Goal: Information Seeking & Learning: Learn about a topic

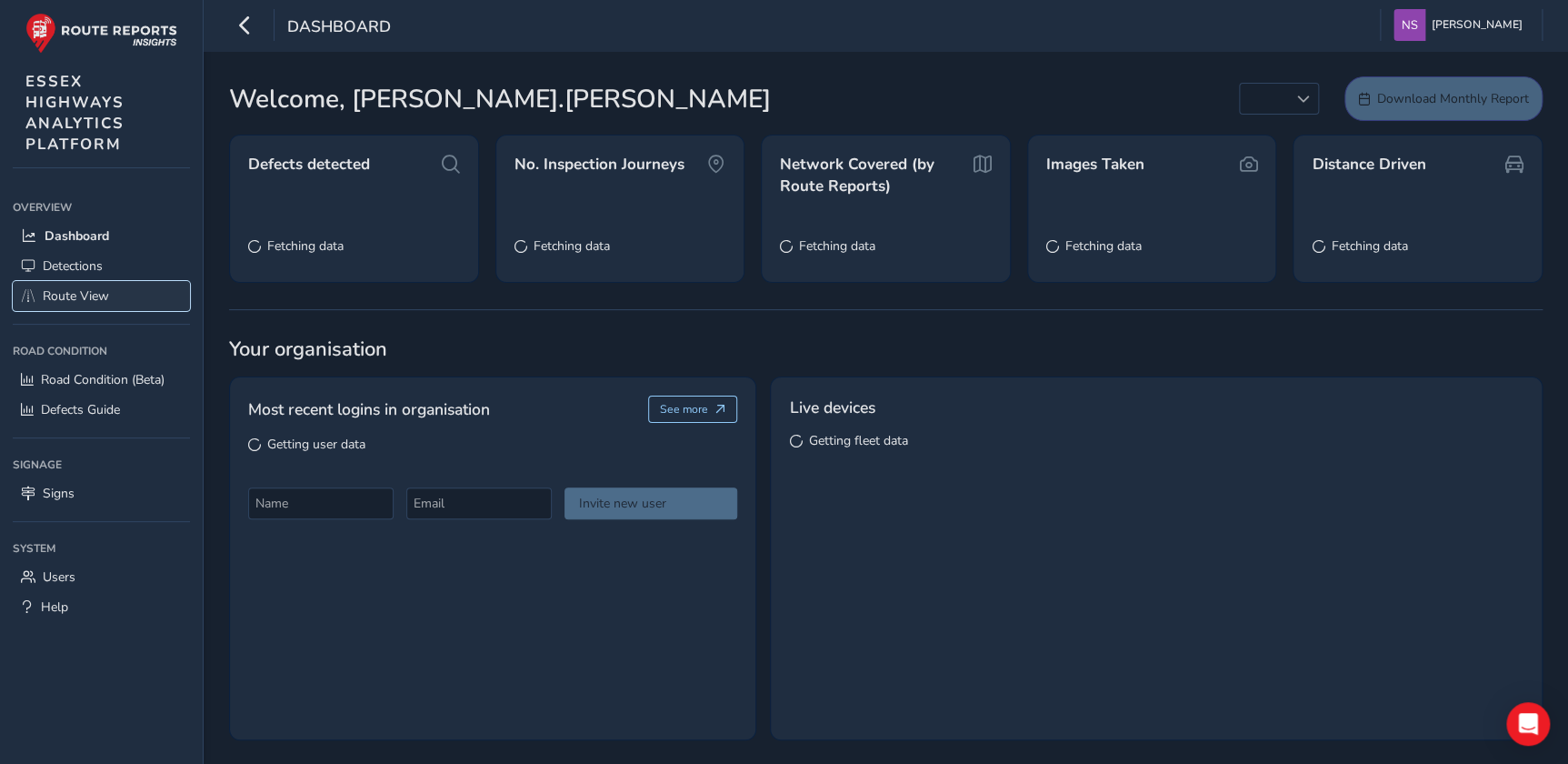
click at [73, 299] on span "Route View" at bounding box center [75, 296] width 66 height 18
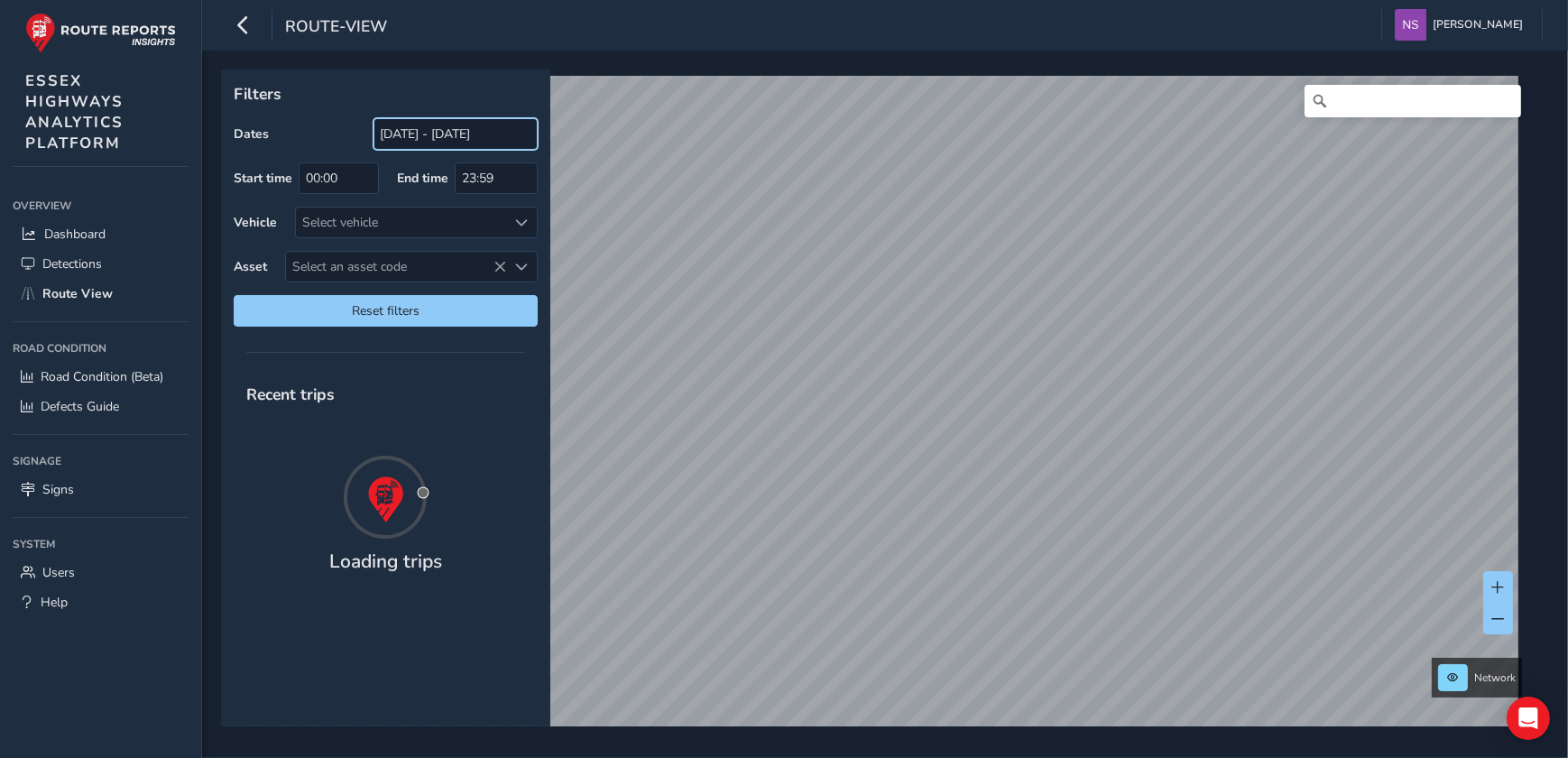
click at [440, 138] on input "[DATE] - [DATE]" at bounding box center [456, 134] width 164 height 31
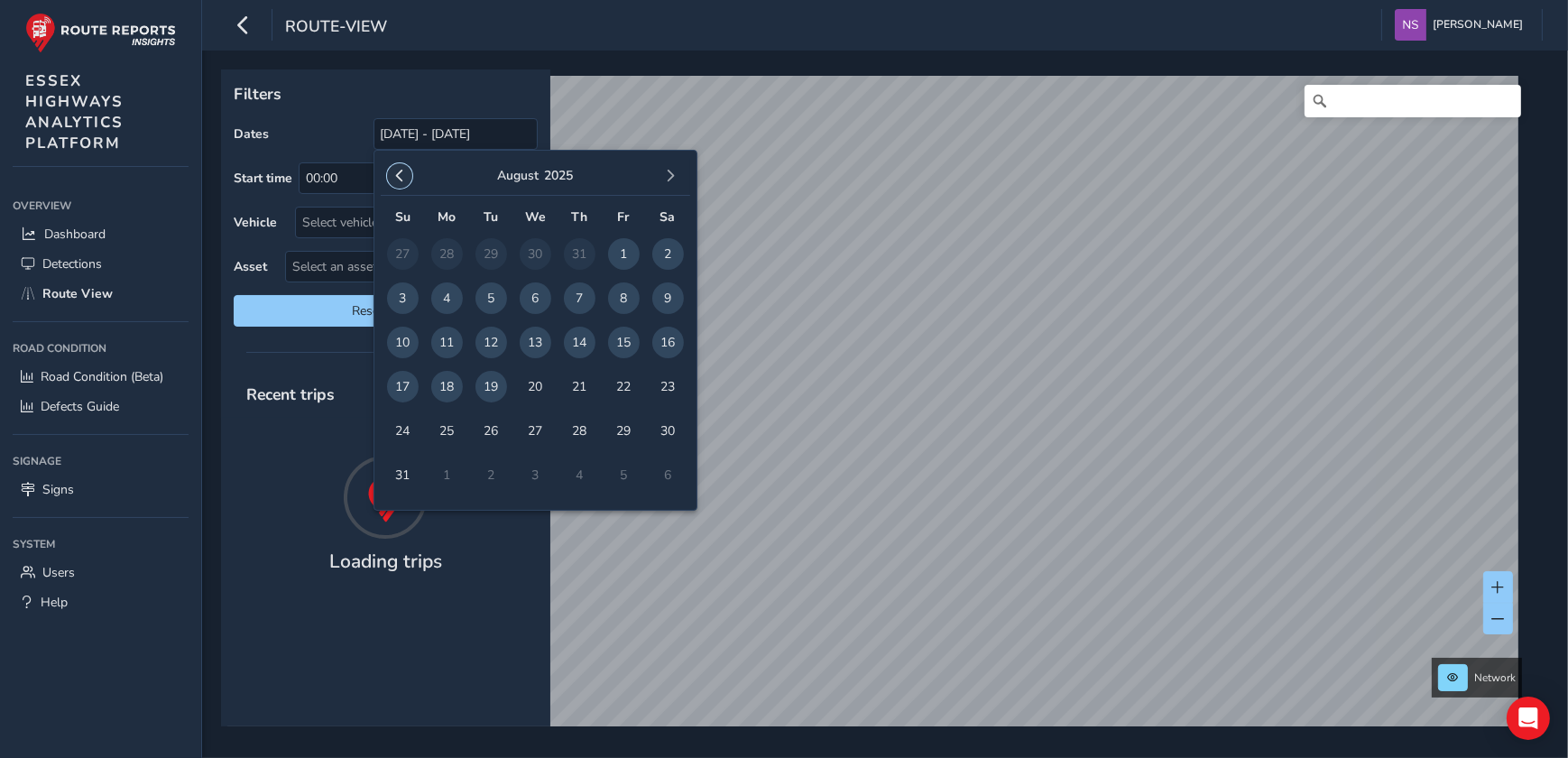
click at [403, 173] on span "button" at bounding box center [400, 176] width 13 height 13
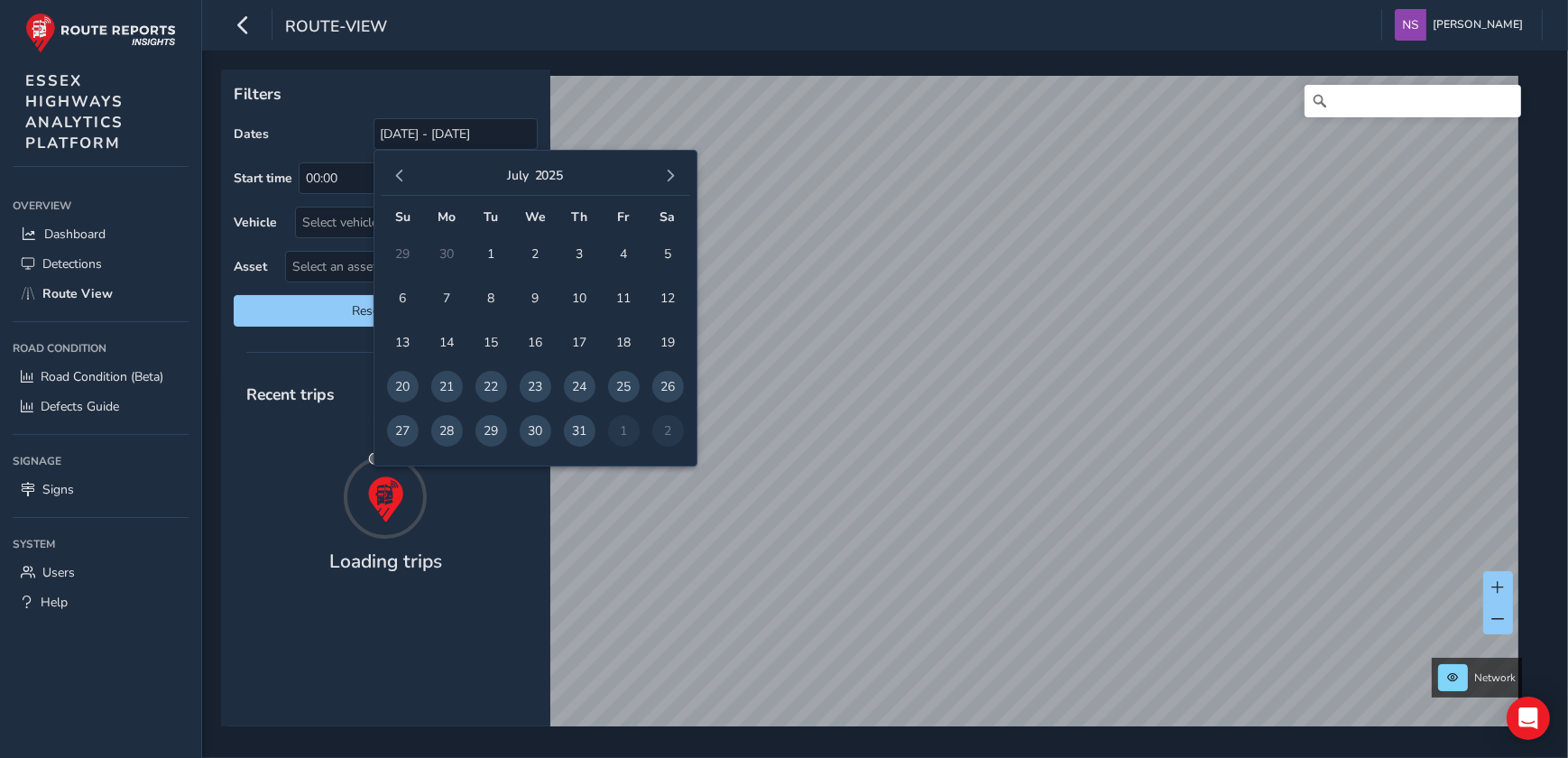
click at [403, 173] on span "button" at bounding box center [400, 176] width 13 height 13
click at [662, 179] on button "button" at bounding box center [671, 175] width 25 height 25
click at [401, 251] on span "1" at bounding box center [402, 254] width 31 height 31
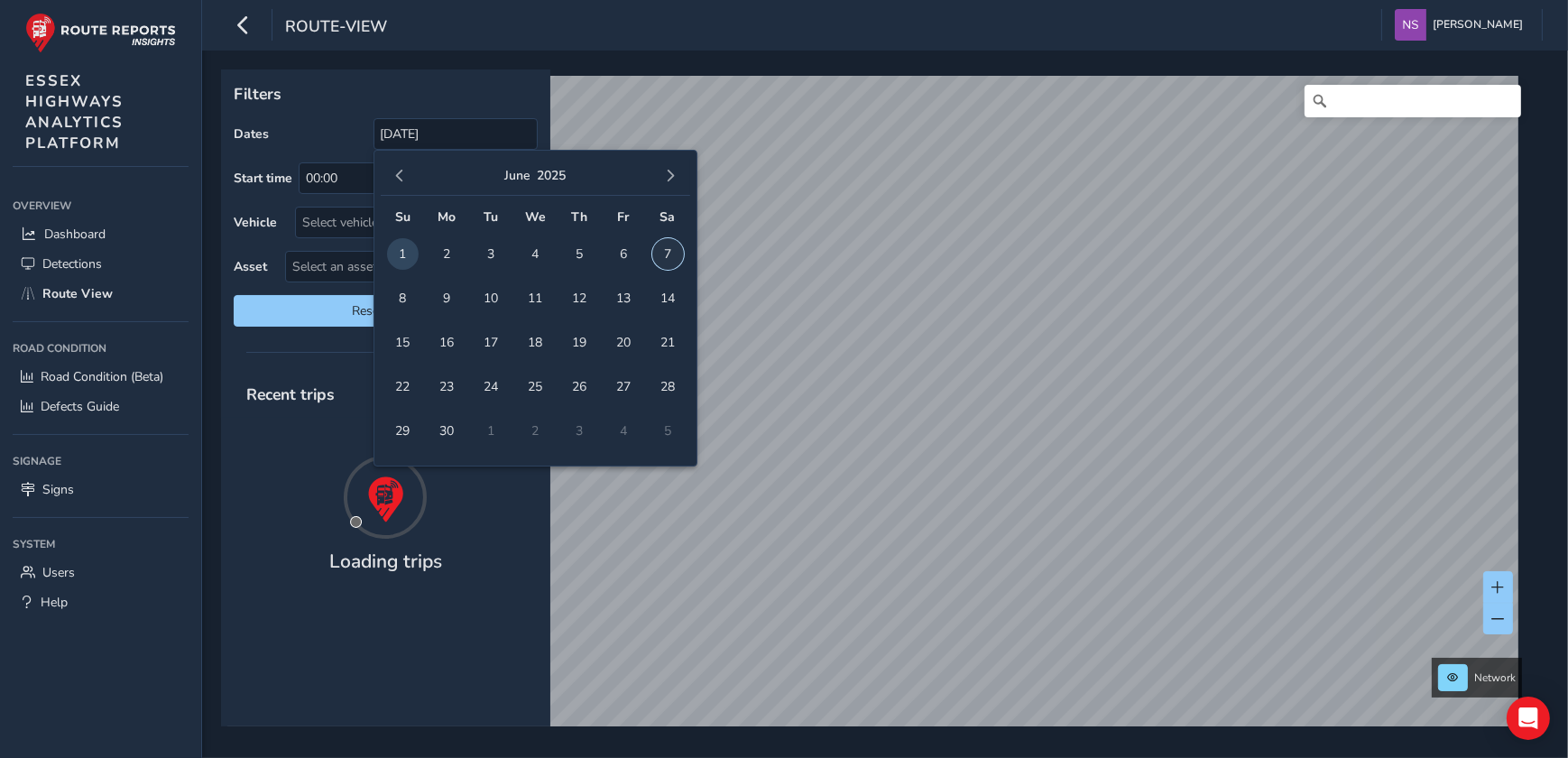
click at [667, 253] on span "7" at bounding box center [668, 254] width 31 height 31
click at [1337, 103] on input "Search" at bounding box center [1412, 101] width 217 height 32
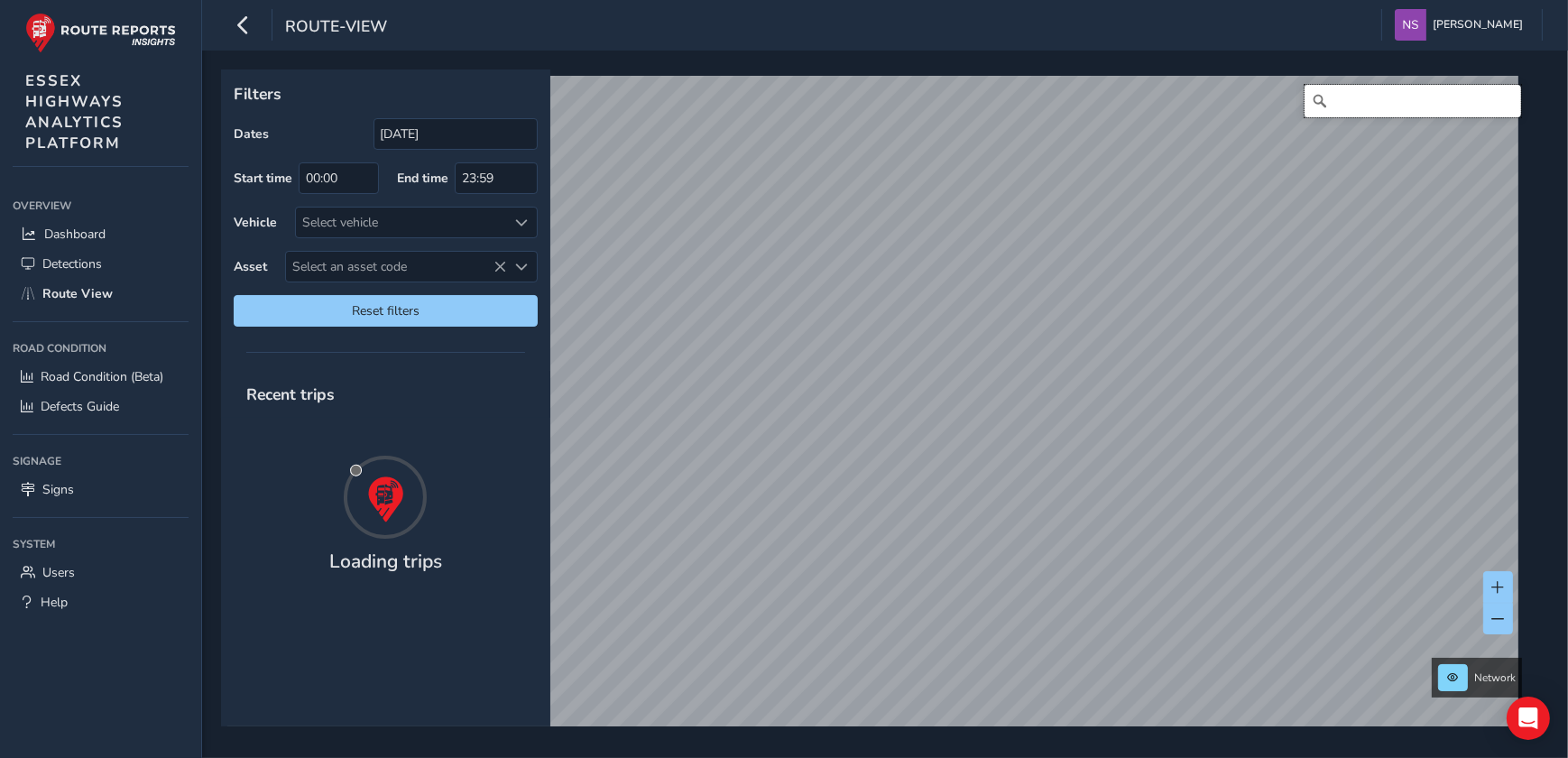
type input "[DATE] - [DATE]"
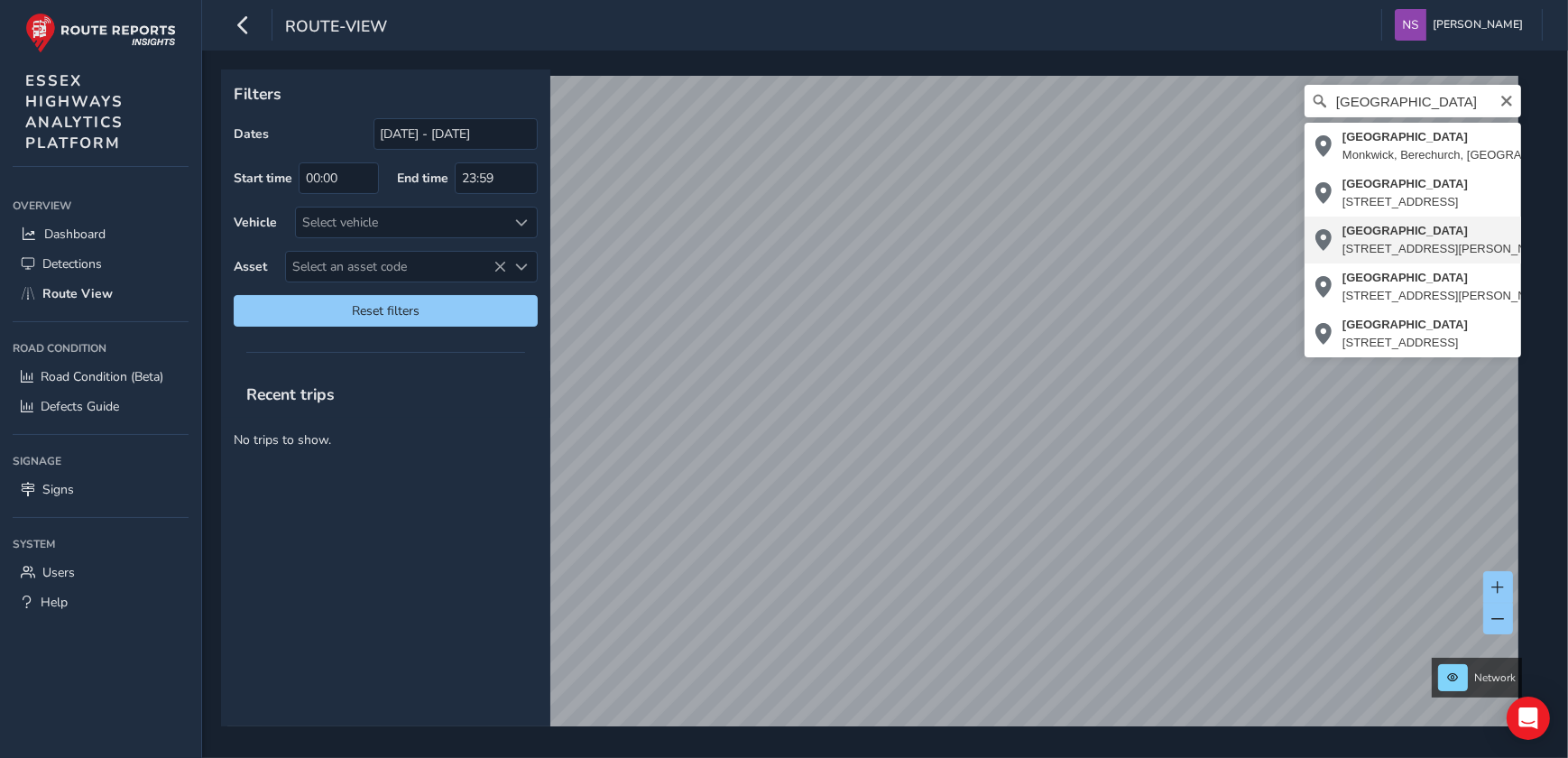
type input "[STREET_ADDRESS][PERSON_NAME][PERSON_NAME]"
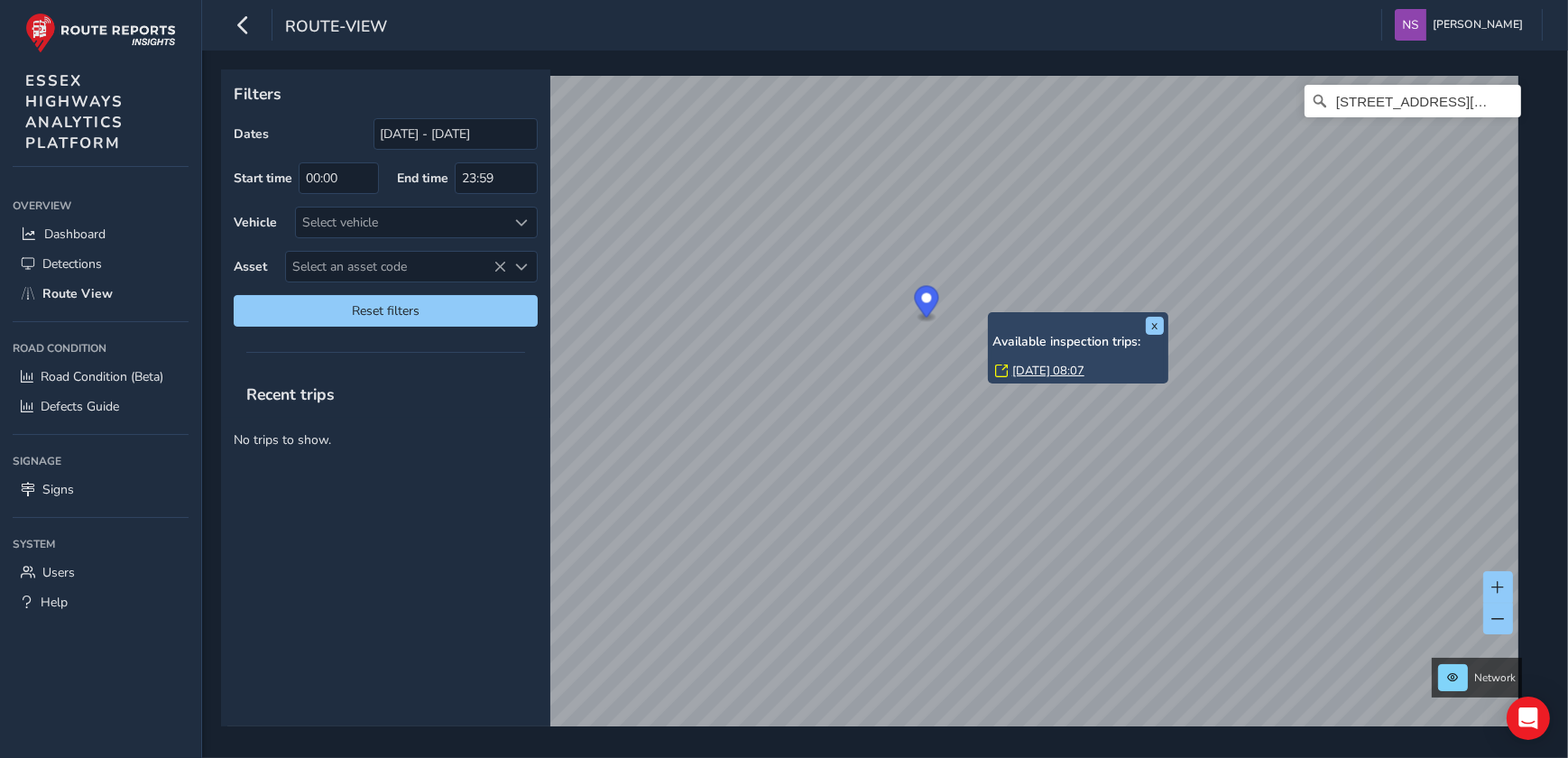
click at [1027, 372] on link "[DATE] 08:07" at bounding box center [1048, 371] width 72 height 17
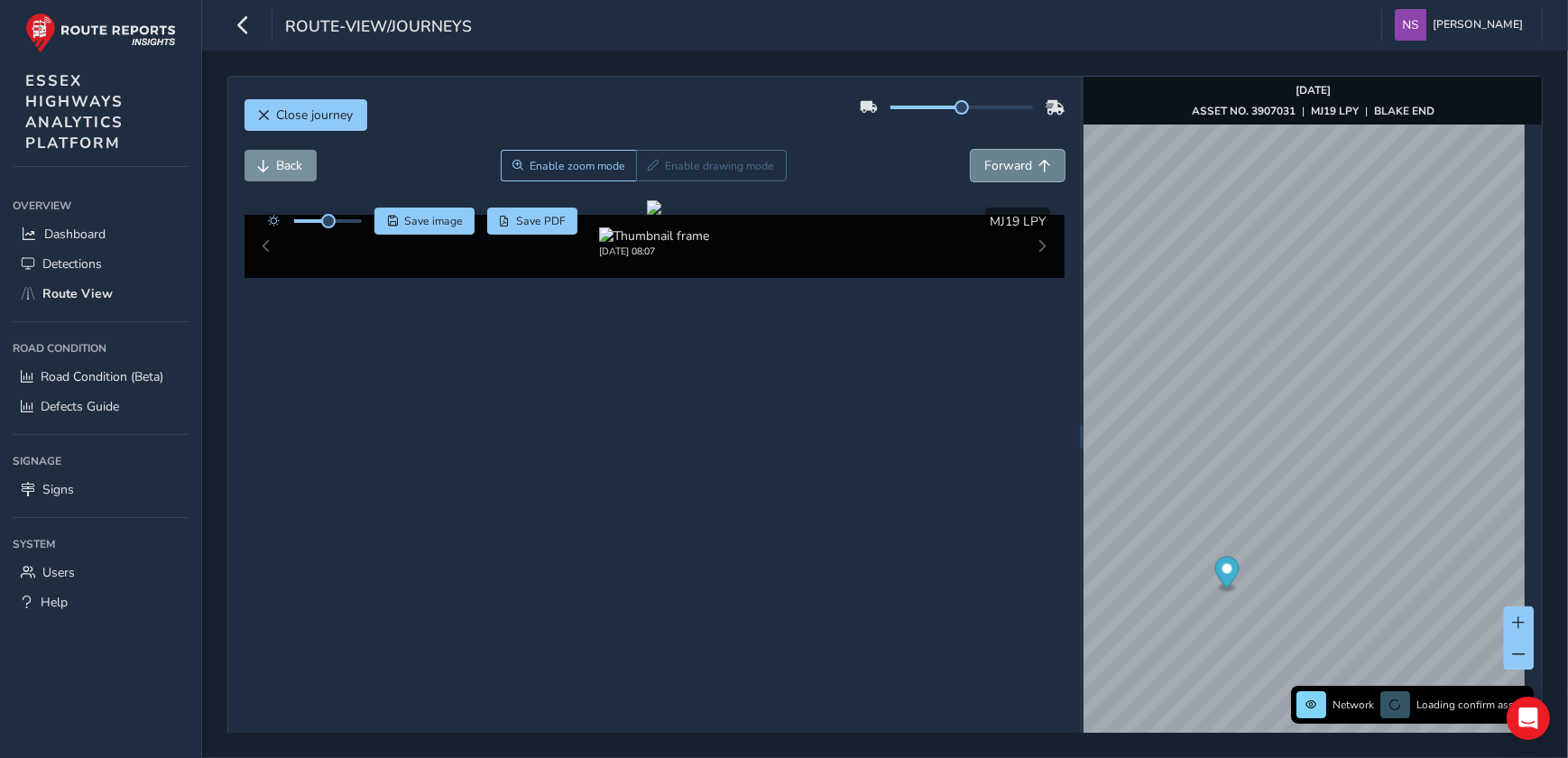
click at [1009, 160] on span "Forward" at bounding box center [1008, 165] width 48 height 18
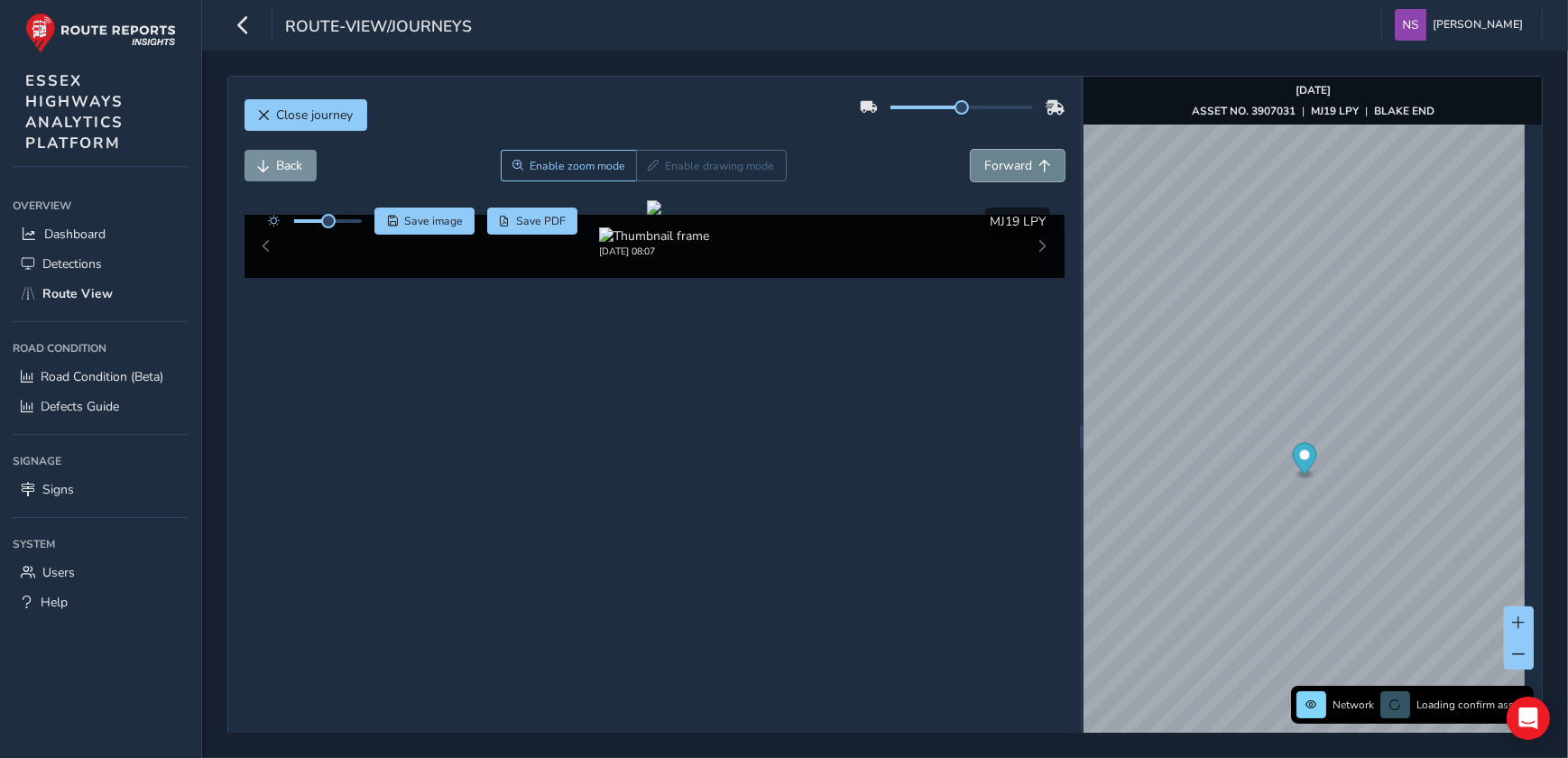
click at [1009, 160] on span "Forward" at bounding box center [1008, 165] width 48 height 18
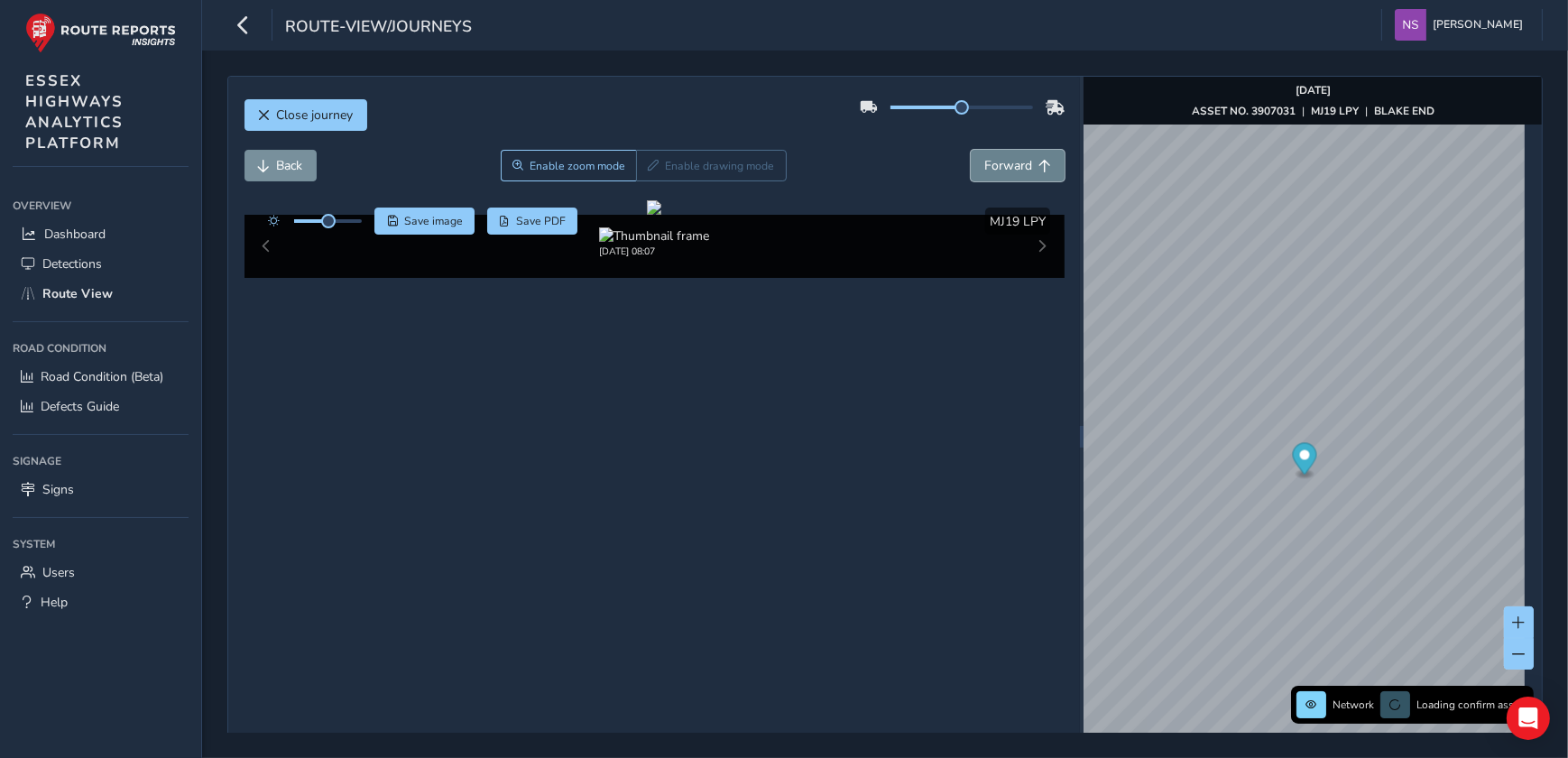
click at [1009, 160] on span "Forward" at bounding box center [1008, 165] width 48 height 18
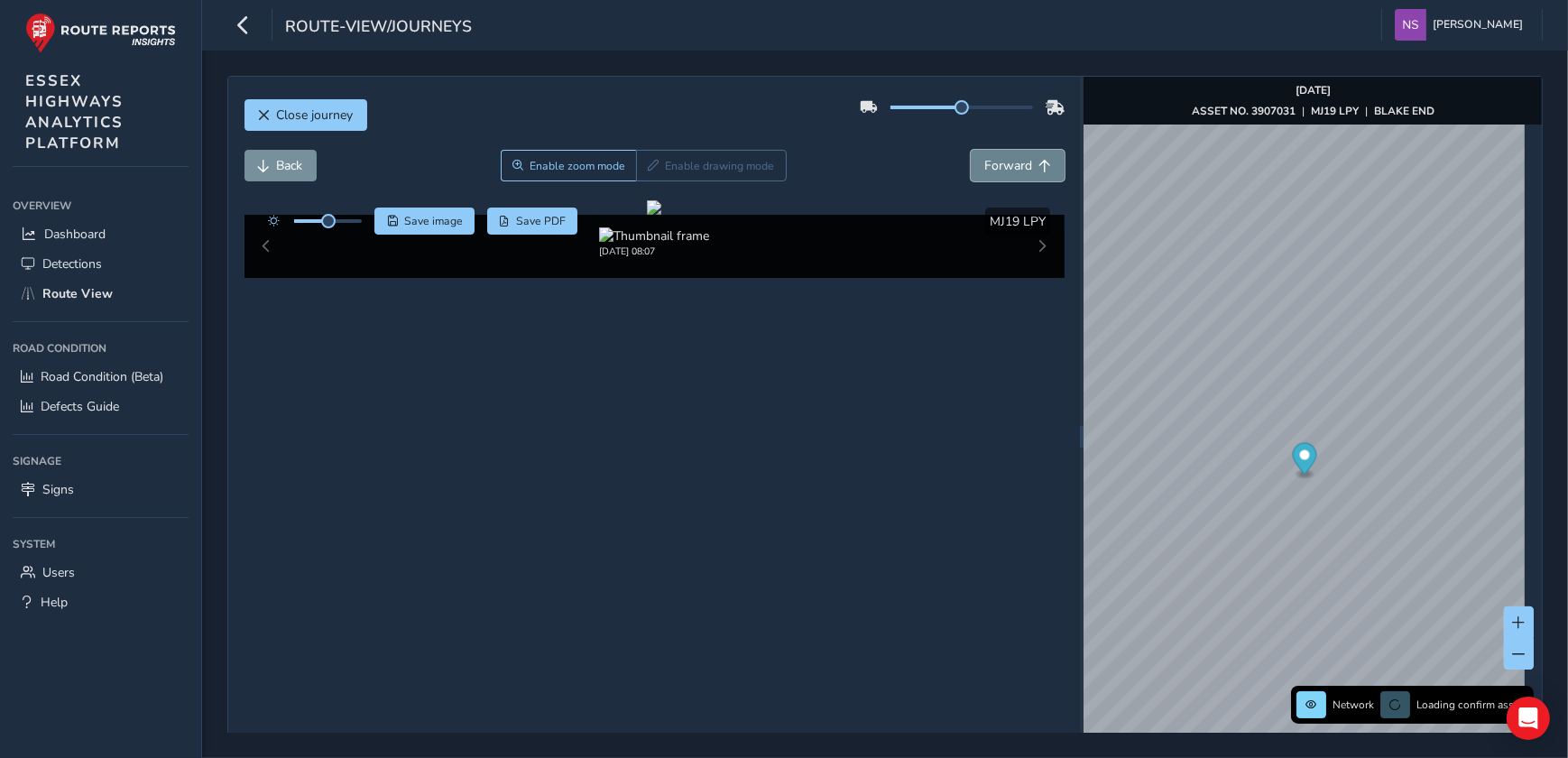
click at [1009, 160] on span "Forward" at bounding box center [1008, 165] width 48 height 18
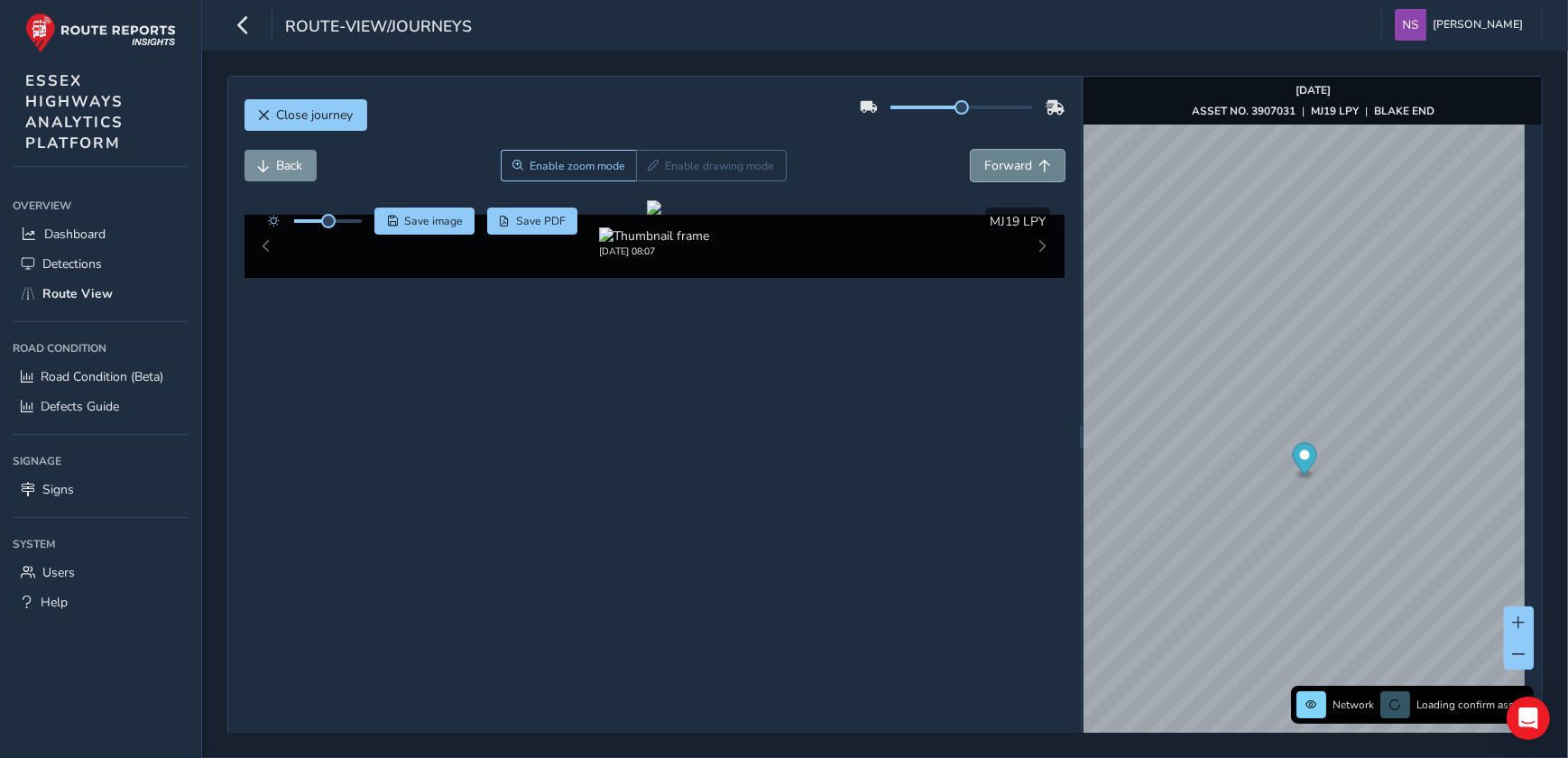
click at [1009, 160] on span "Forward" at bounding box center [1008, 165] width 48 height 18
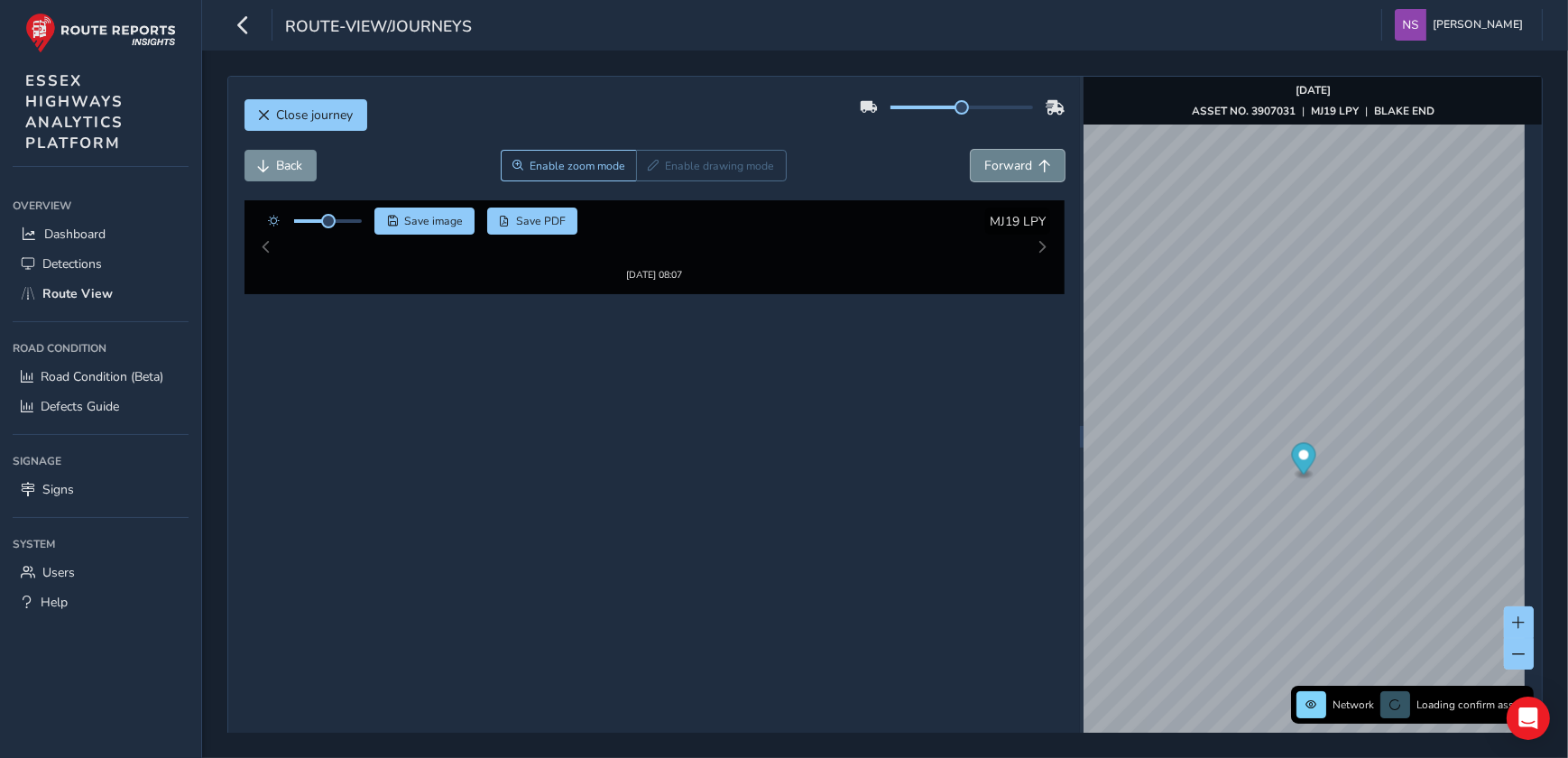
click at [1009, 160] on span "Forward" at bounding box center [1008, 165] width 48 height 18
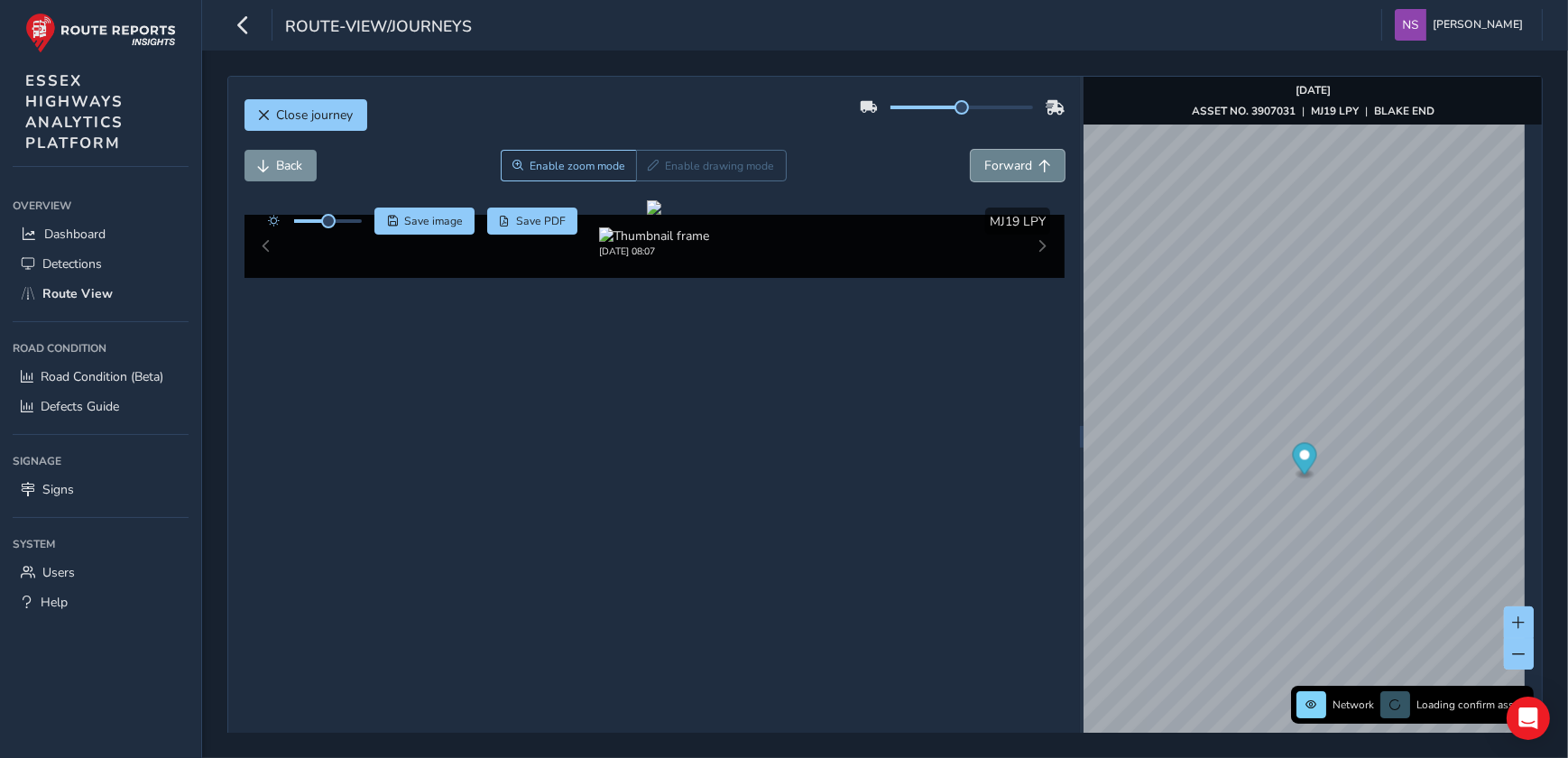
click at [1009, 160] on span "Forward" at bounding box center [1008, 165] width 48 height 18
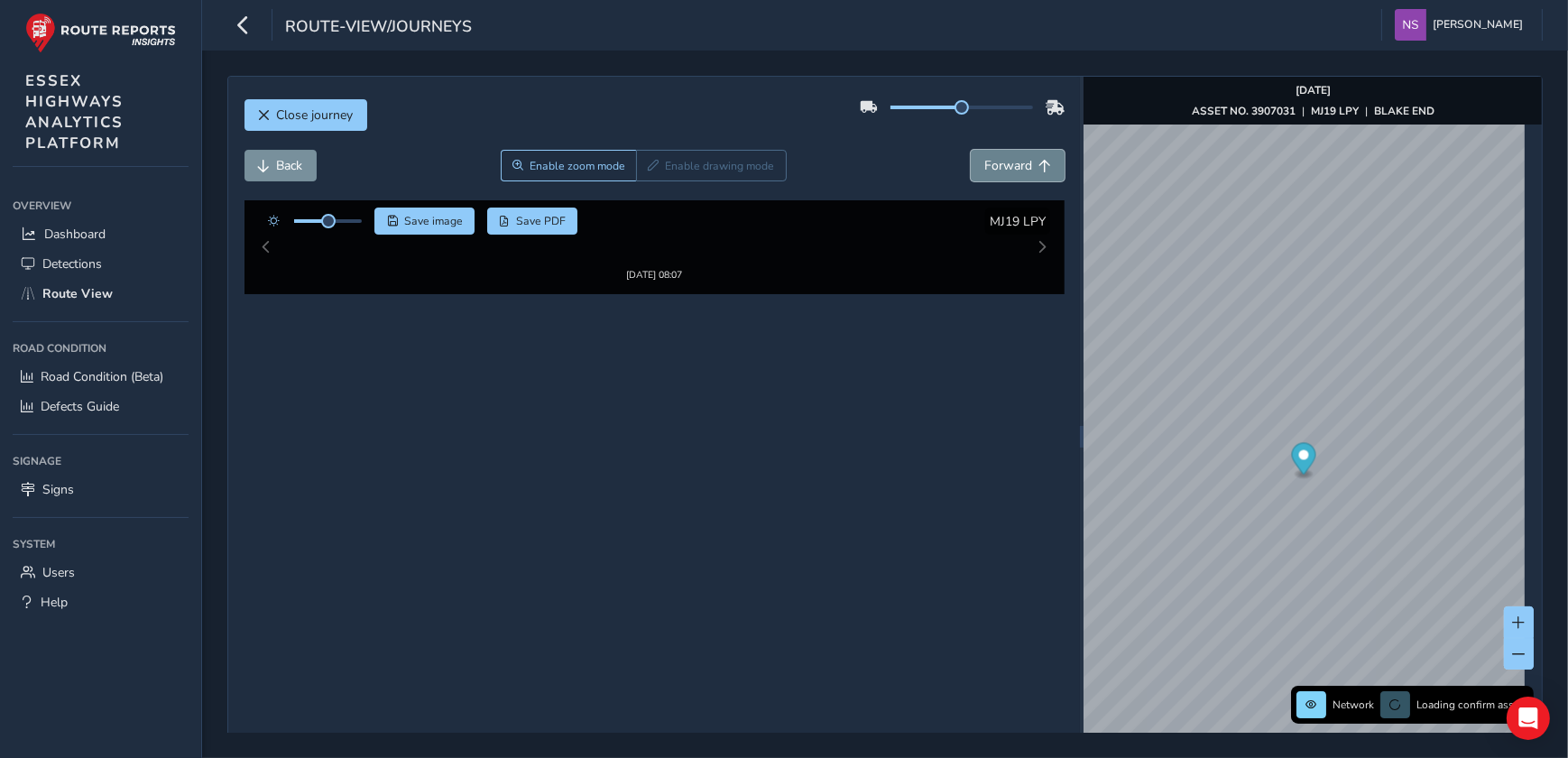
click at [1009, 160] on span "Forward" at bounding box center [1008, 165] width 48 height 18
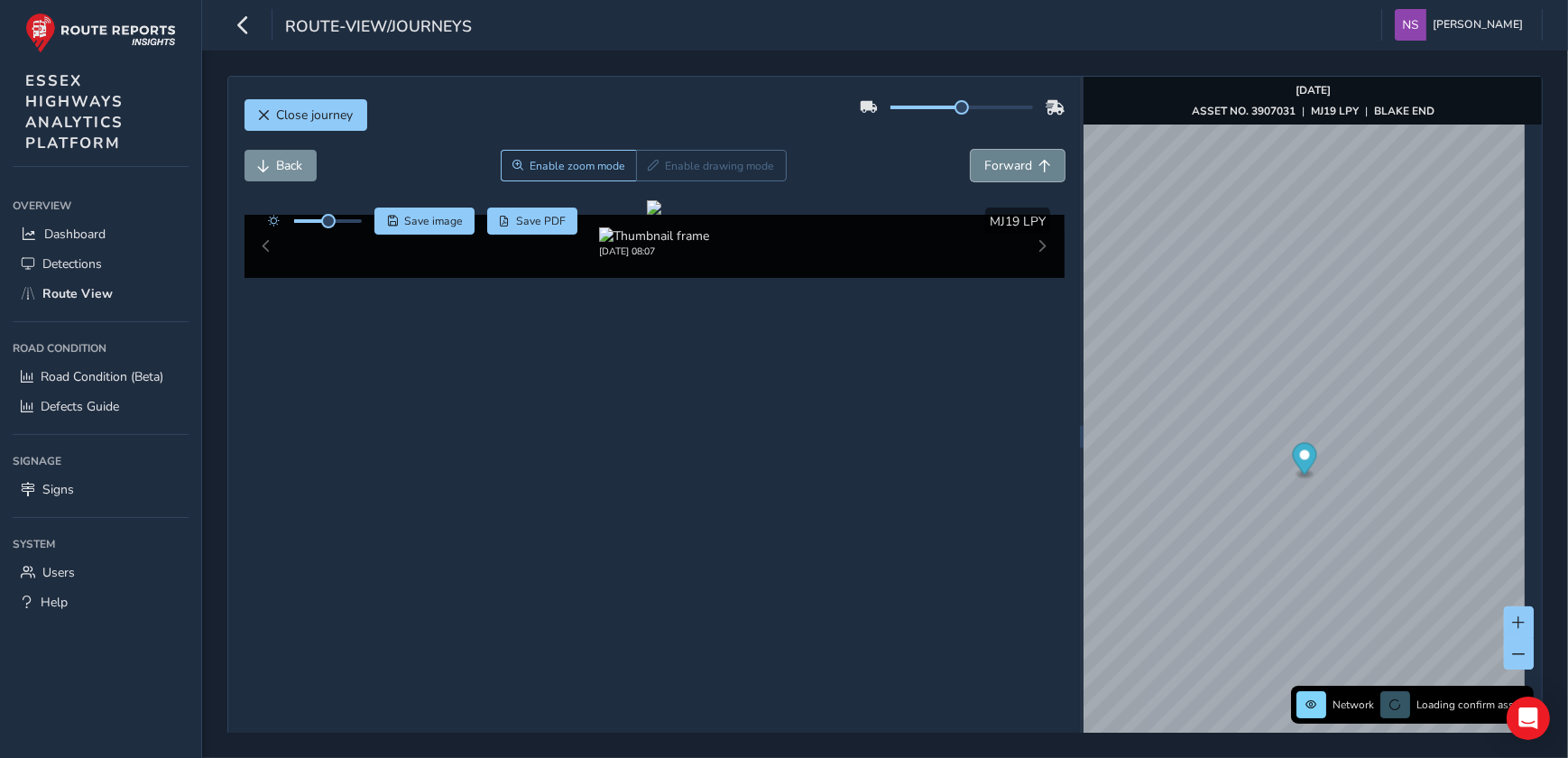
click at [1009, 160] on span "Forward" at bounding box center [1008, 165] width 48 height 18
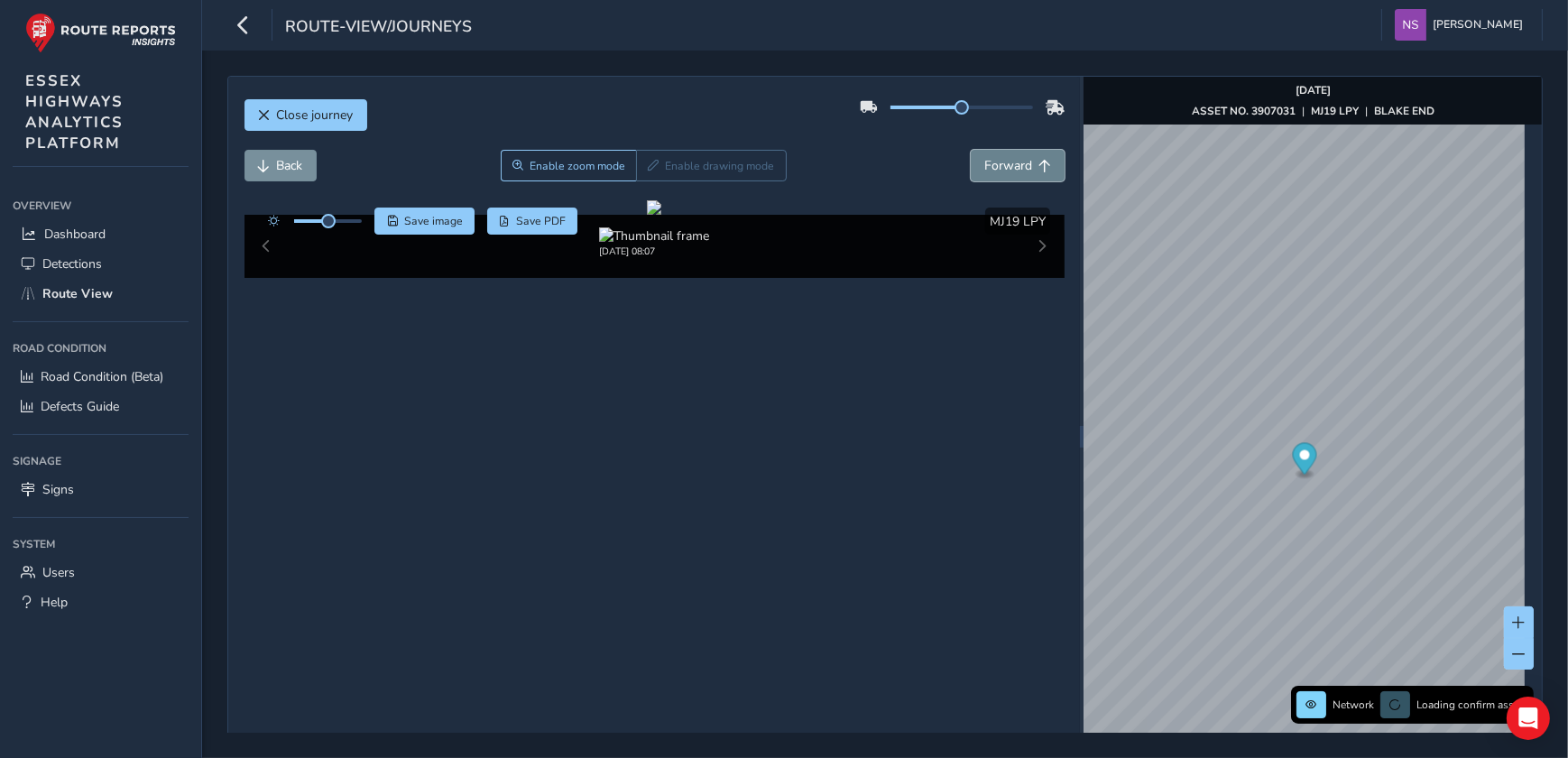
click at [1009, 160] on span "Forward" at bounding box center [1008, 165] width 48 height 18
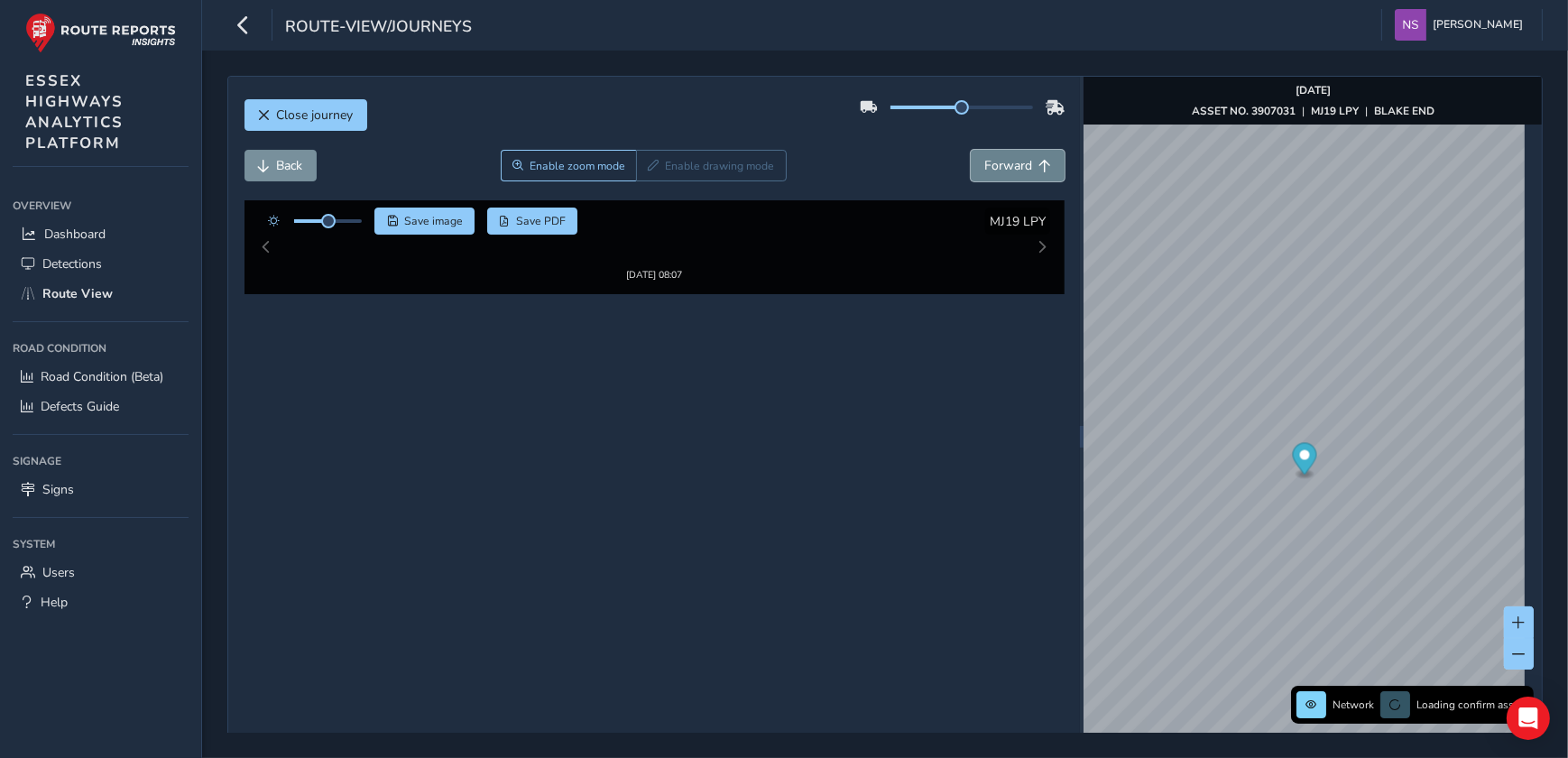
click at [1009, 160] on span "Forward" at bounding box center [1008, 165] width 48 height 18
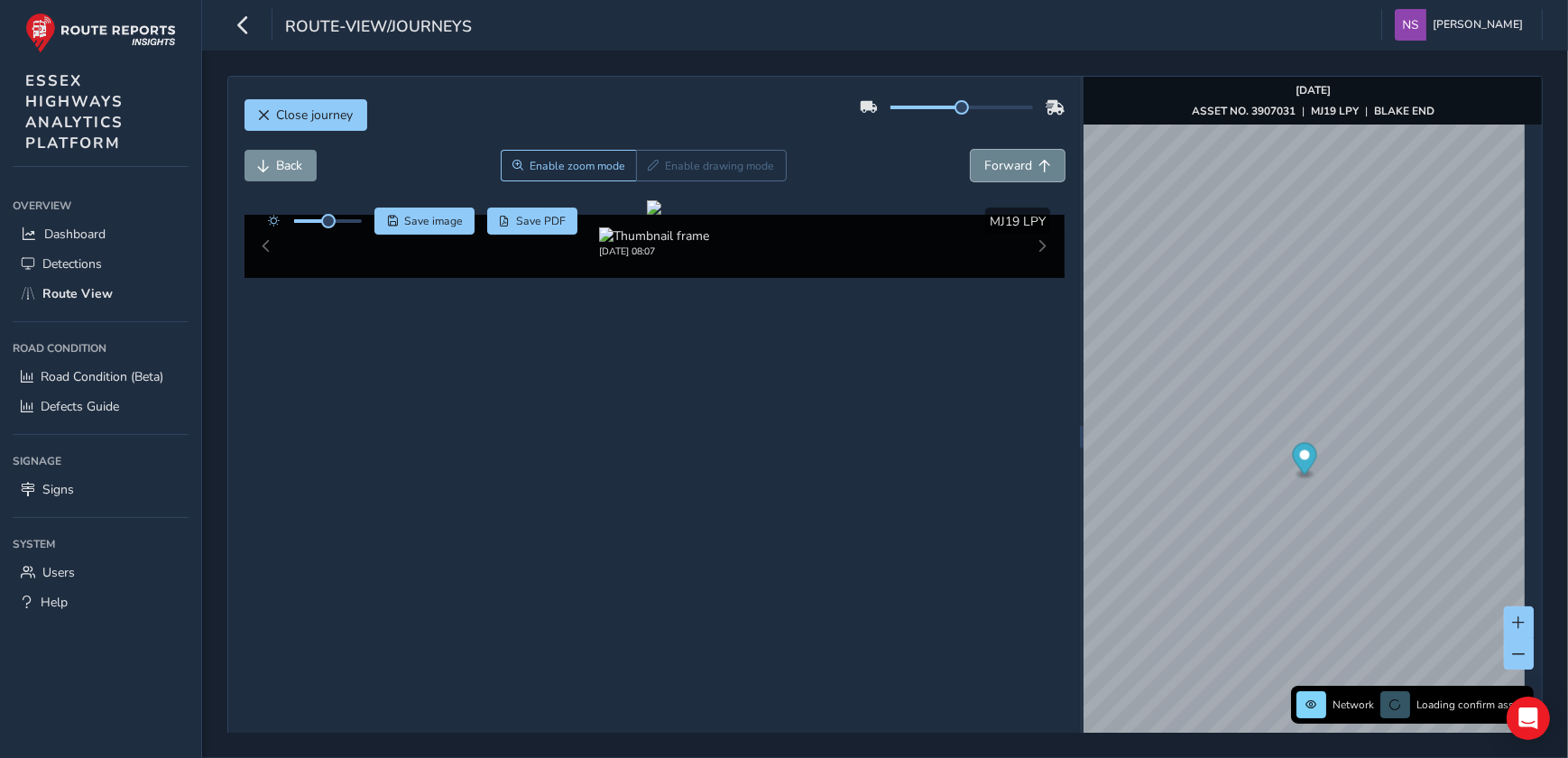
click at [1009, 160] on span "Forward" at bounding box center [1008, 165] width 48 height 18
click at [267, 165] on span "Back" at bounding box center [265, 166] width 13 height 13
click at [269, 160] on span "Back" at bounding box center [265, 166] width 13 height 13
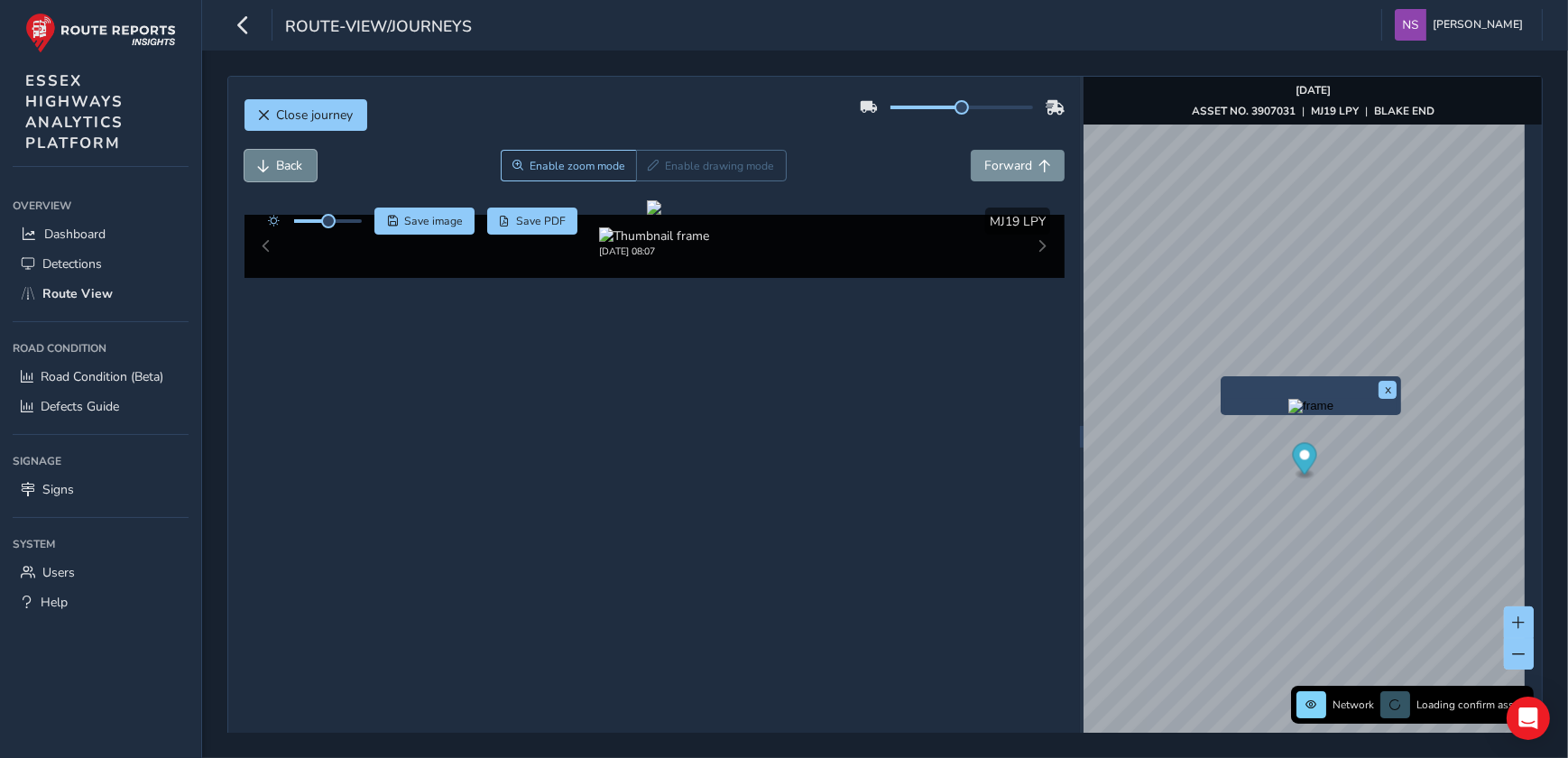
click at [278, 157] on span "Back" at bounding box center [290, 165] width 26 height 18
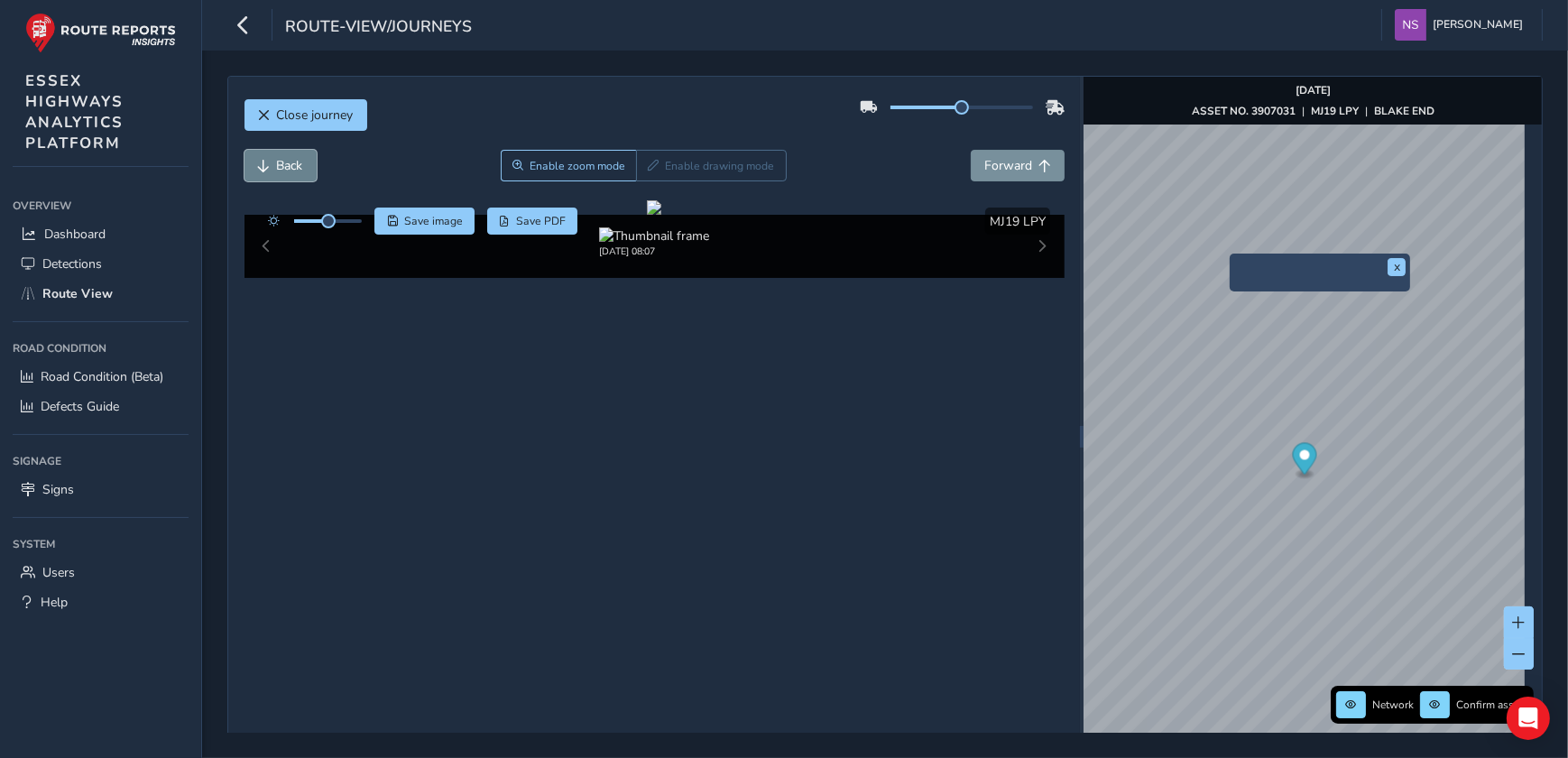
click at [286, 171] on span "Back" at bounding box center [290, 165] width 26 height 18
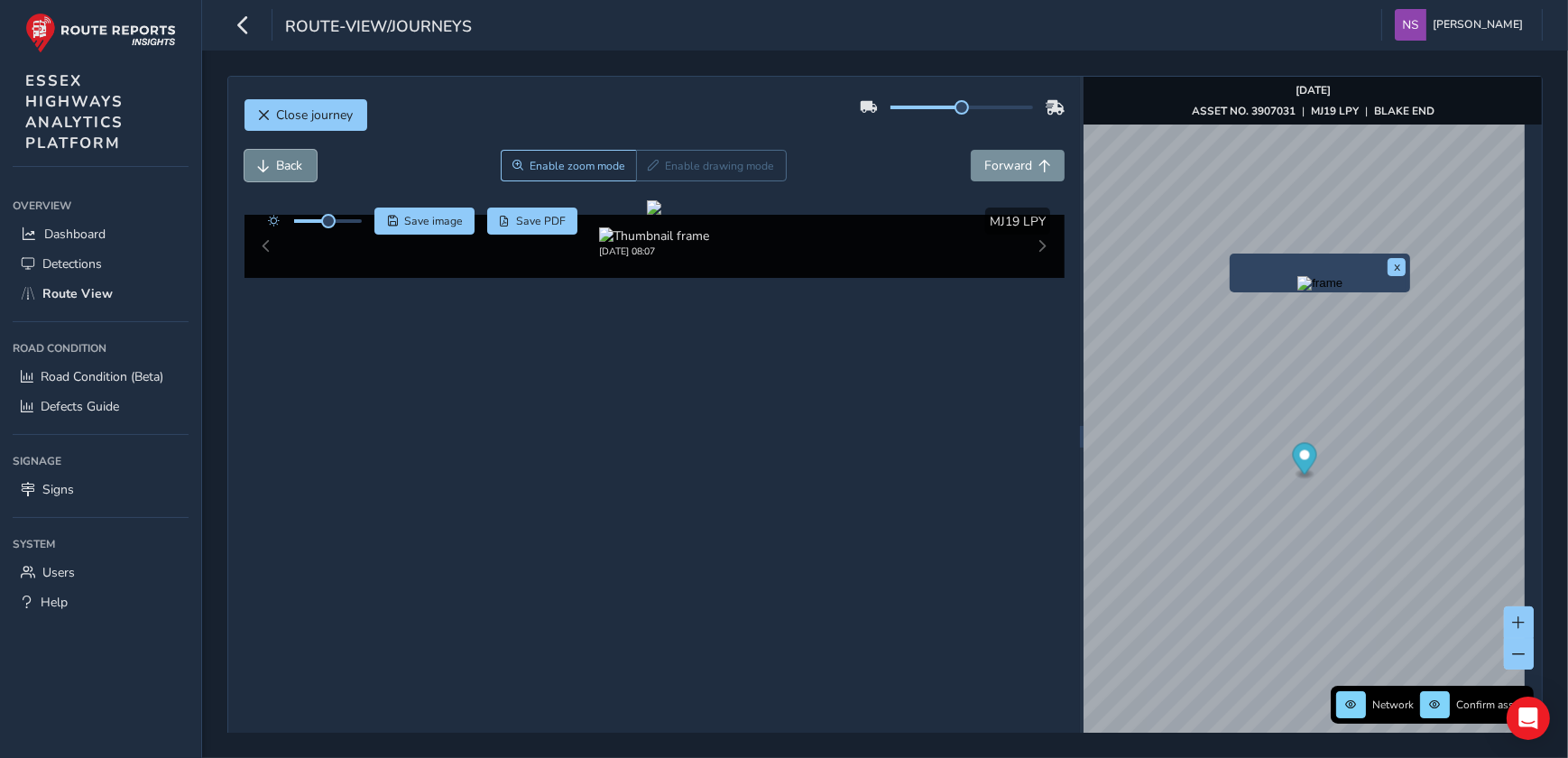
click at [286, 171] on span "Back" at bounding box center [290, 165] width 26 height 18
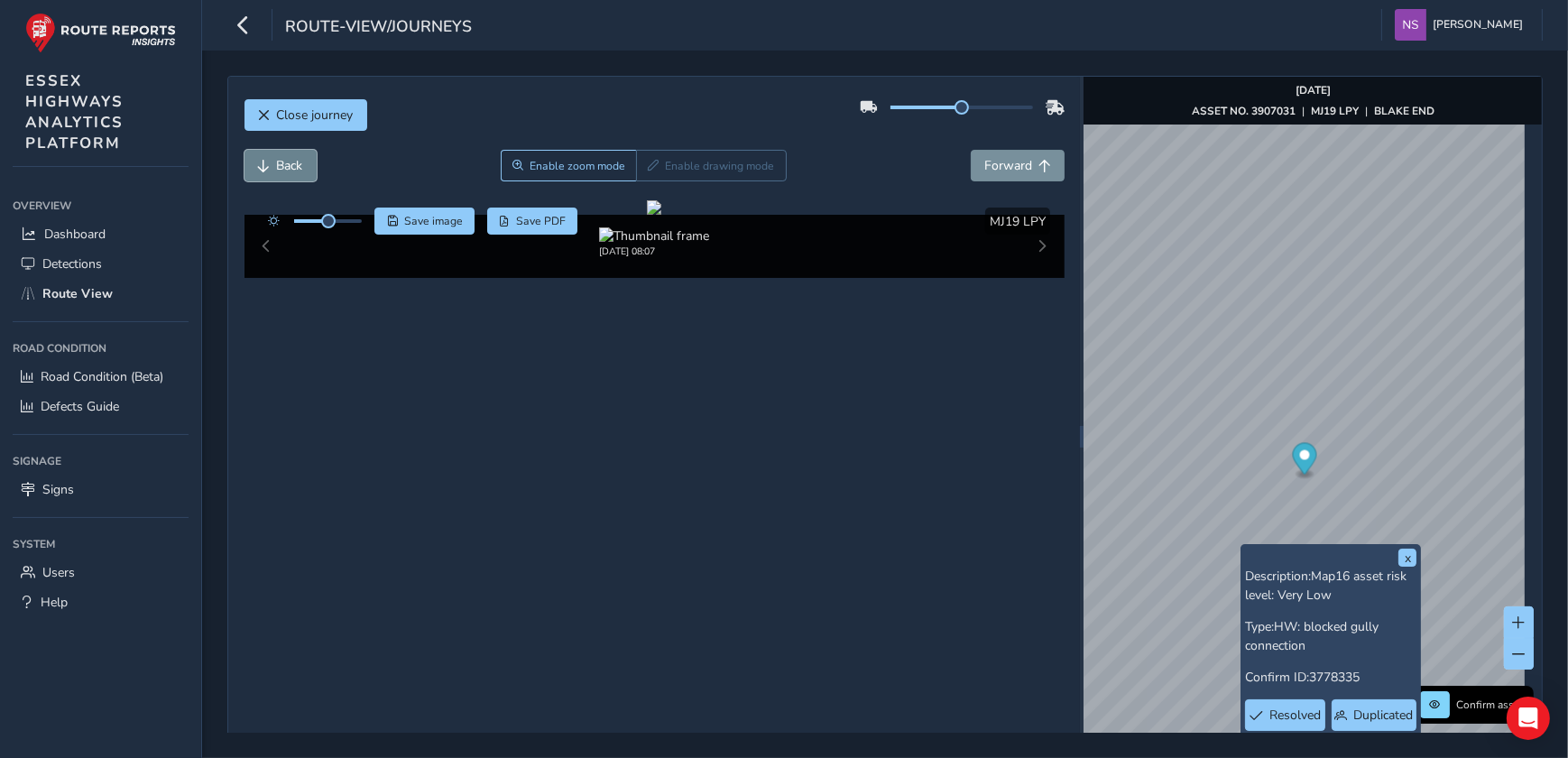
click at [269, 160] on span "Back" at bounding box center [265, 166] width 13 height 13
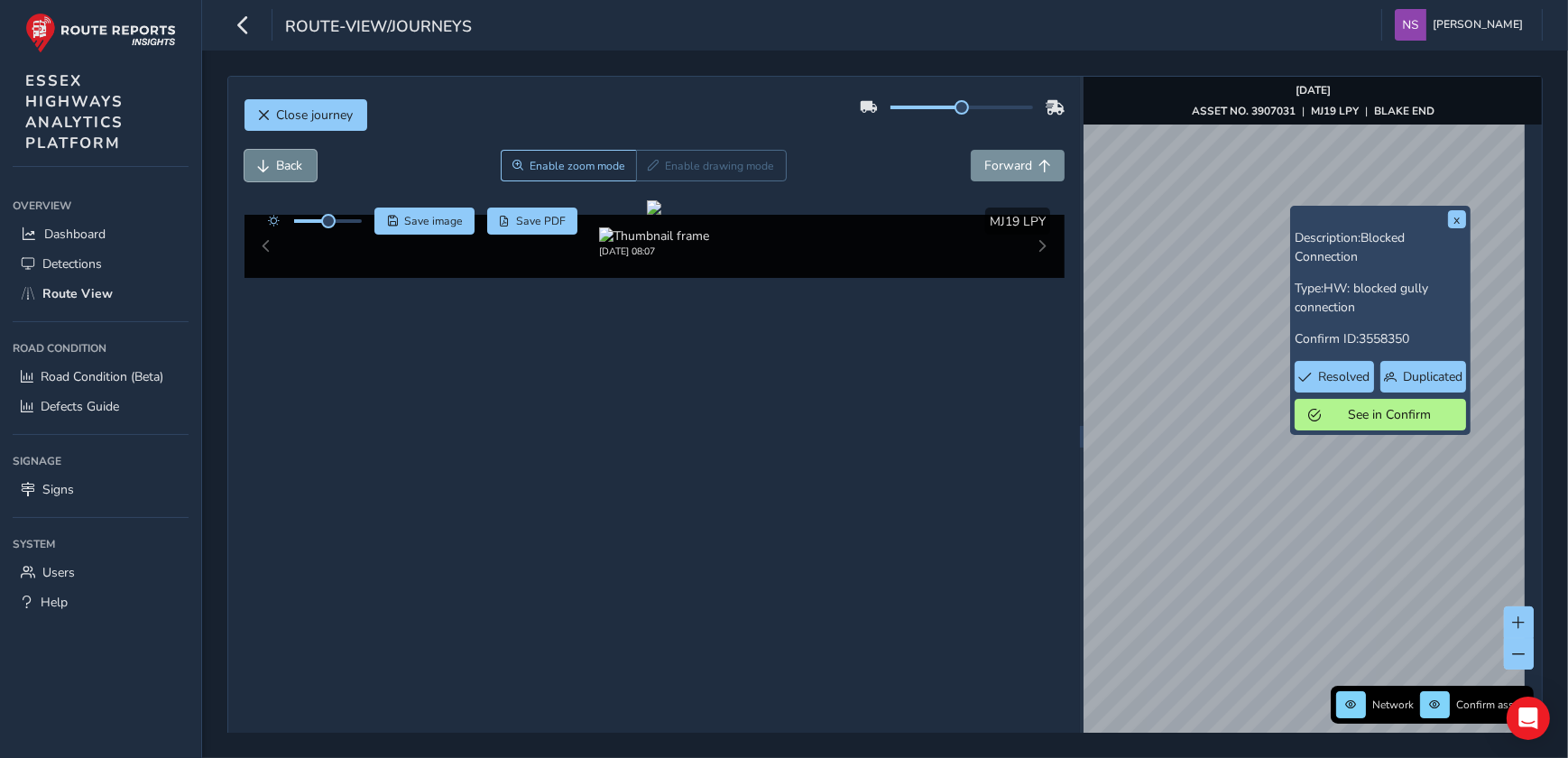
click at [277, 169] on span "Back" at bounding box center [290, 165] width 26 height 18
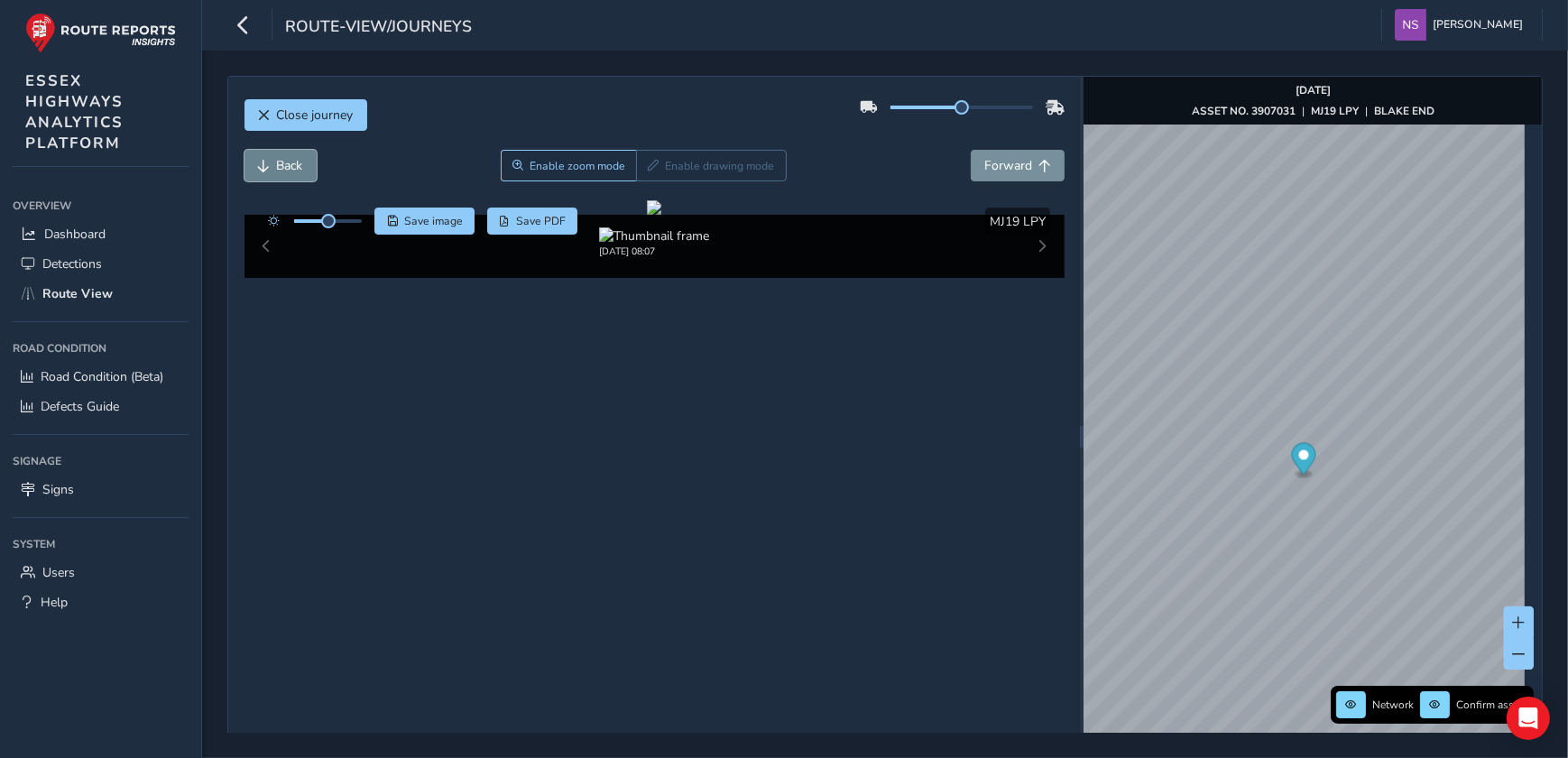
click at [278, 161] on span "Back" at bounding box center [290, 165] width 26 height 18
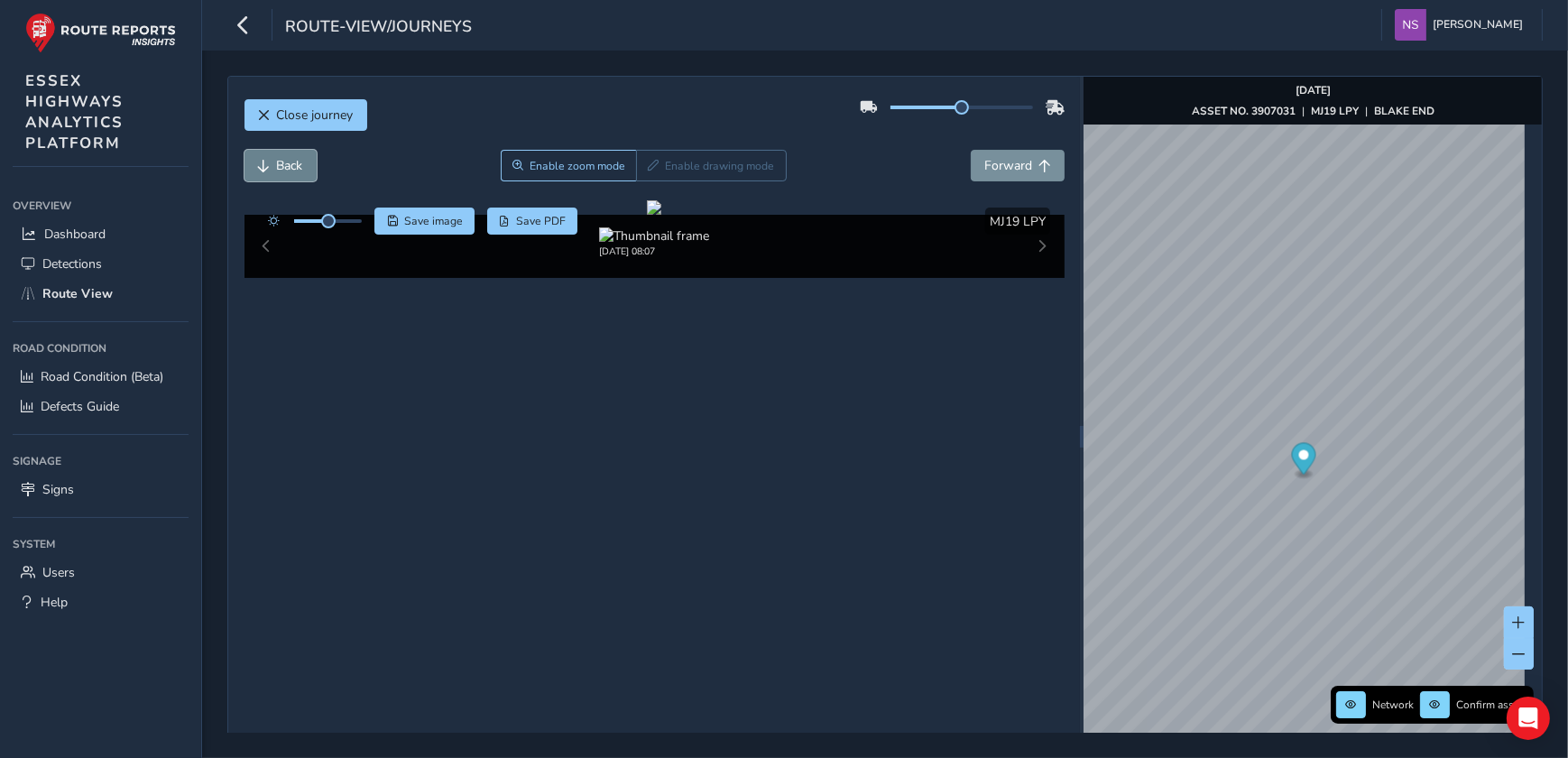
click at [278, 161] on span "Back" at bounding box center [290, 165] width 26 height 18
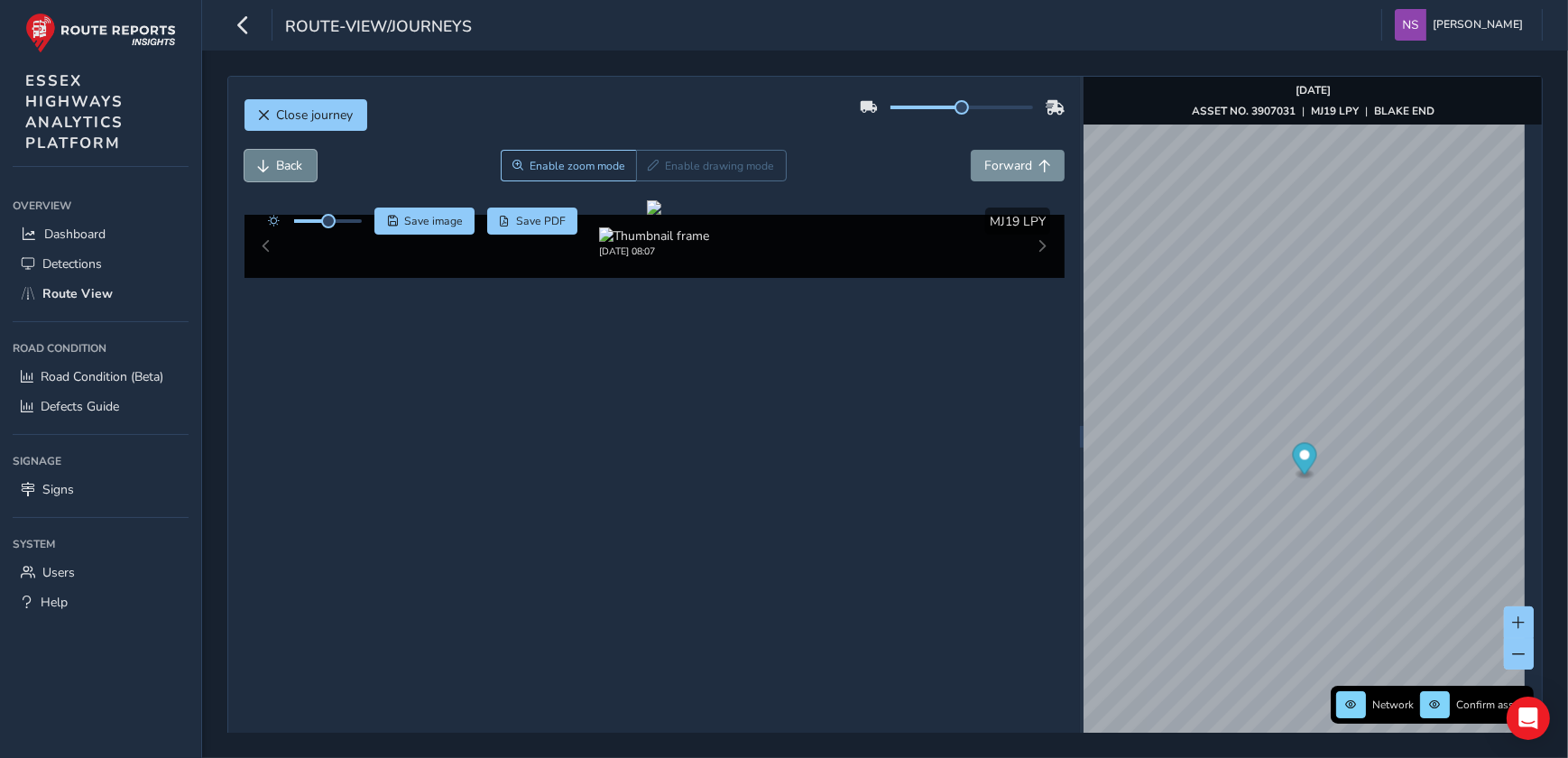
click at [278, 161] on span "Back" at bounding box center [290, 165] width 26 height 18
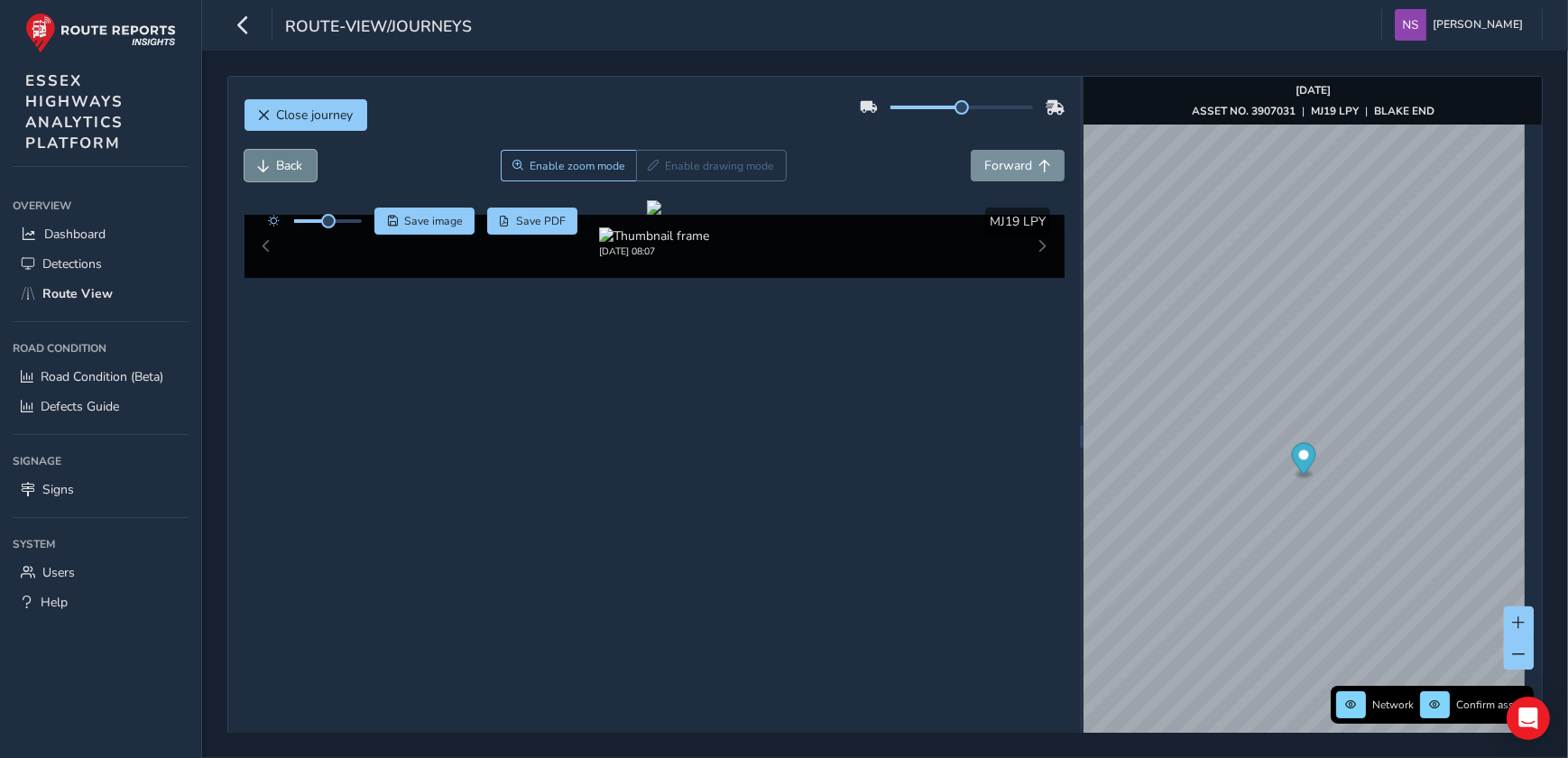
click at [278, 161] on span "Back" at bounding box center [290, 165] width 26 height 18
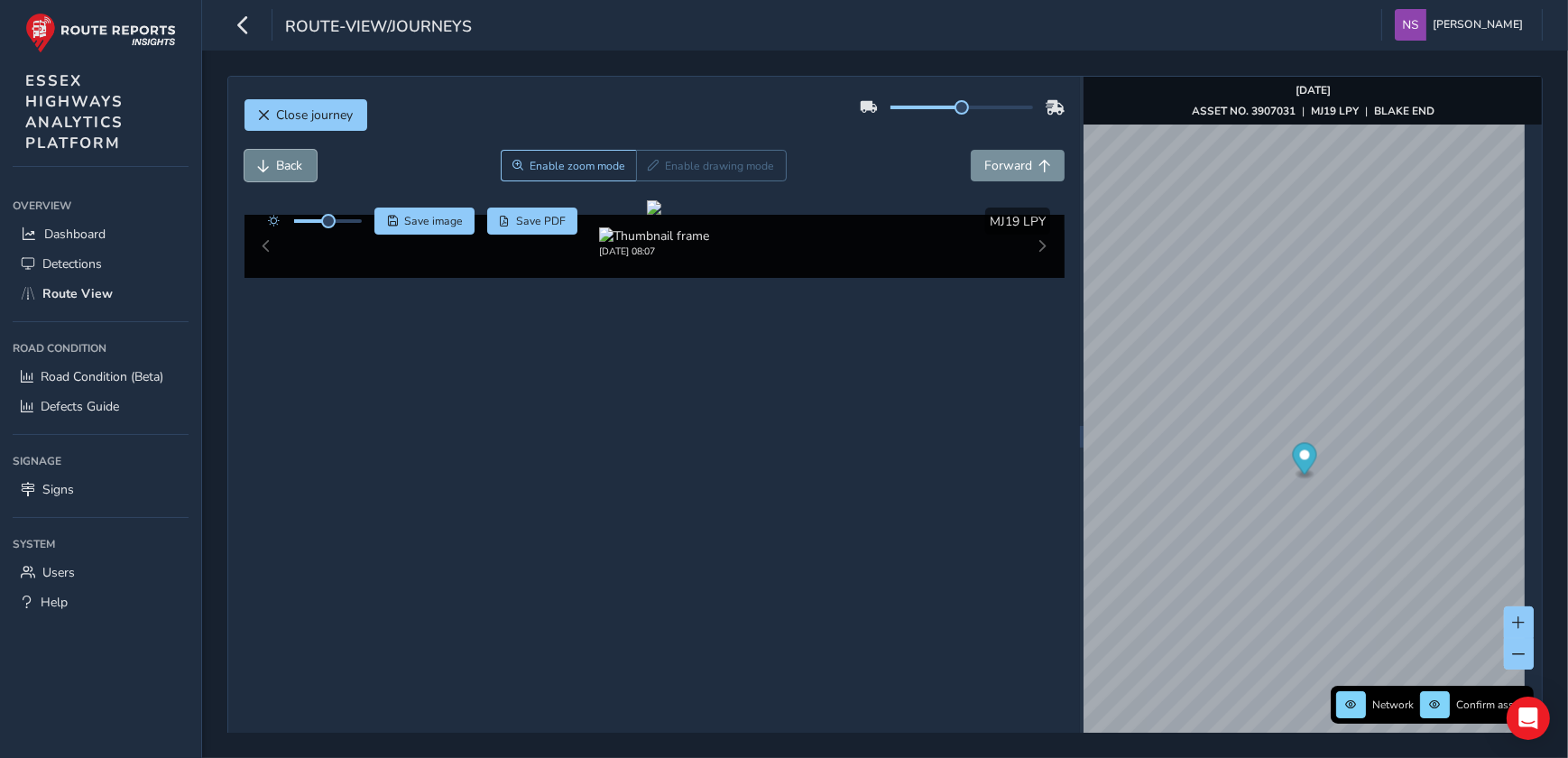
click at [278, 161] on span "Back" at bounding box center [290, 165] width 26 height 18
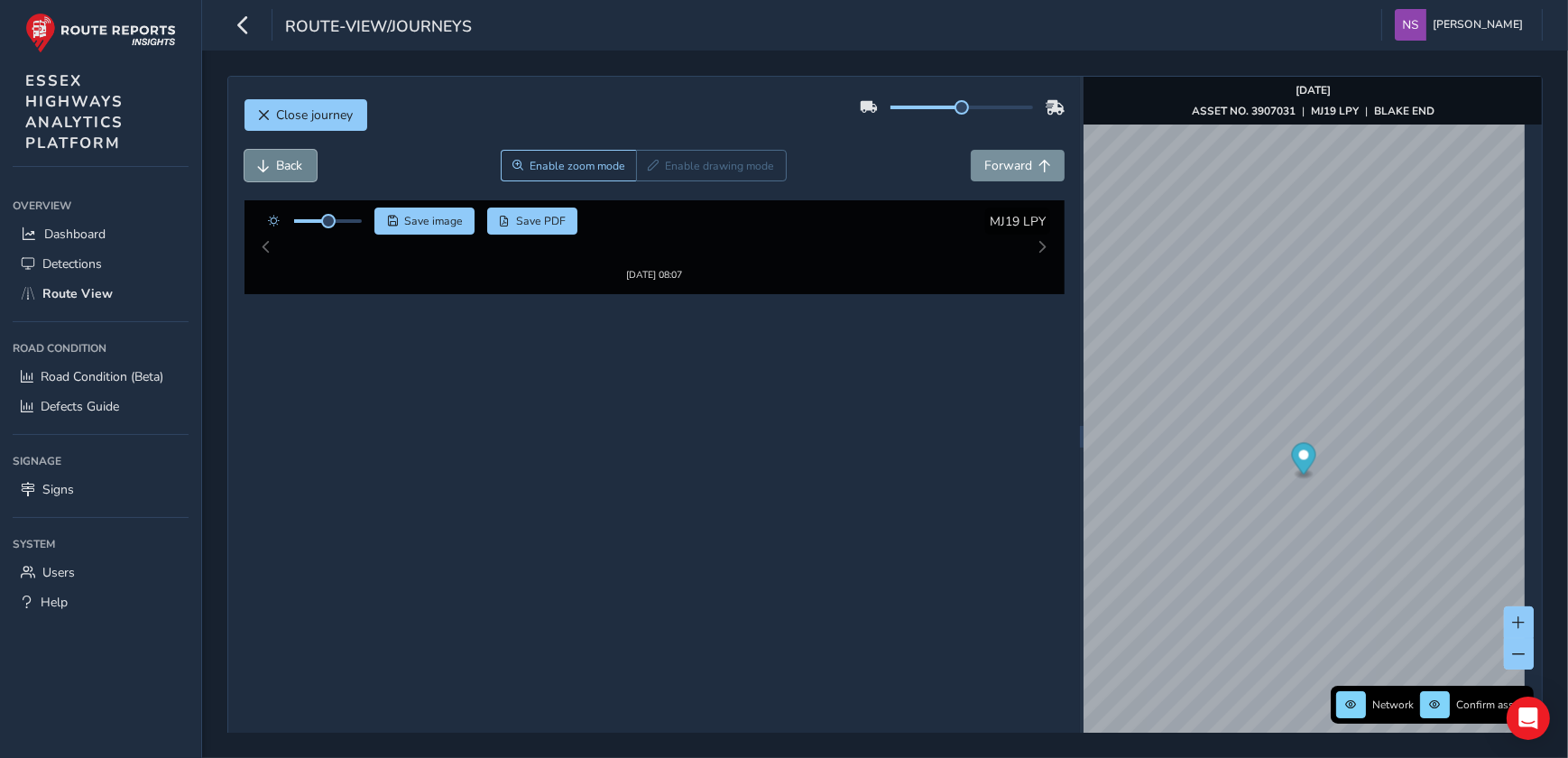
click at [278, 161] on span "Back" at bounding box center [290, 165] width 26 height 18
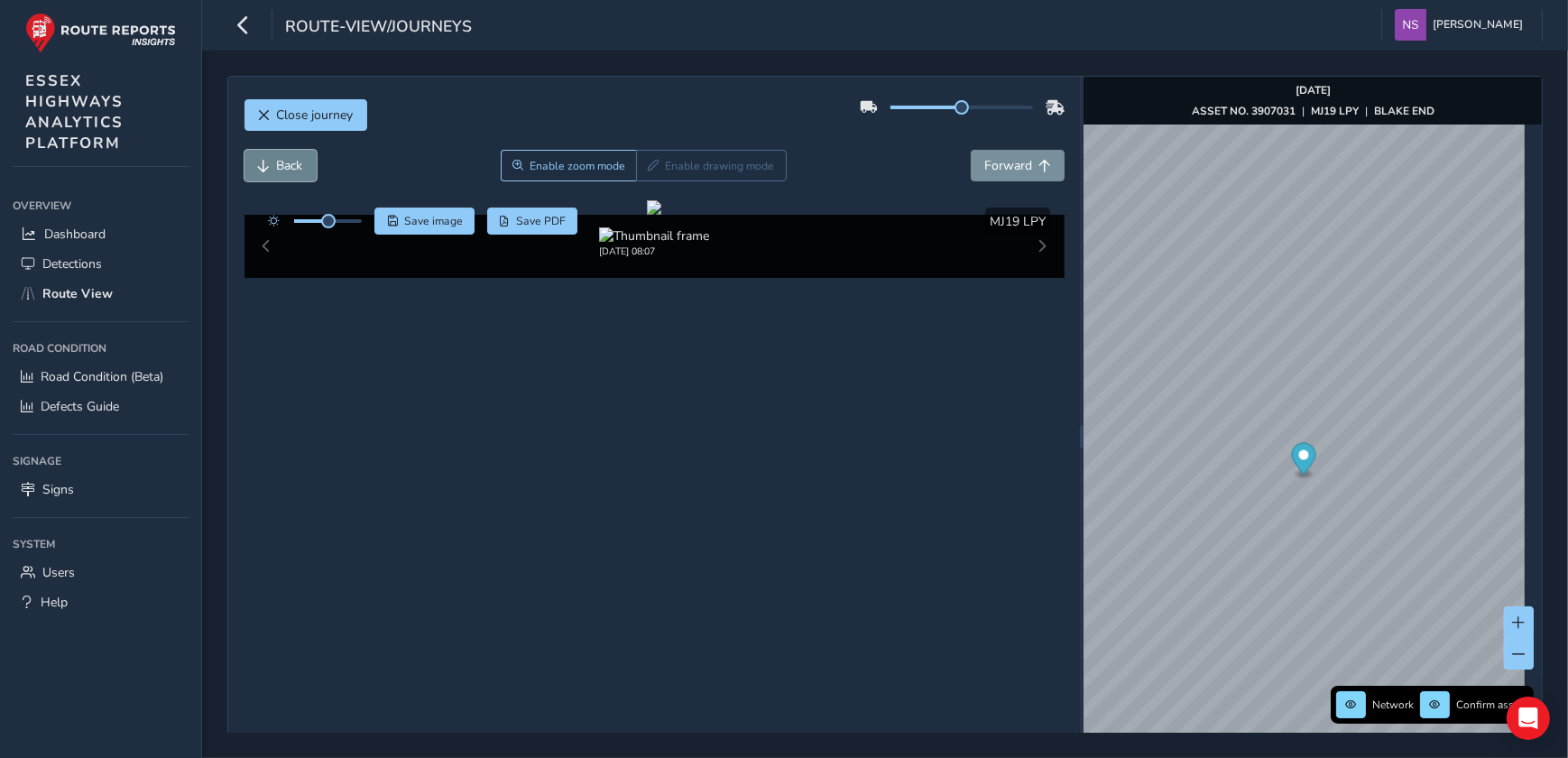
click at [278, 161] on span "Back" at bounding box center [290, 165] width 26 height 18
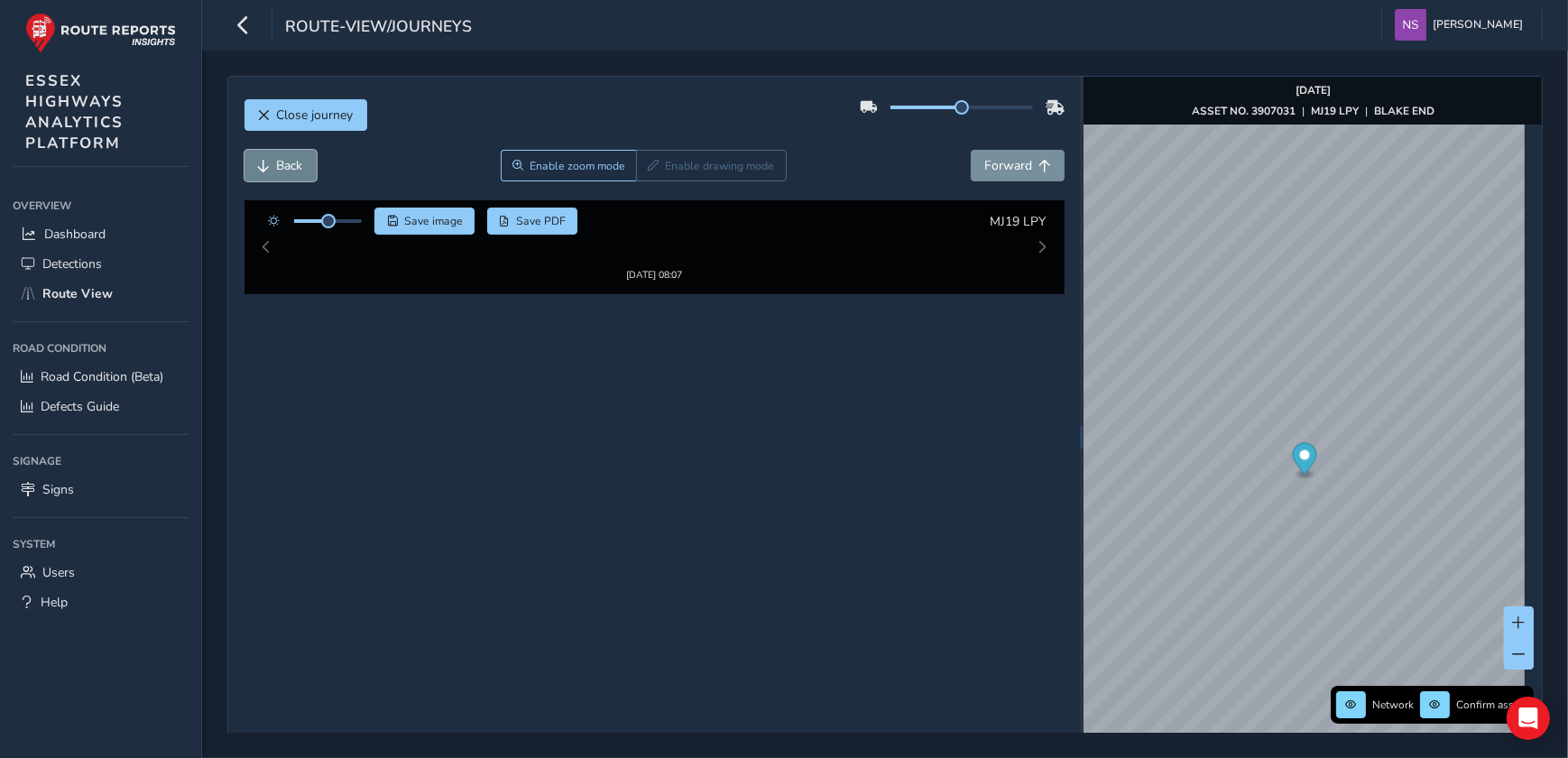
click at [278, 161] on span "Back" at bounding box center [290, 165] width 26 height 18
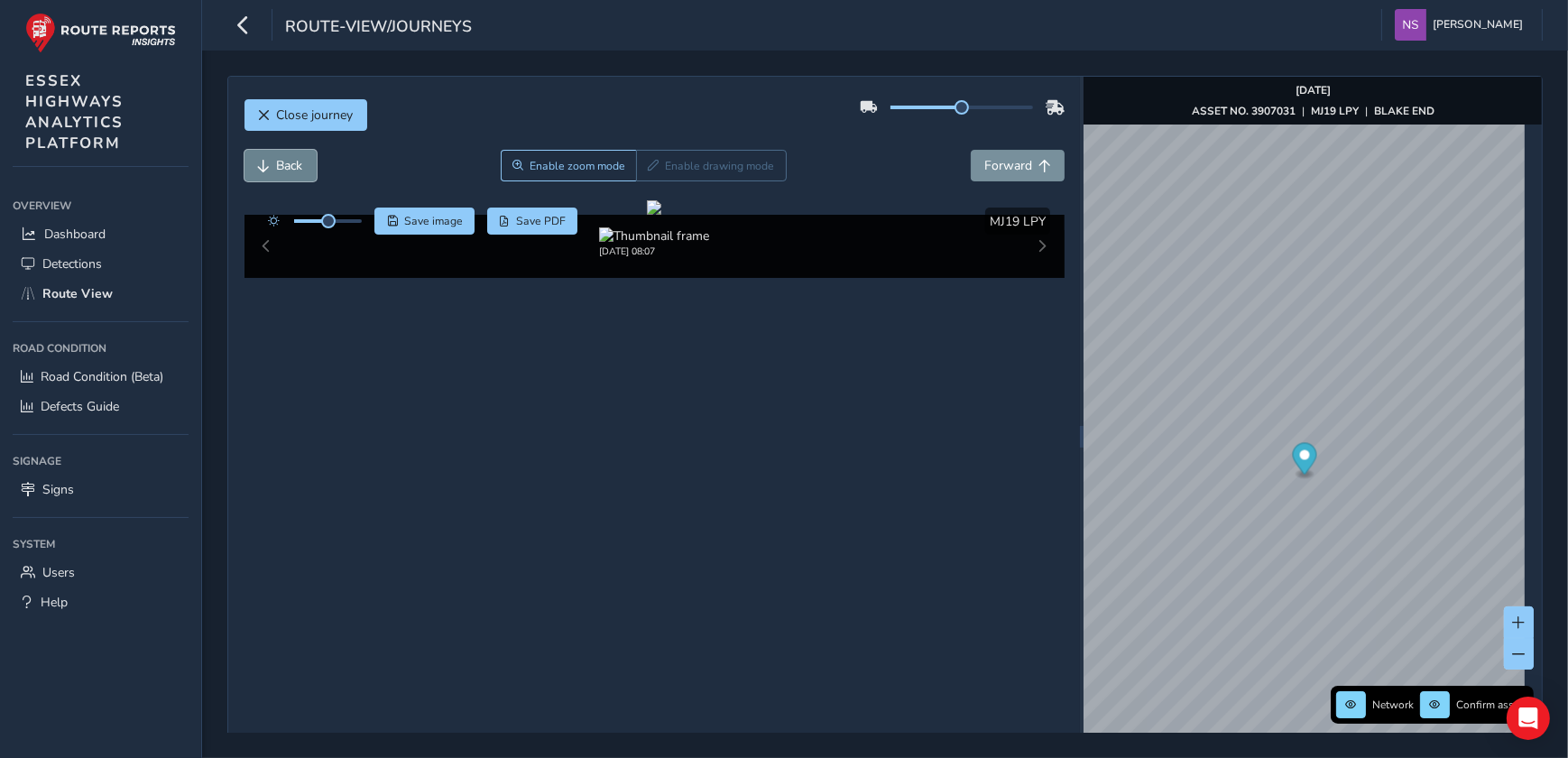
click at [278, 161] on span "Back" at bounding box center [290, 165] width 26 height 18
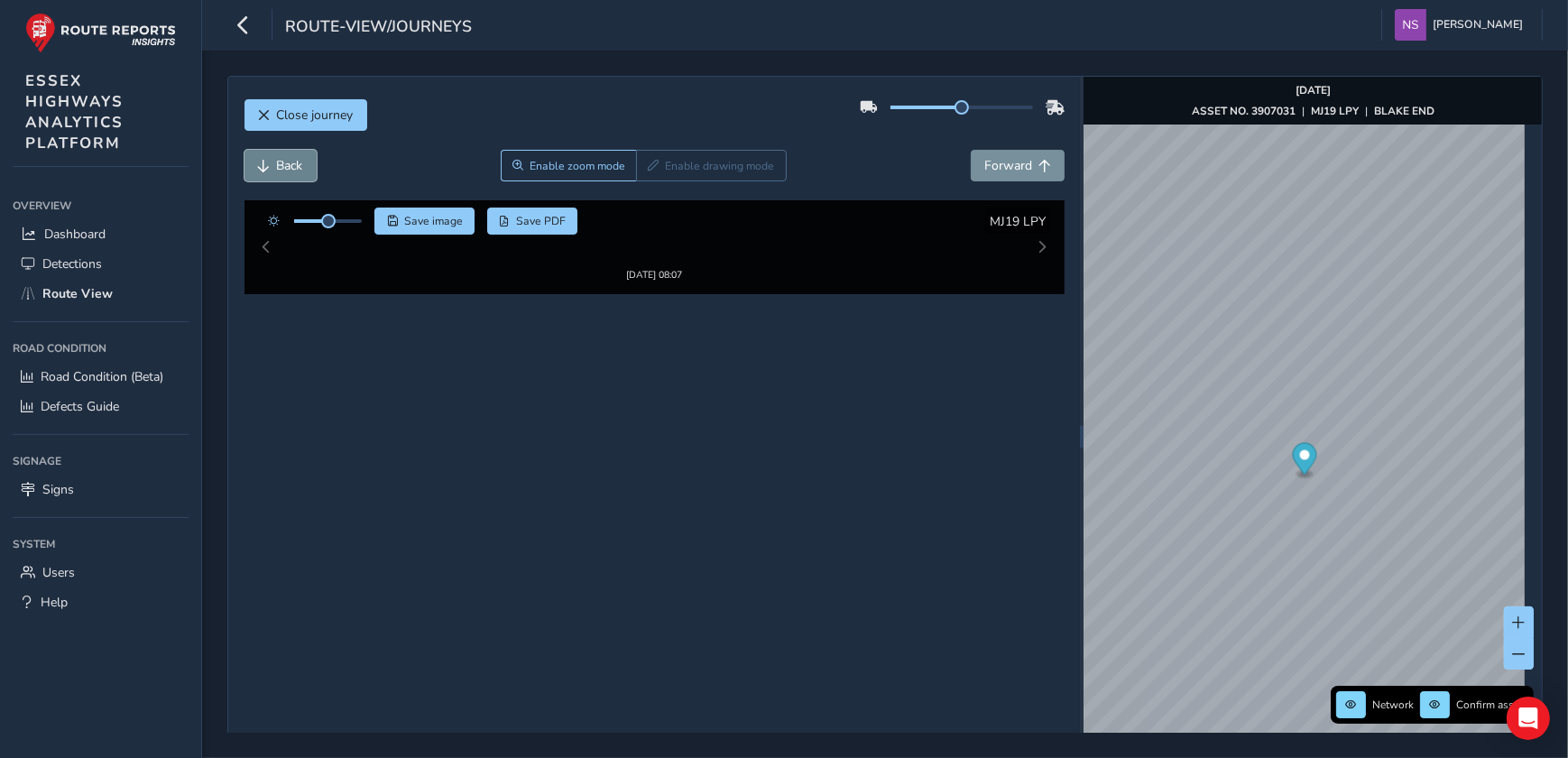
click at [278, 161] on span "Back" at bounding box center [290, 165] width 26 height 18
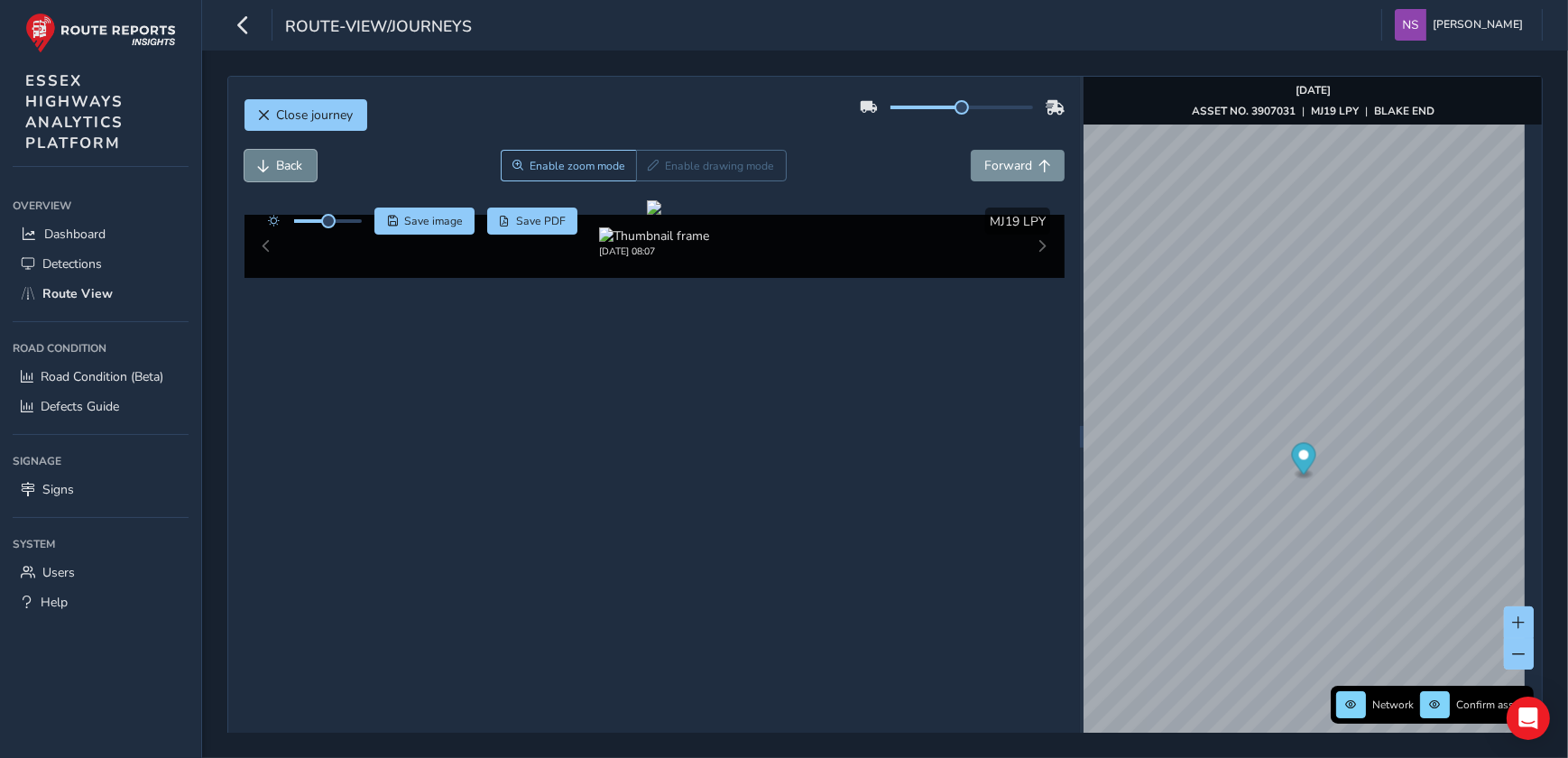
click at [278, 161] on span "Back" at bounding box center [290, 165] width 26 height 18
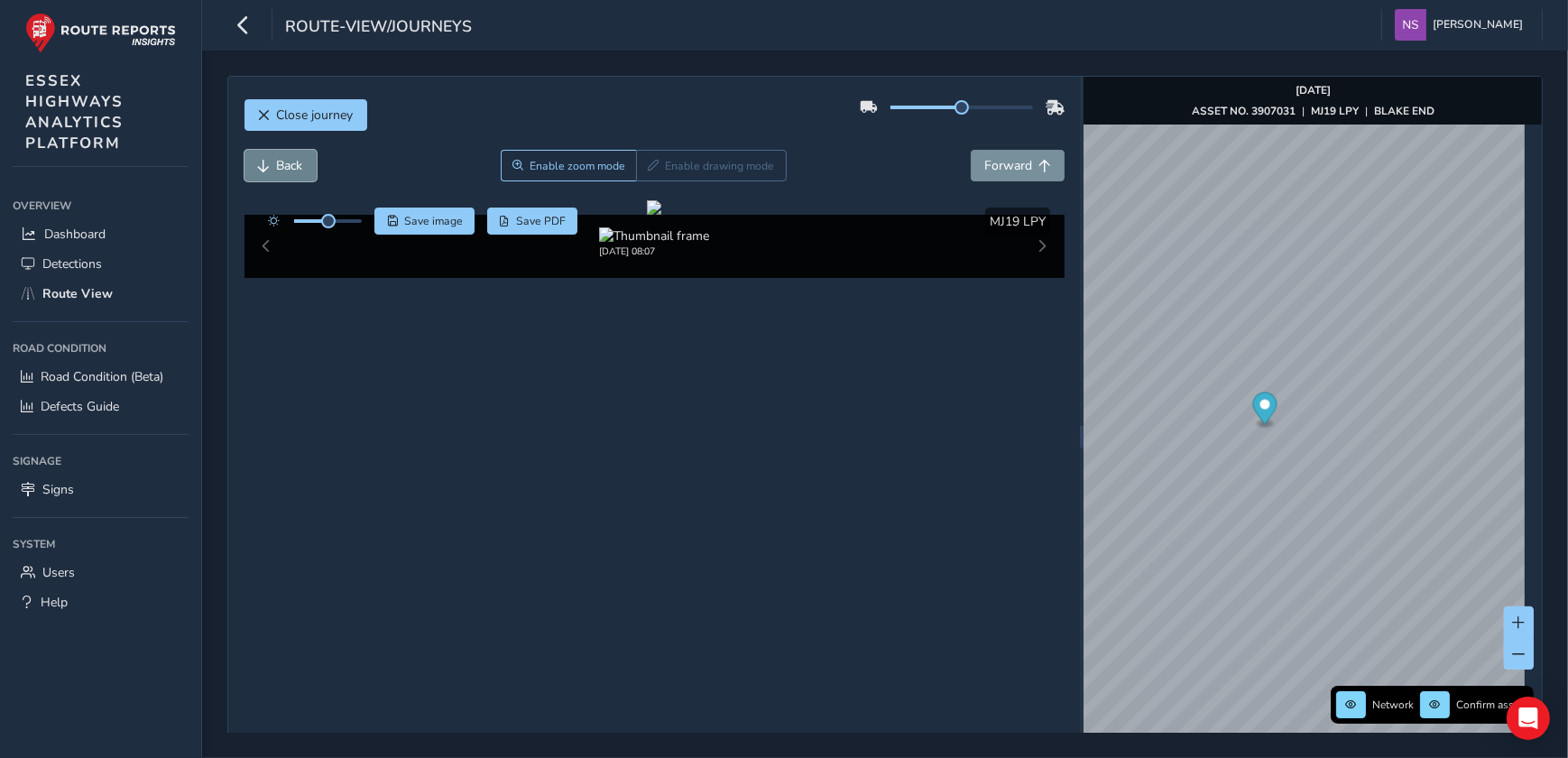
click at [281, 171] on span "Back" at bounding box center [290, 165] width 26 height 18
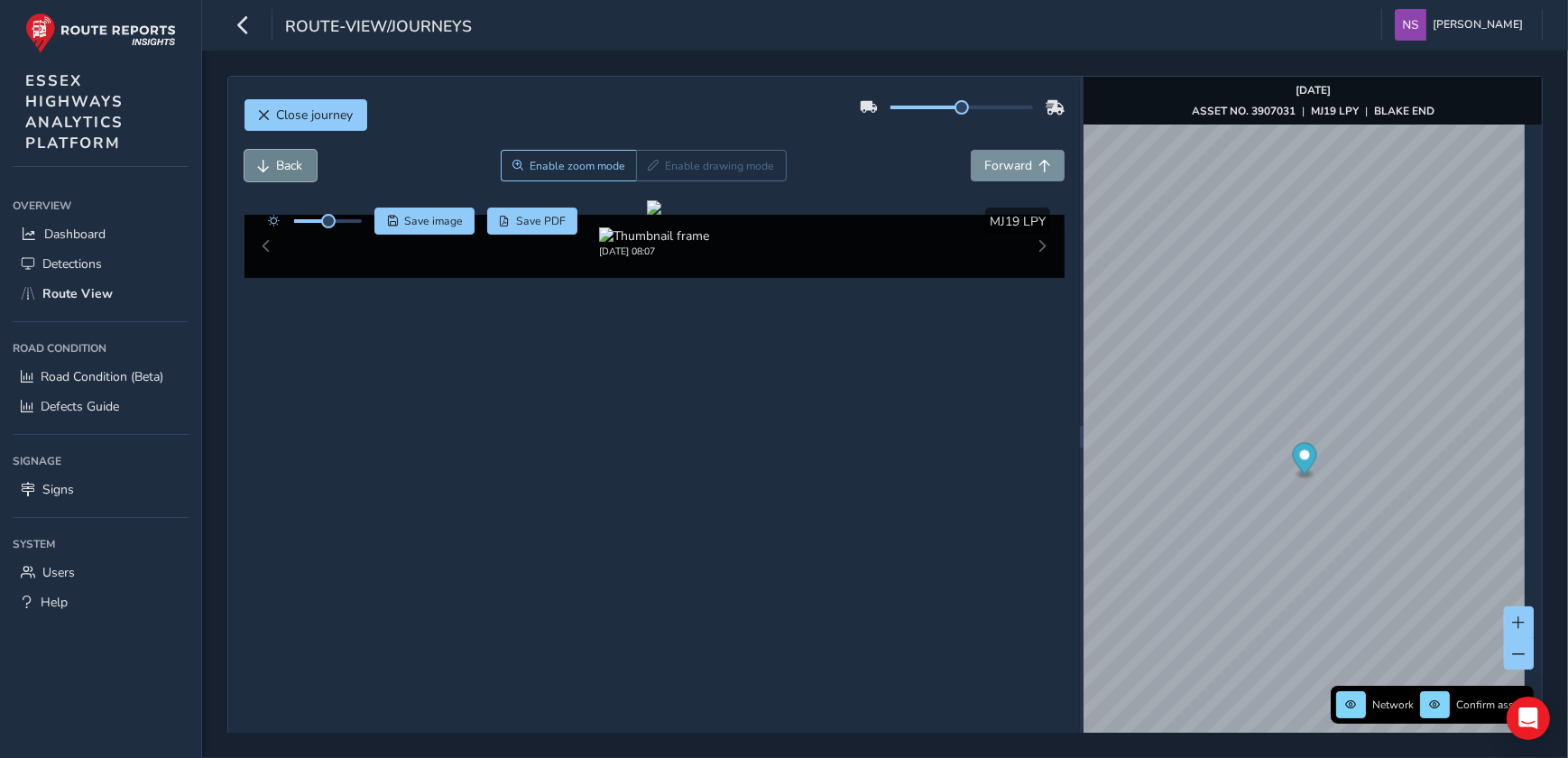
click at [281, 171] on span "Back" at bounding box center [290, 165] width 26 height 18
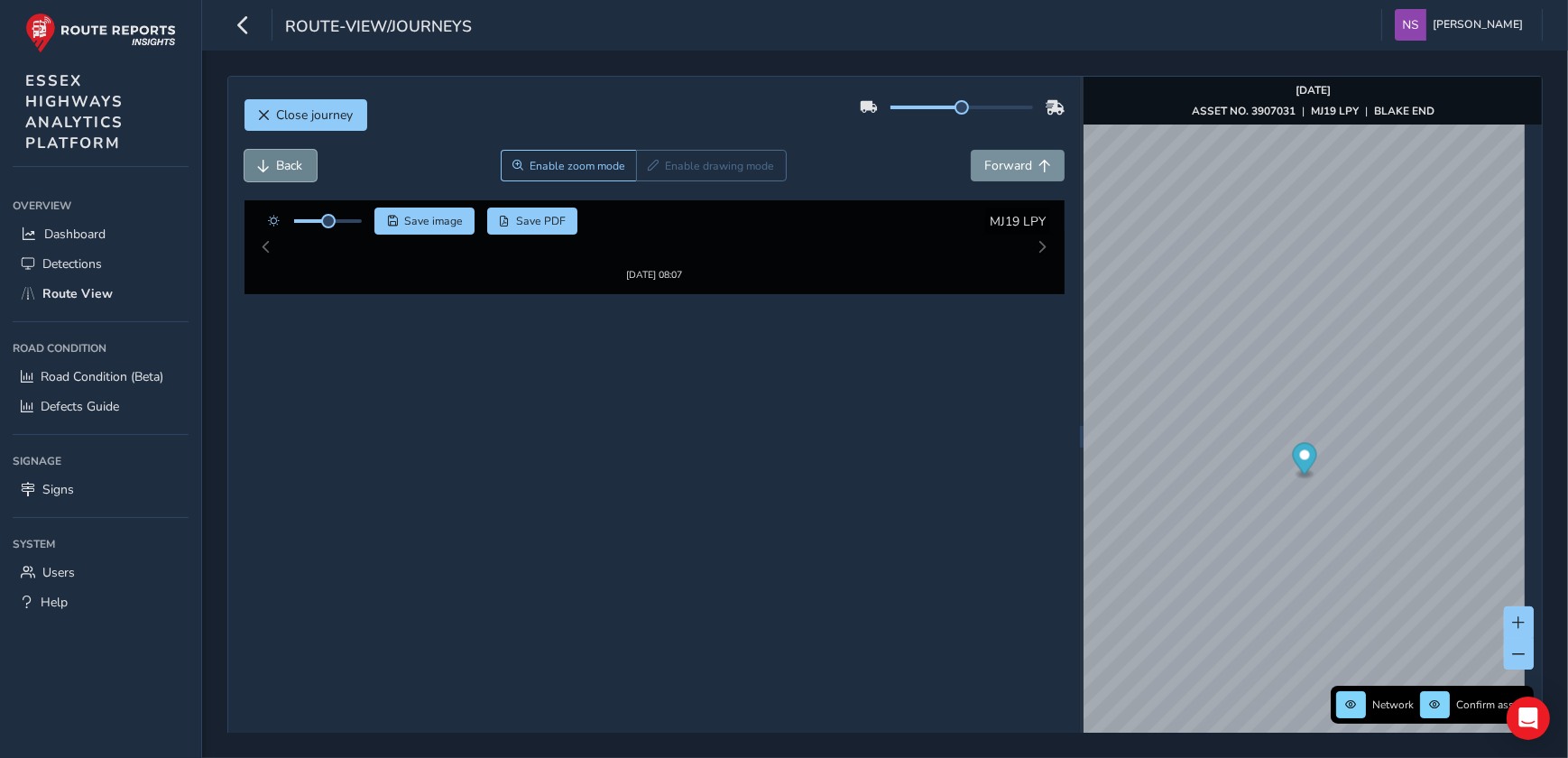
click at [281, 171] on span "Back" at bounding box center [290, 165] width 26 height 18
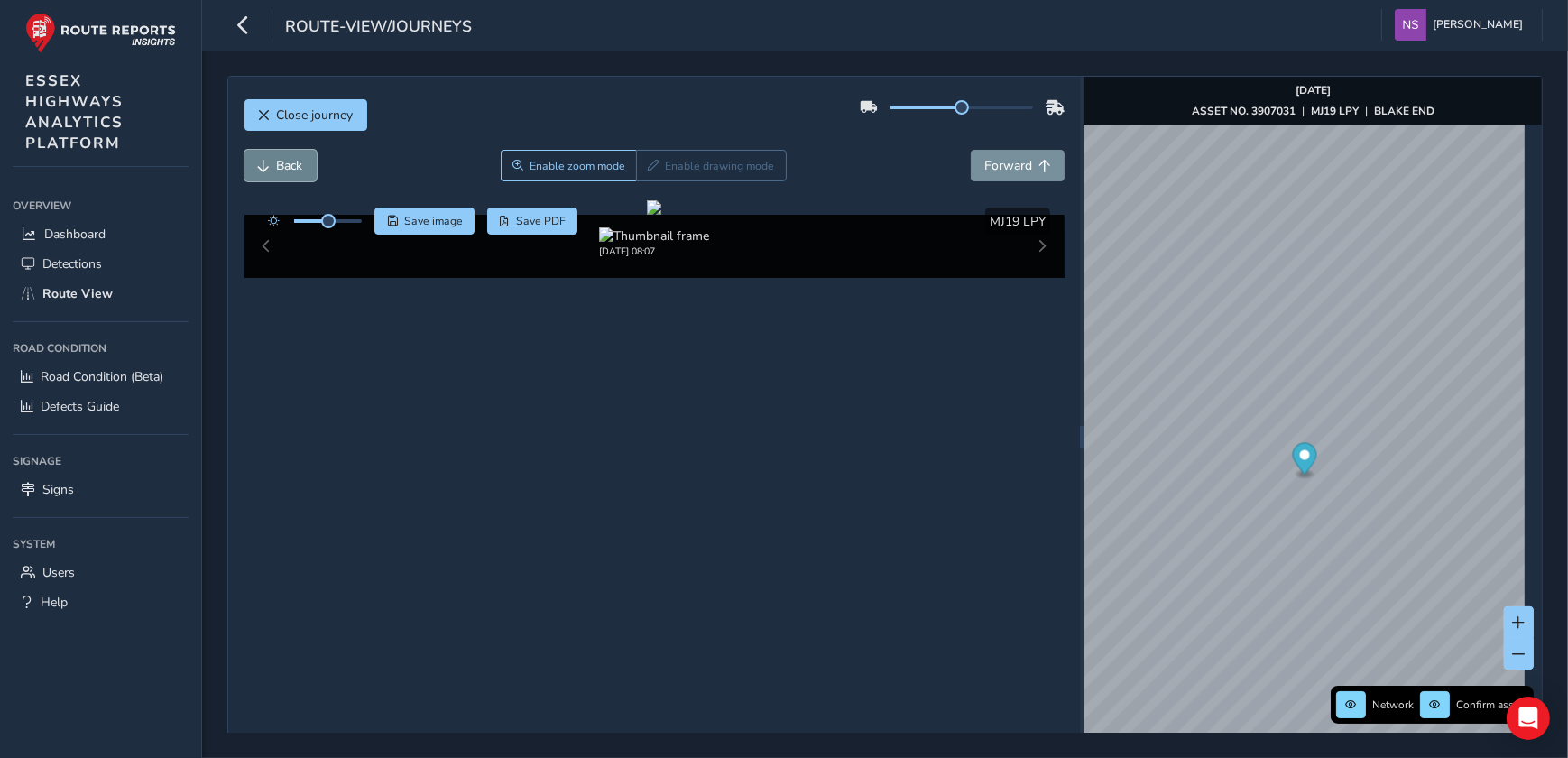
click at [281, 171] on span "Back" at bounding box center [290, 165] width 26 height 18
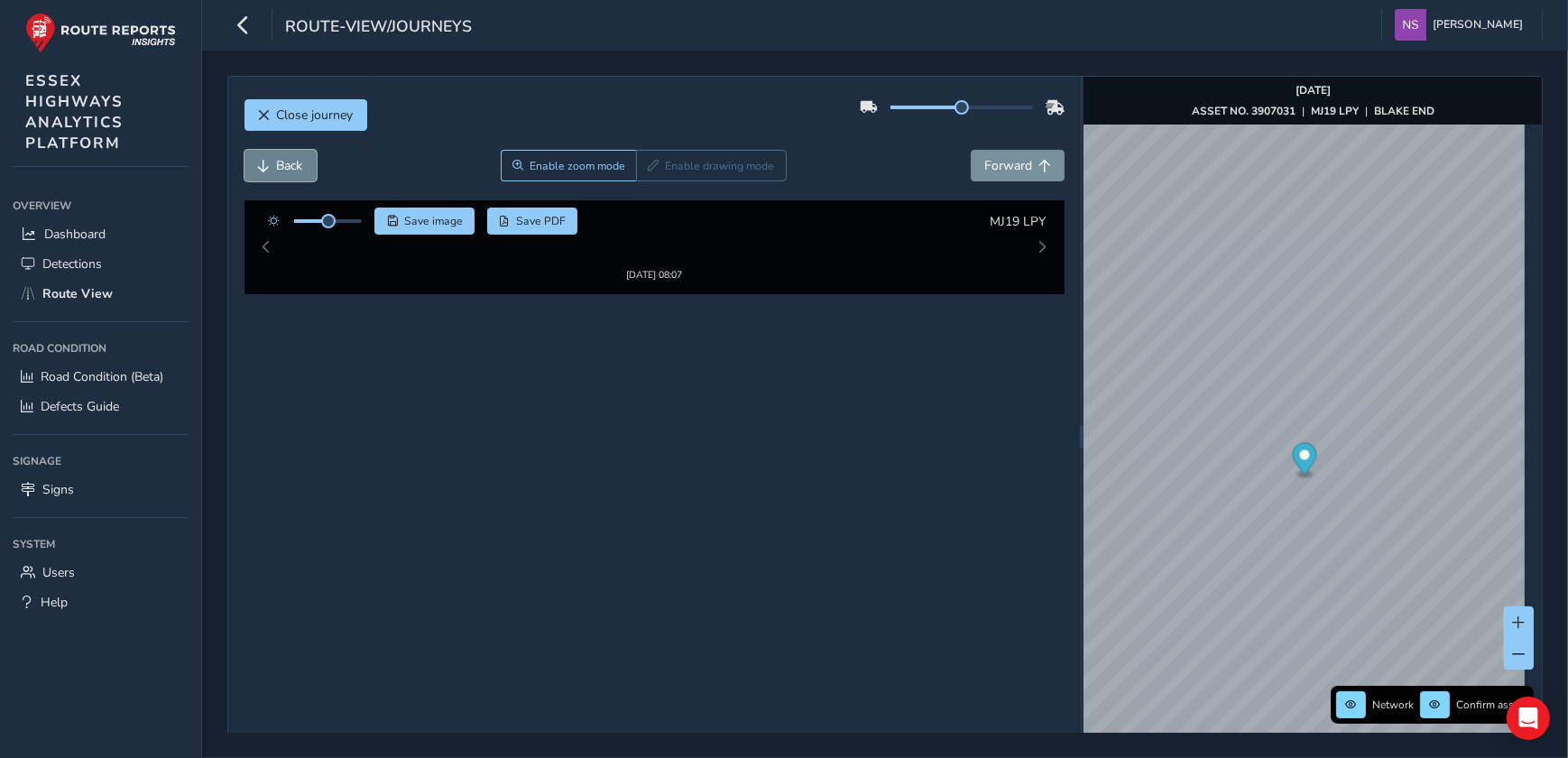
click at [281, 171] on span "Back" at bounding box center [290, 165] width 26 height 18
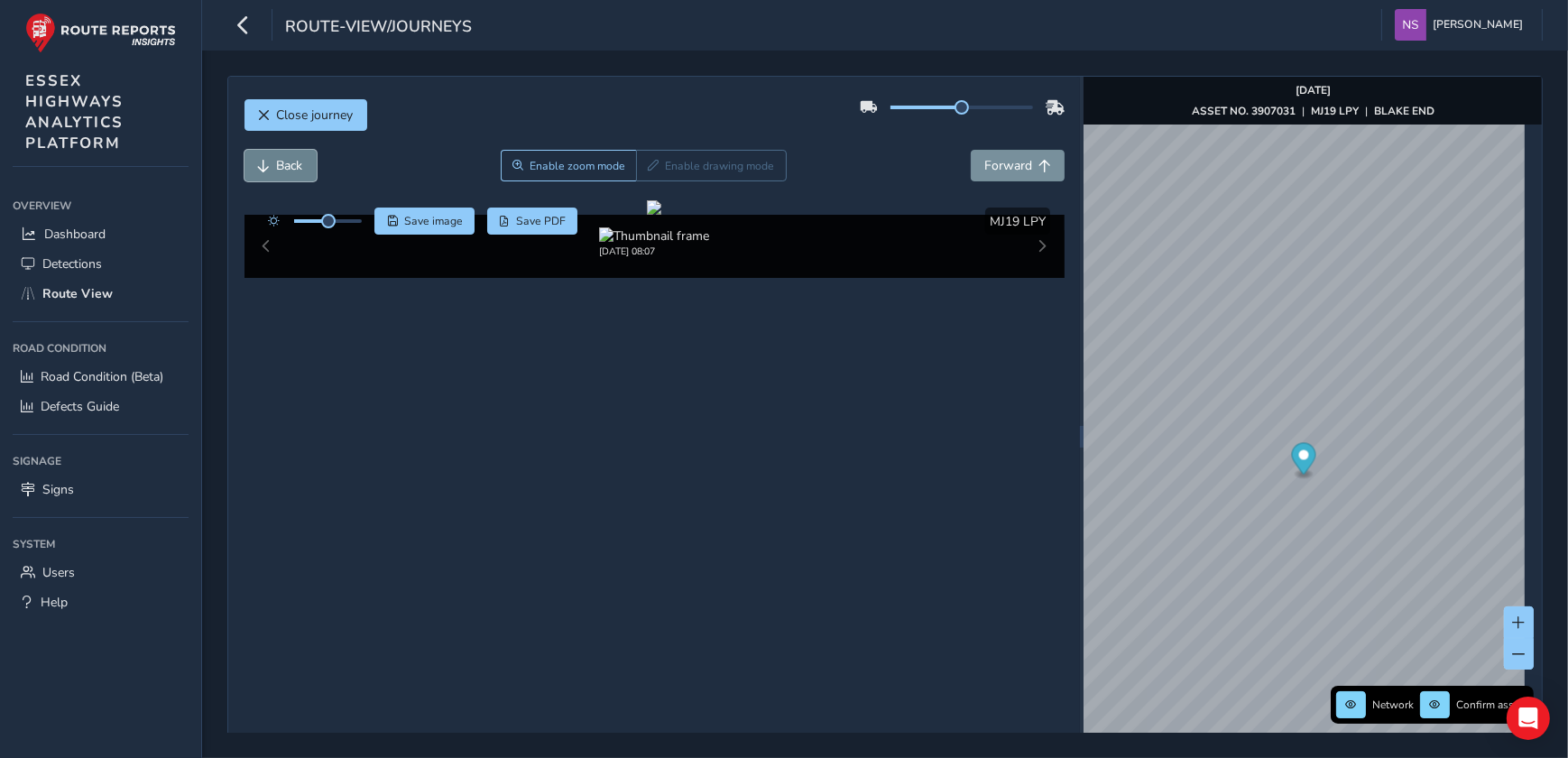
click at [281, 171] on span "Back" at bounding box center [290, 165] width 26 height 18
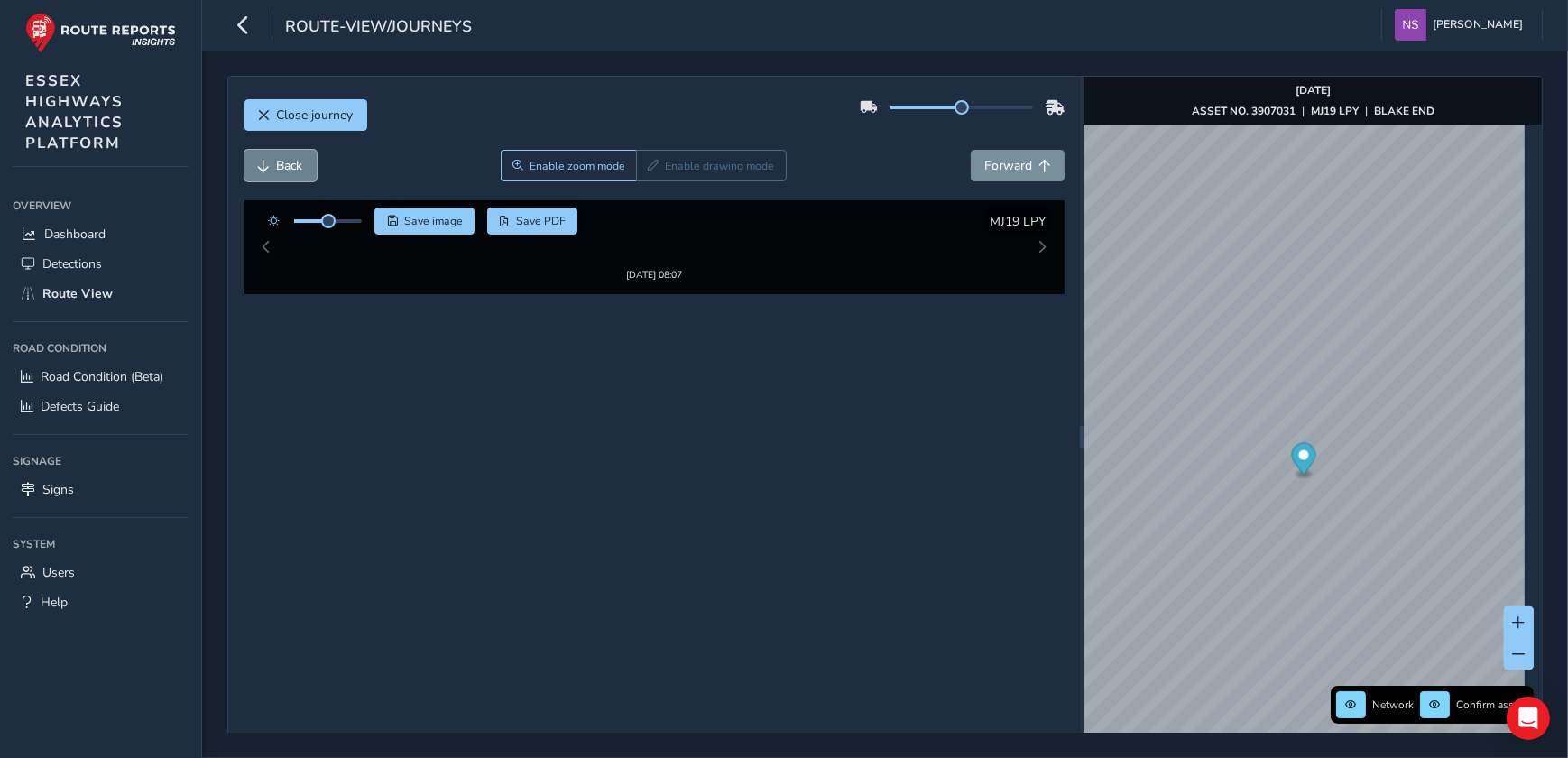
click at [281, 171] on span "Back" at bounding box center [290, 165] width 26 height 18
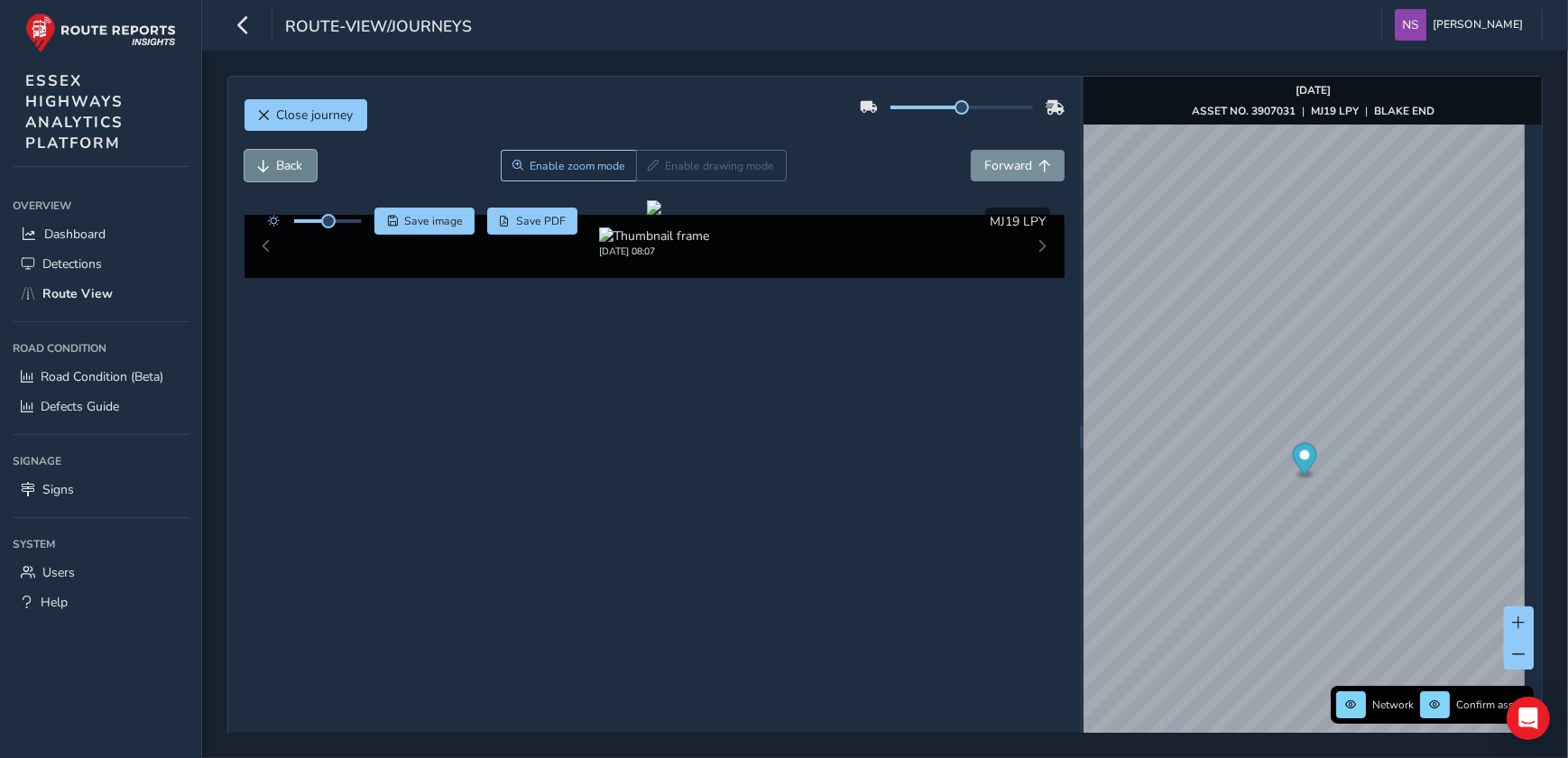
click at [281, 171] on span "Back" at bounding box center [290, 165] width 26 height 18
click at [274, 175] on button "Back" at bounding box center [281, 165] width 72 height 31
click at [278, 171] on span "Back" at bounding box center [290, 165] width 26 height 18
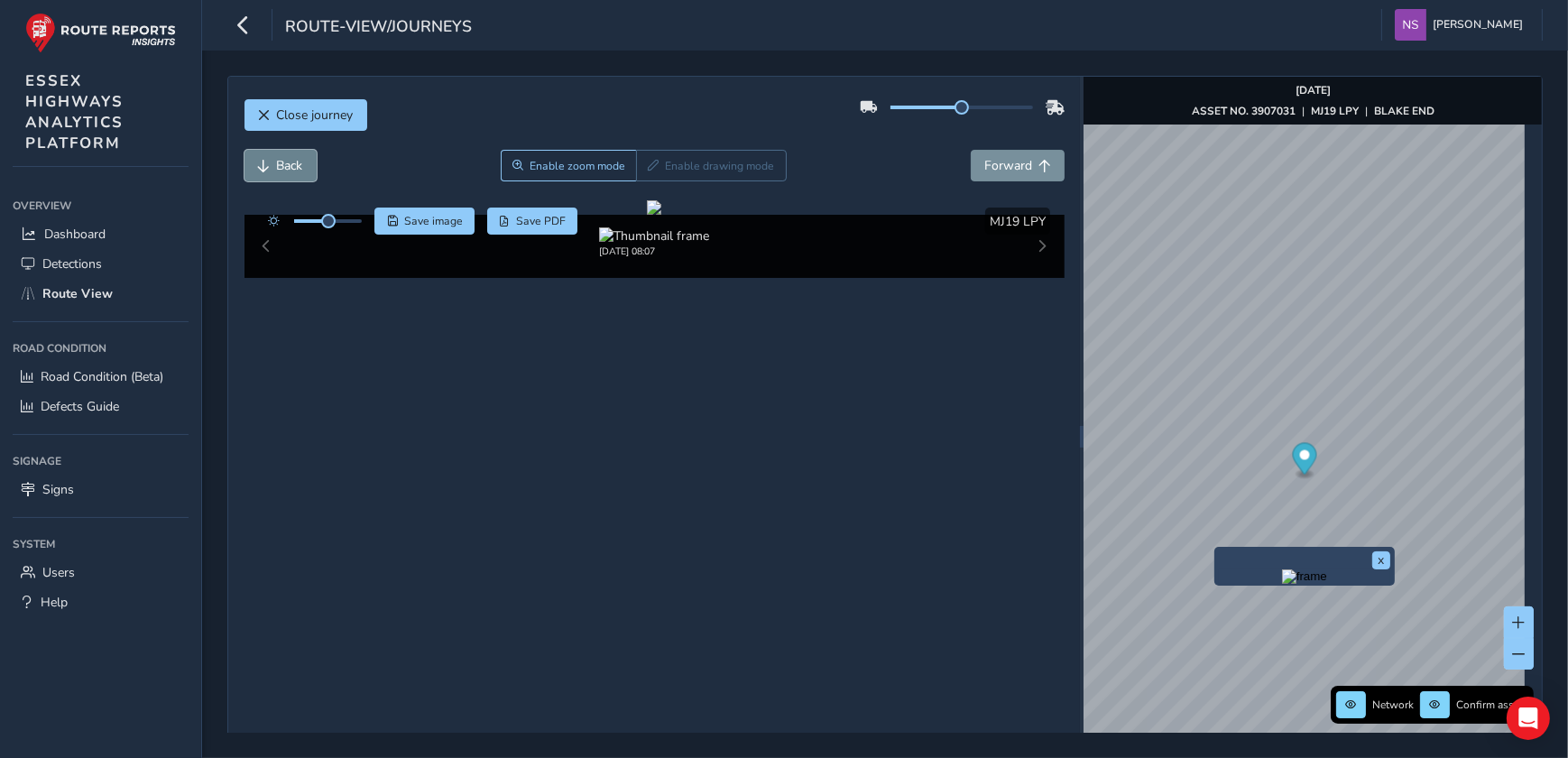
click at [280, 173] on span "Back" at bounding box center [290, 165] width 26 height 18
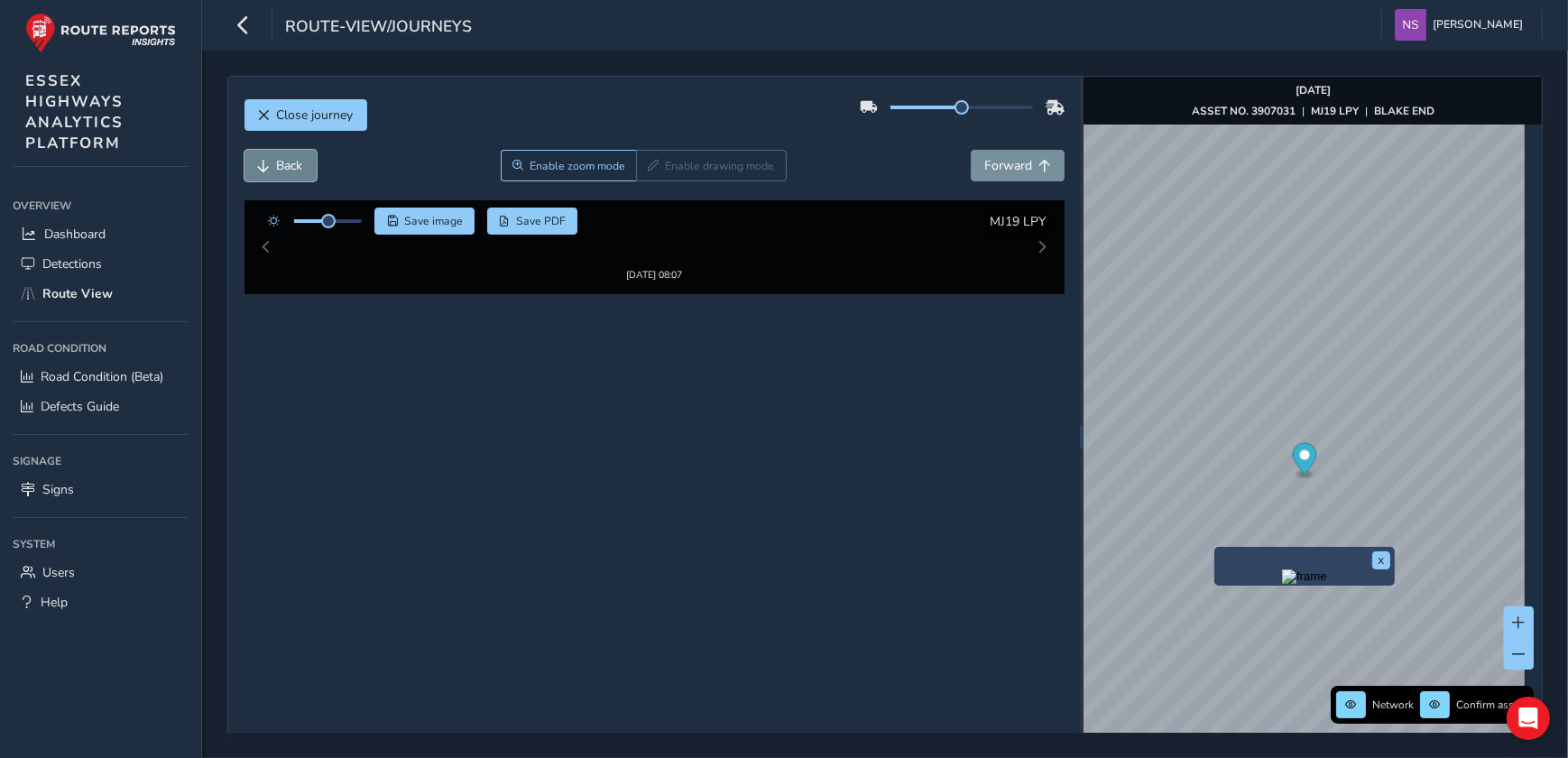
click at [280, 166] on span "Back" at bounding box center [290, 165] width 26 height 18
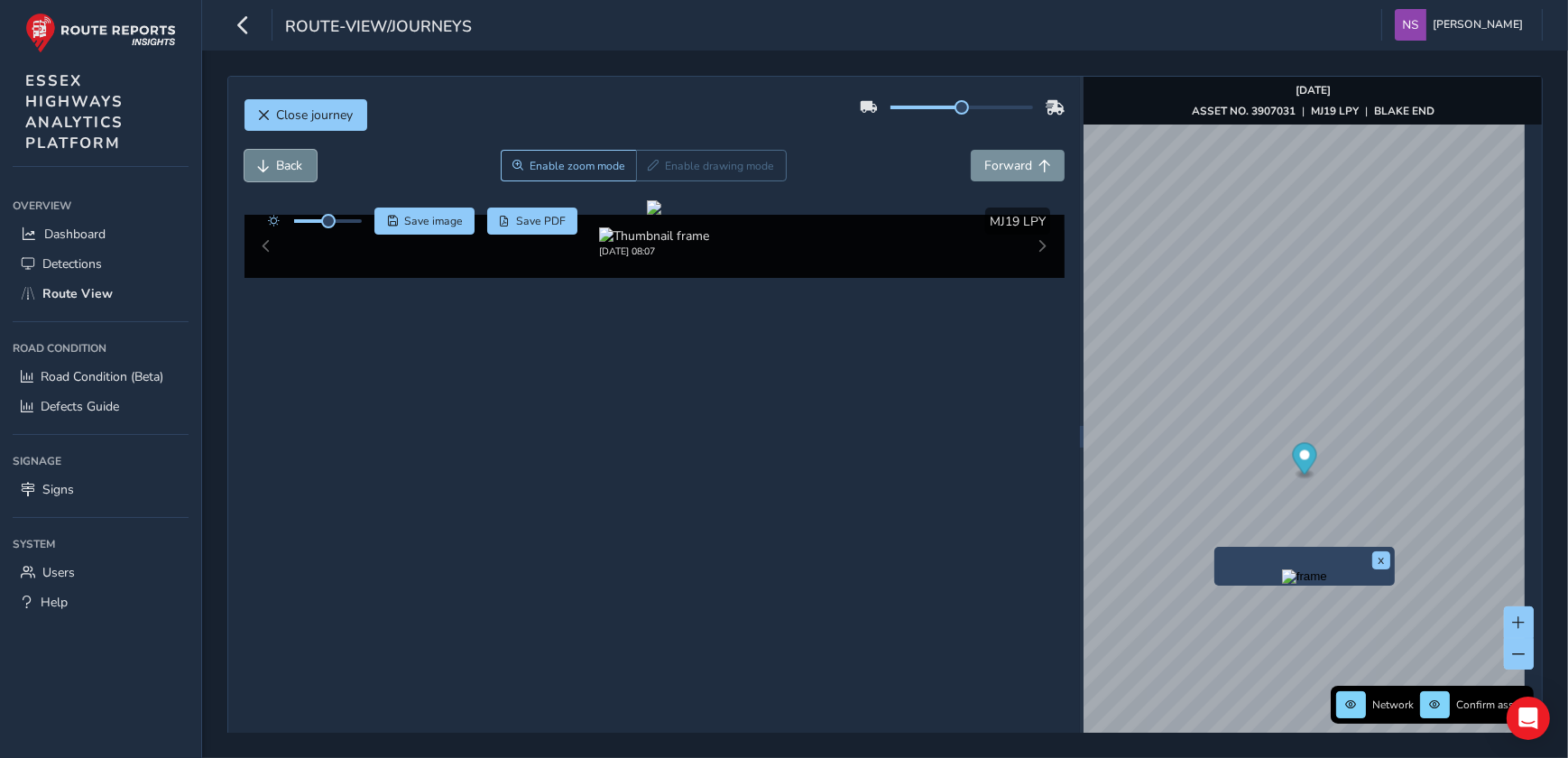
click at [280, 166] on span "Back" at bounding box center [290, 165] width 26 height 18
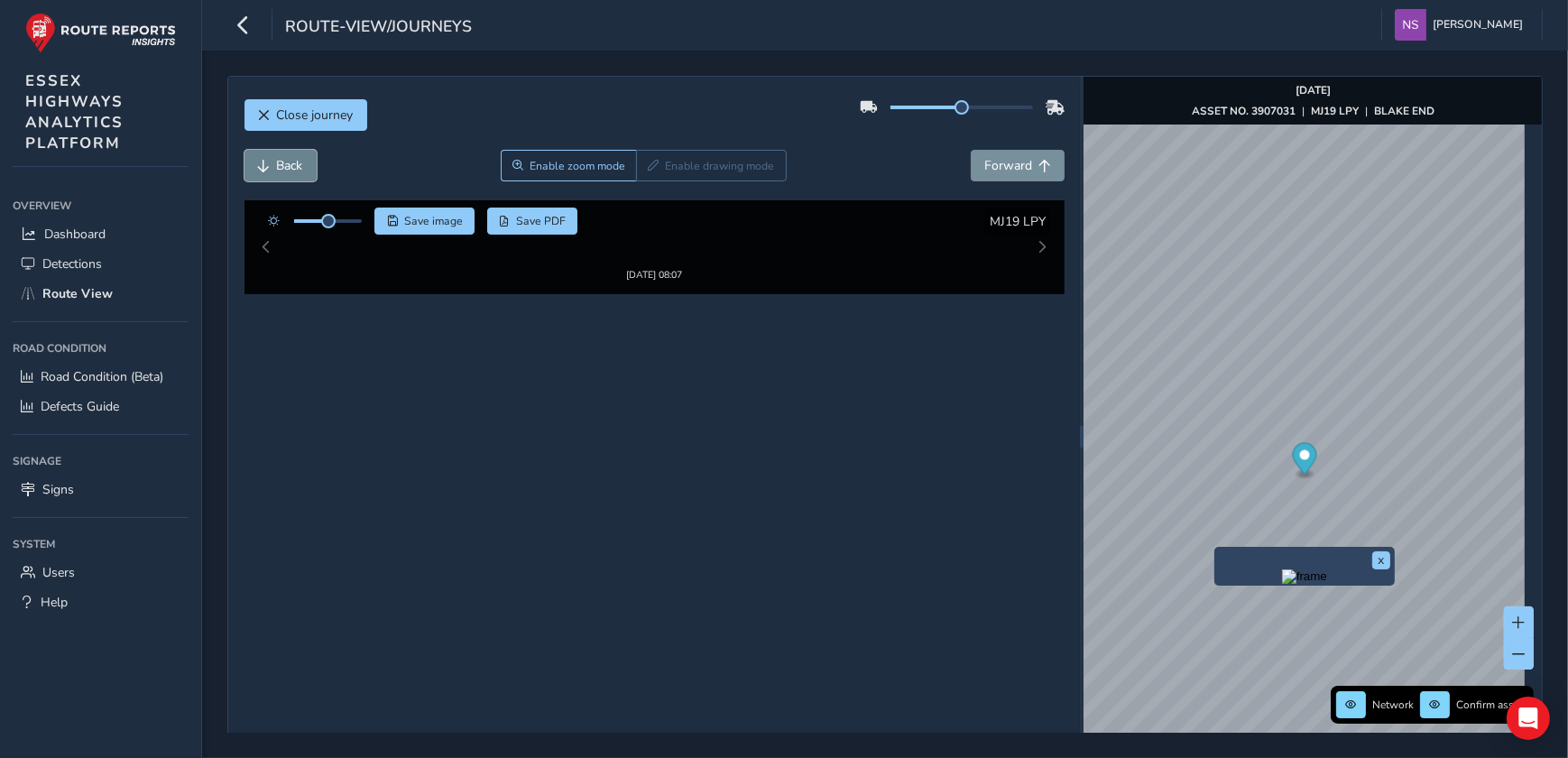
click at [280, 166] on span "Back" at bounding box center [290, 165] width 26 height 18
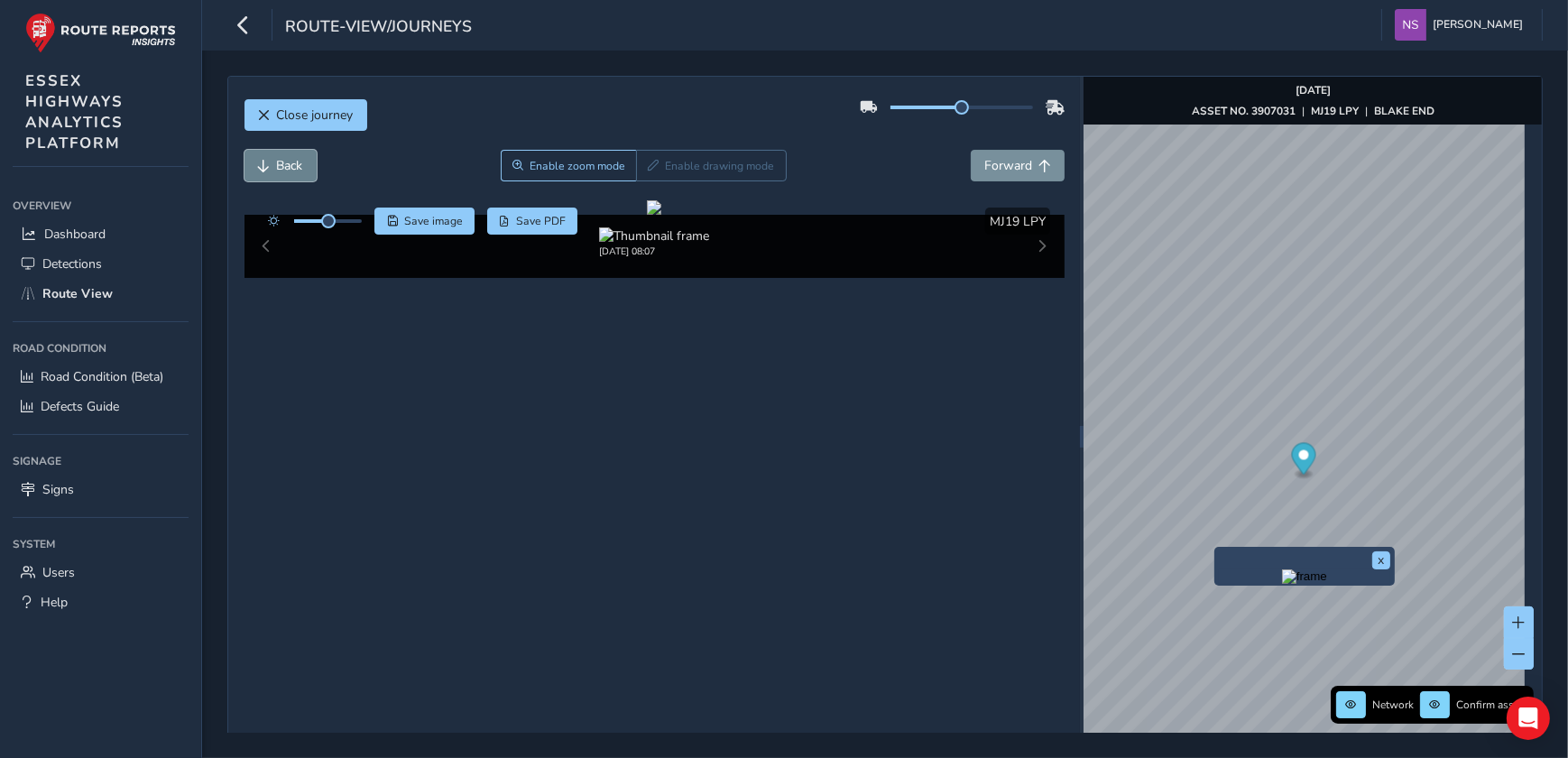
click at [280, 166] on span "Back" at bounding box center [290, 165] width 26 height 18
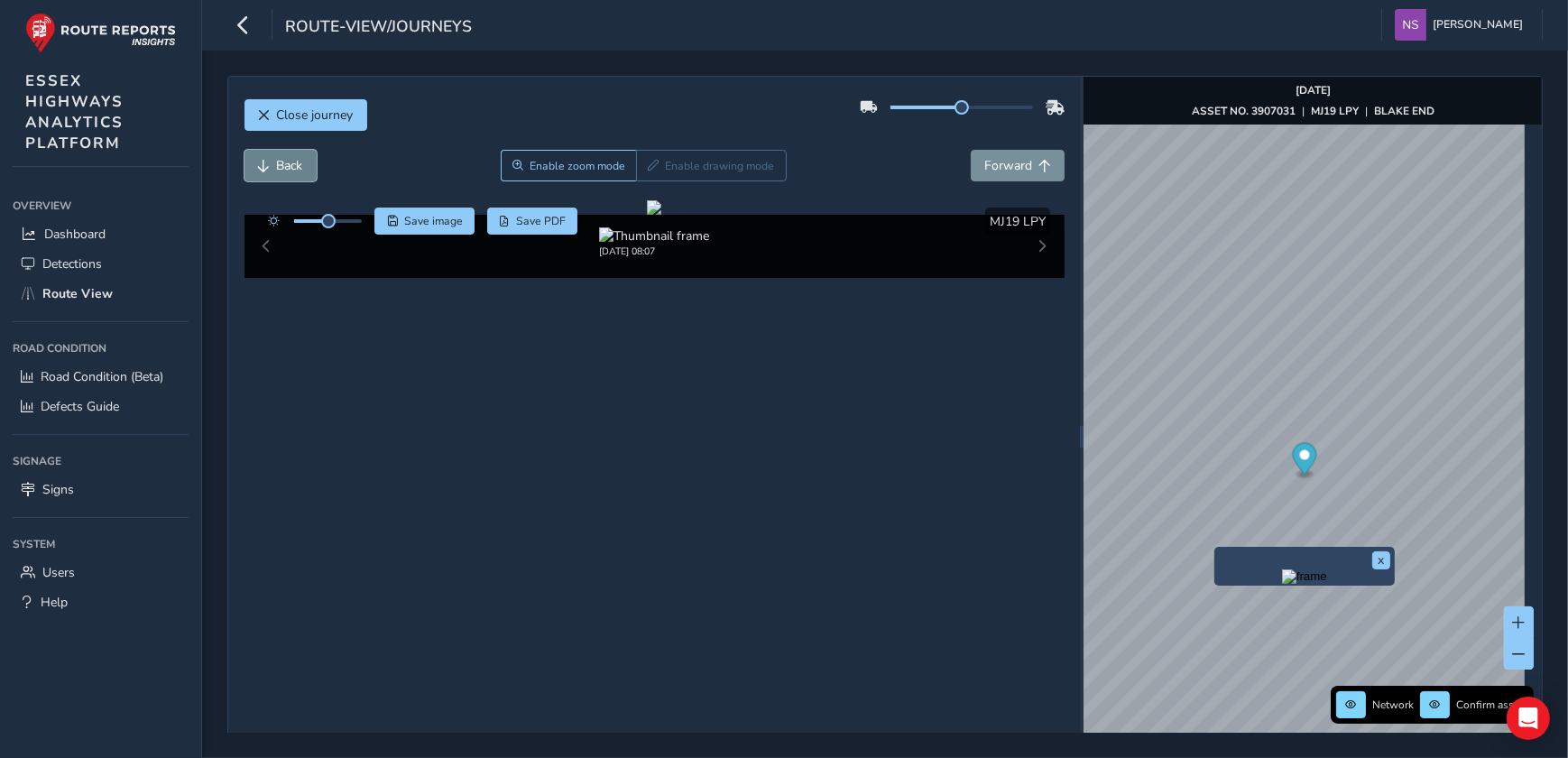
click at [280, 166] on span "Back" at bounding box center [290, 165] width 26 height 18
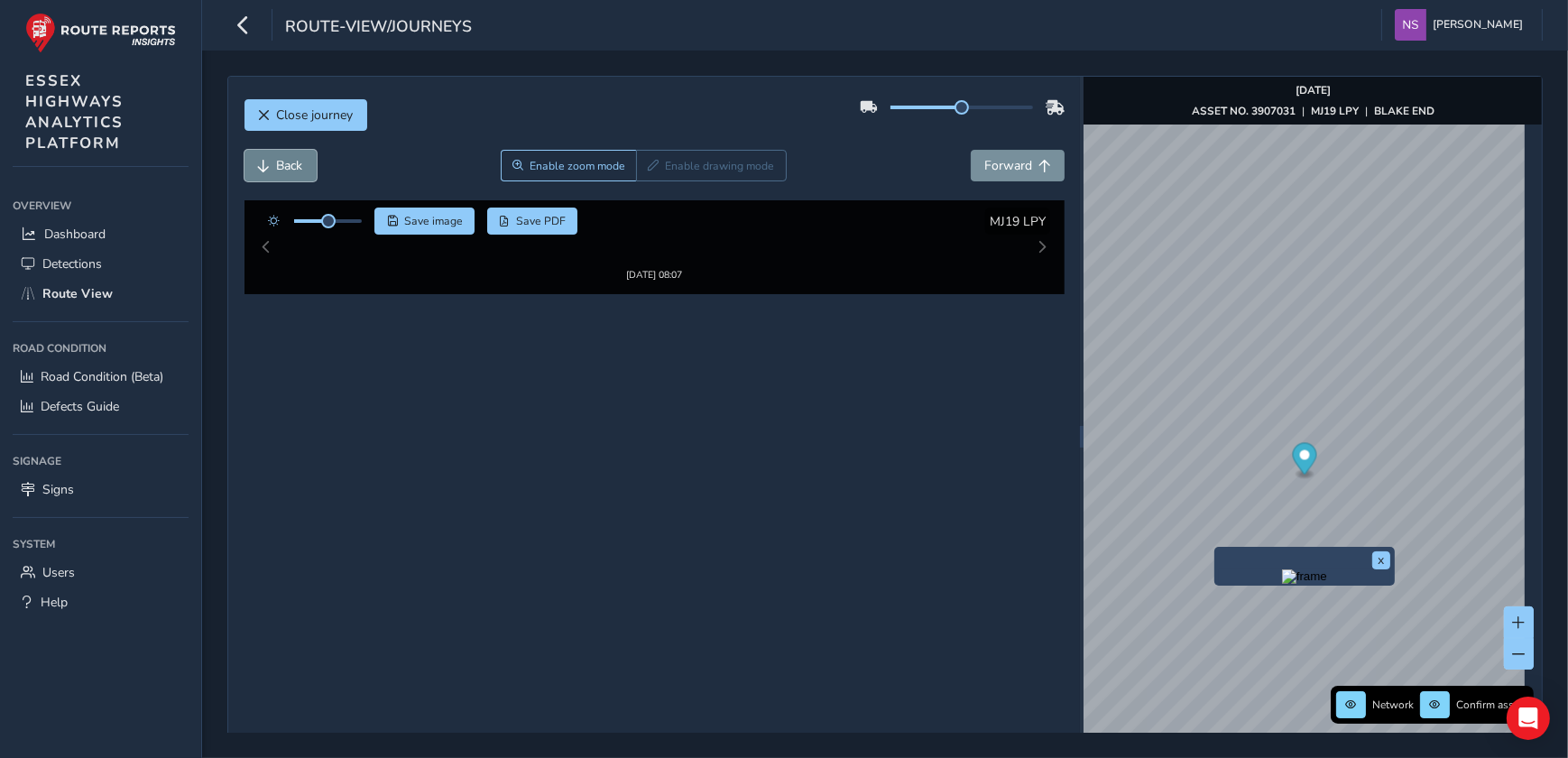
click at [280, 166] on span "Back" at bounding box center [290, 165] width 26 height 18
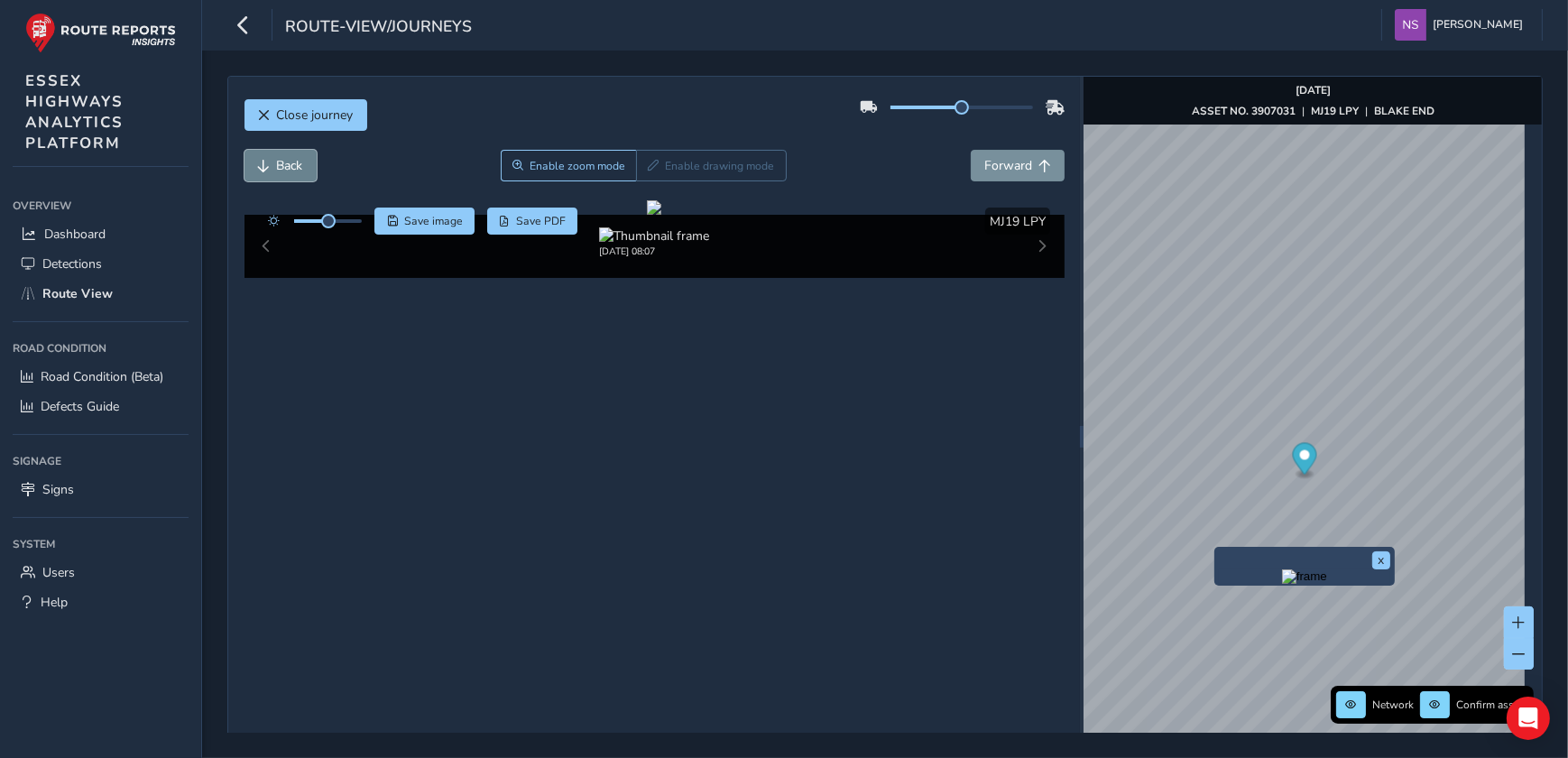
click at [280, 166] on span "Back" at bounding box center [290, 165] width 26 height 18
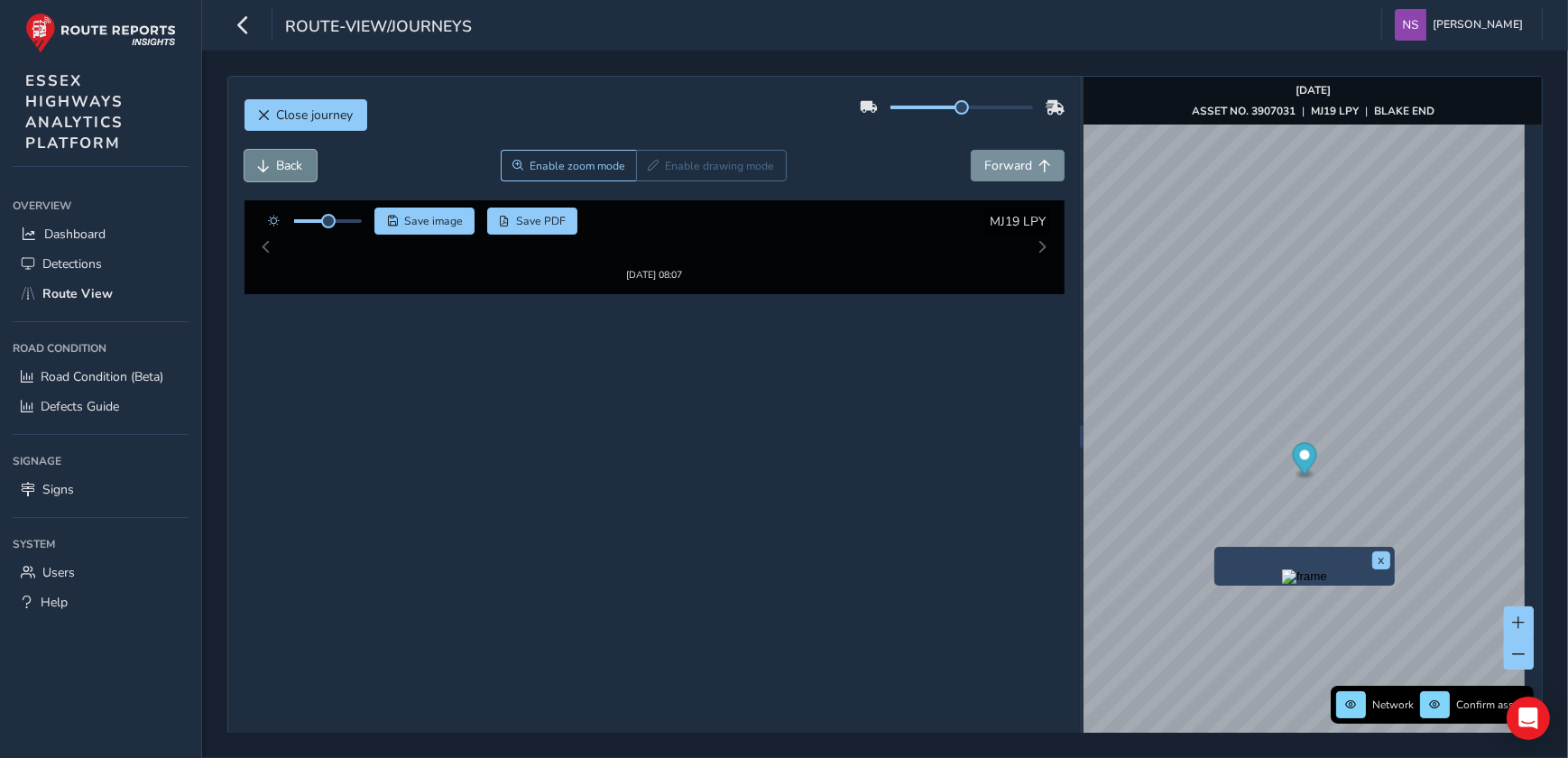
click at [280, 166] on span "Back" at bounding box center [290, 165] width 26 height 18
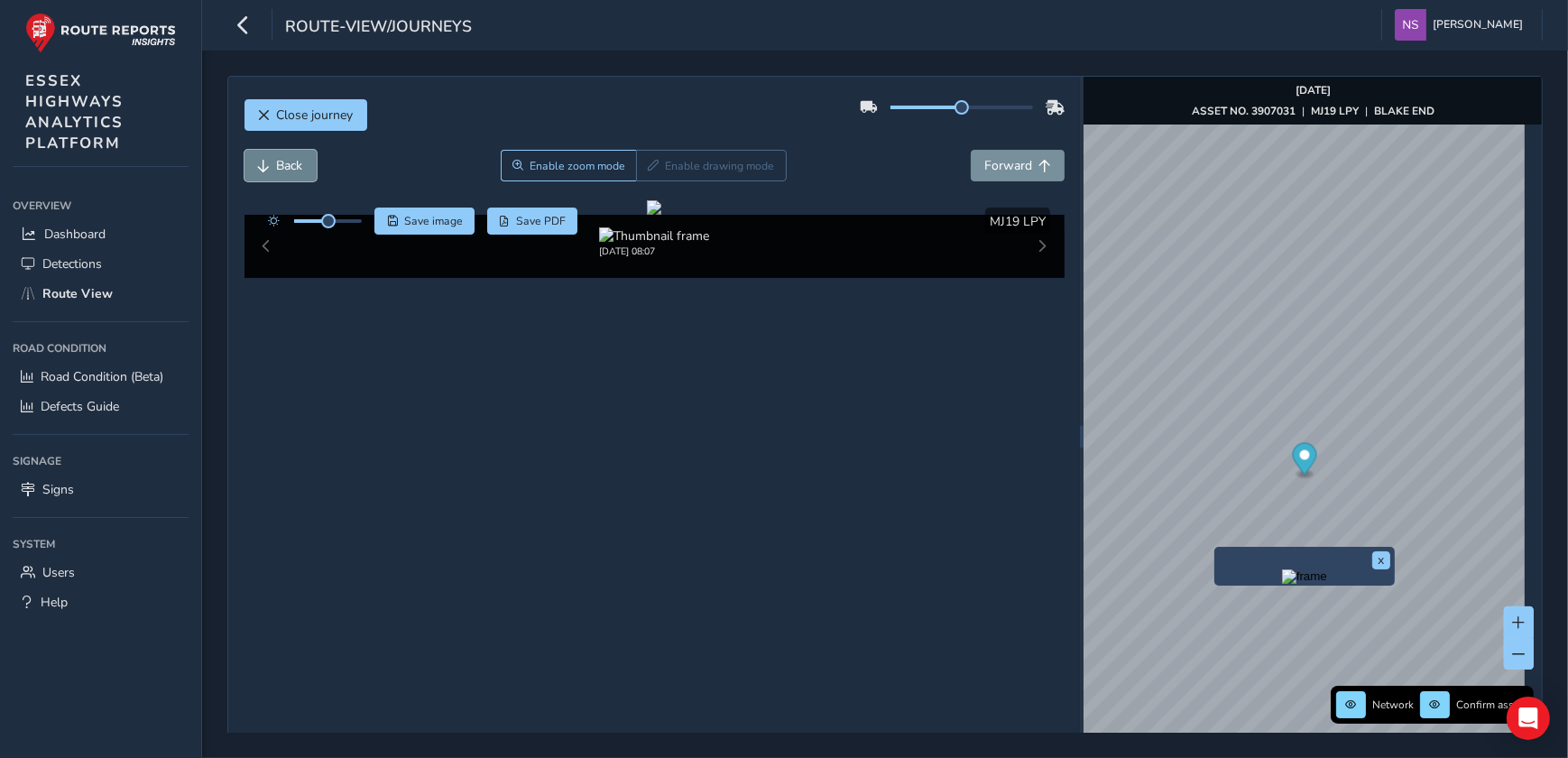
click at [280, 166] on span "Back" at bounding box center [290, 165] width 26 height 18
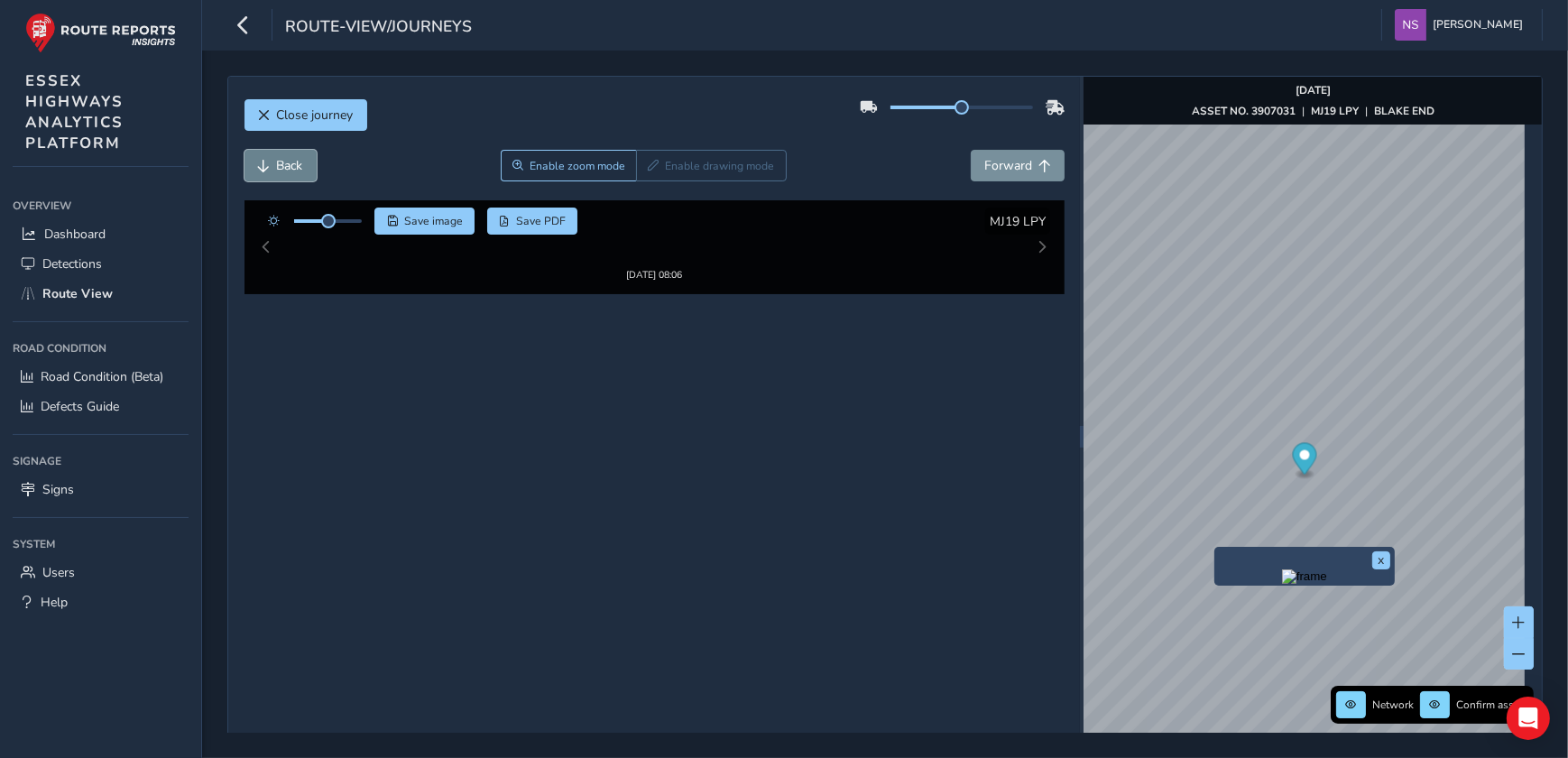
click at [280, 166] on span "Back" at bounding box center [290, 165] width 26 height 18
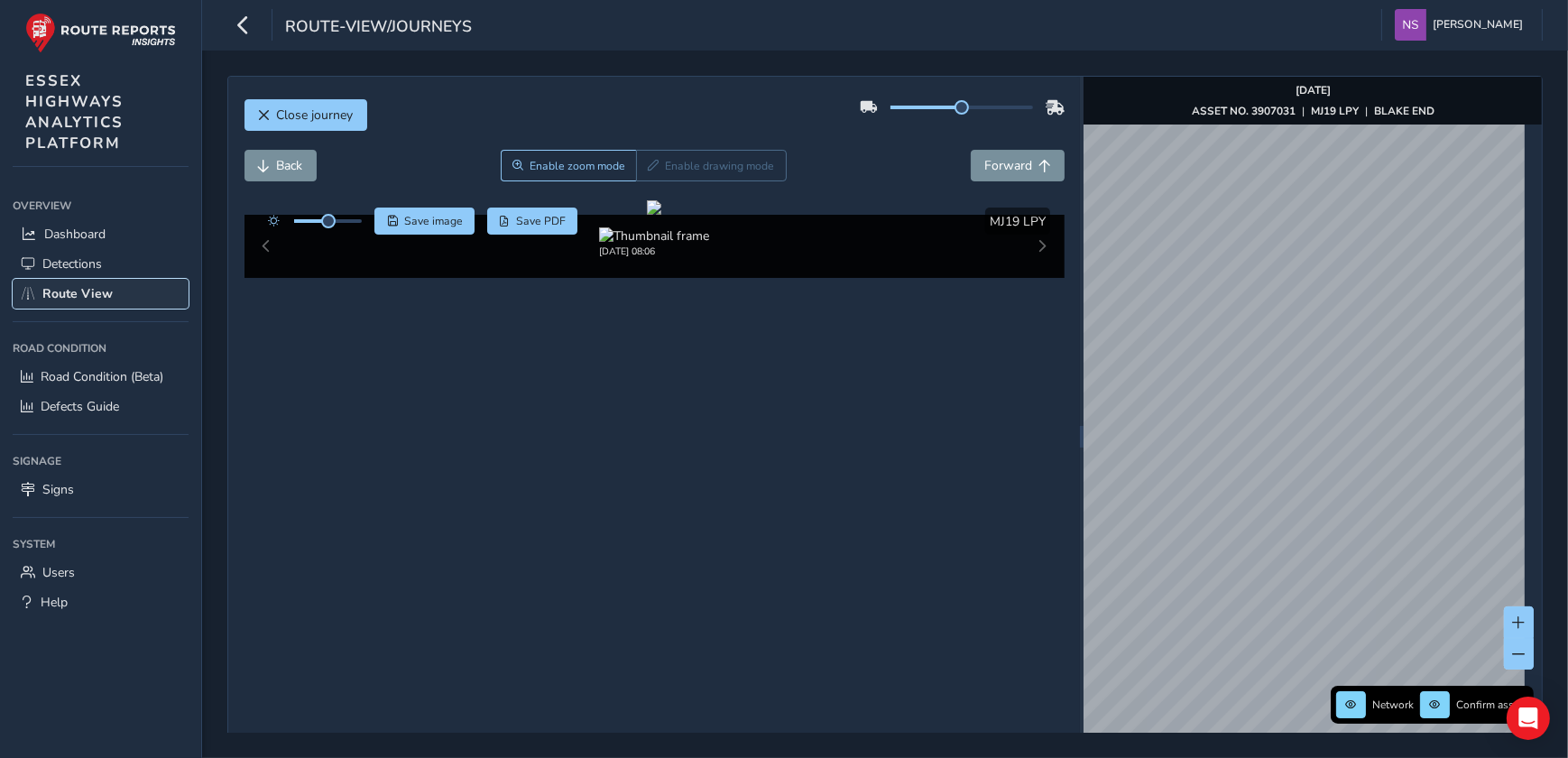
click at [82, 295] on span "Route View" at bounding box center [78, 294] width 70 height 18
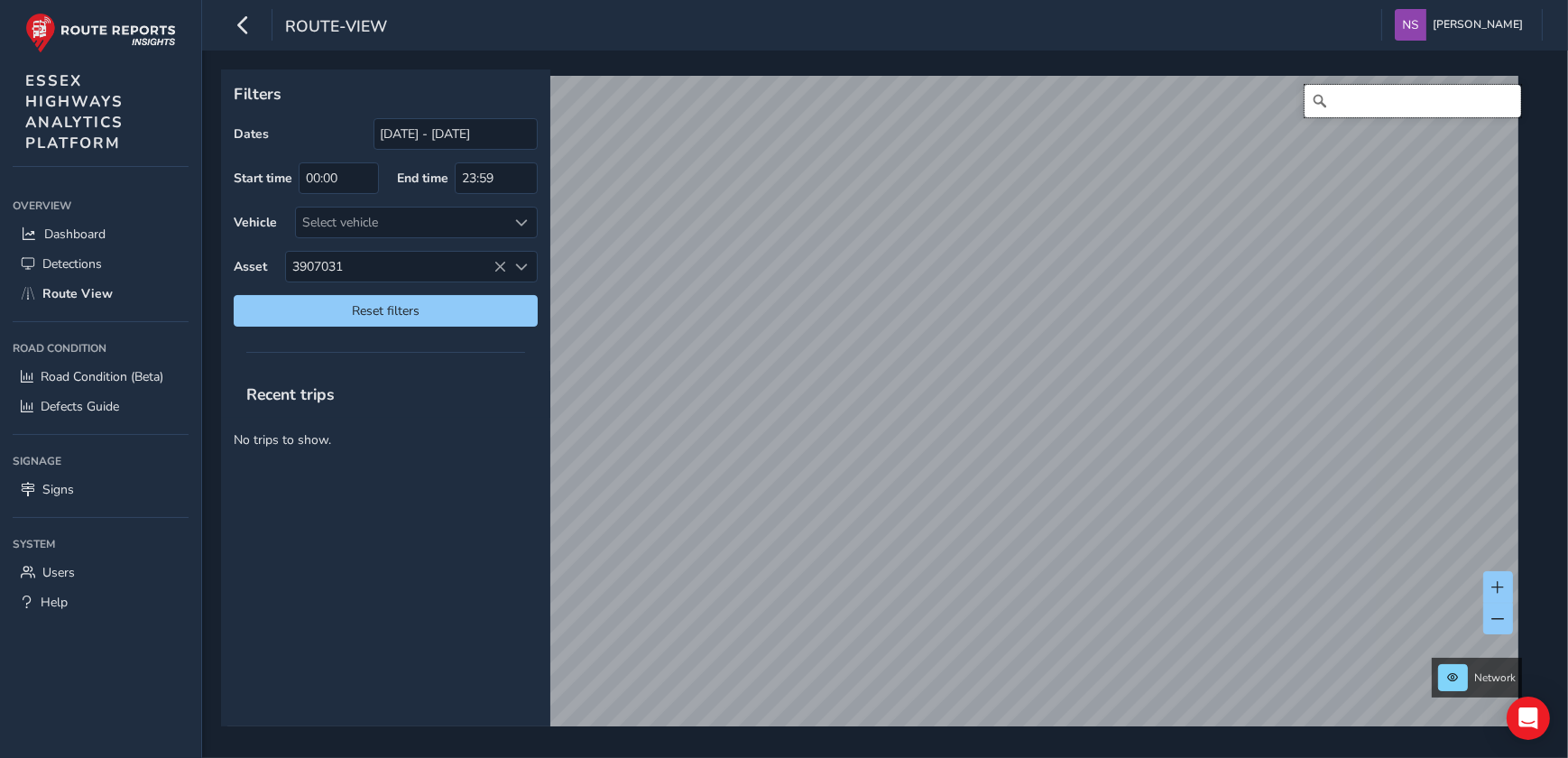
click at [1395, 90] on input "Search" at bounding box center [1412, 101] width 217 height 32
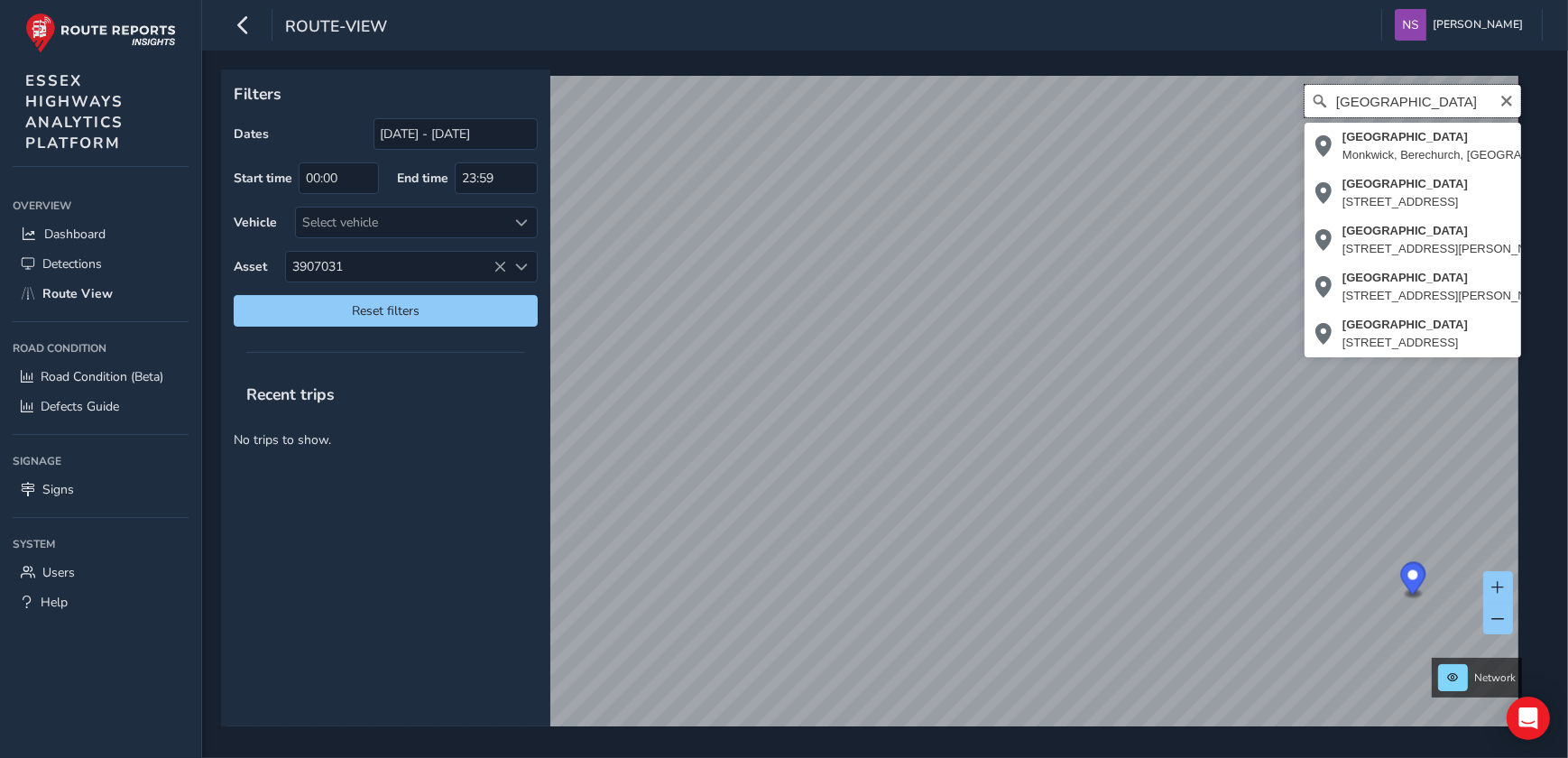
click at [1151, 131] on div "[STREET_ADDRESS], CO2 8LW, [GEOGRAPHIC_DATA], [GEOGRAPHIC_DATA], [GEOGRAPHIC_DA…" at bounding box center [878, 411] width 1302 height 671
click at [1023, 82] on div "shalford [STREET_ADDRESS], CM7 5EL, [GEOGRAPHIC_DATA] [GEOGRAPHIC_DATA], [GEOGR…" at bounding box center [878, 411] width 1302 height 671
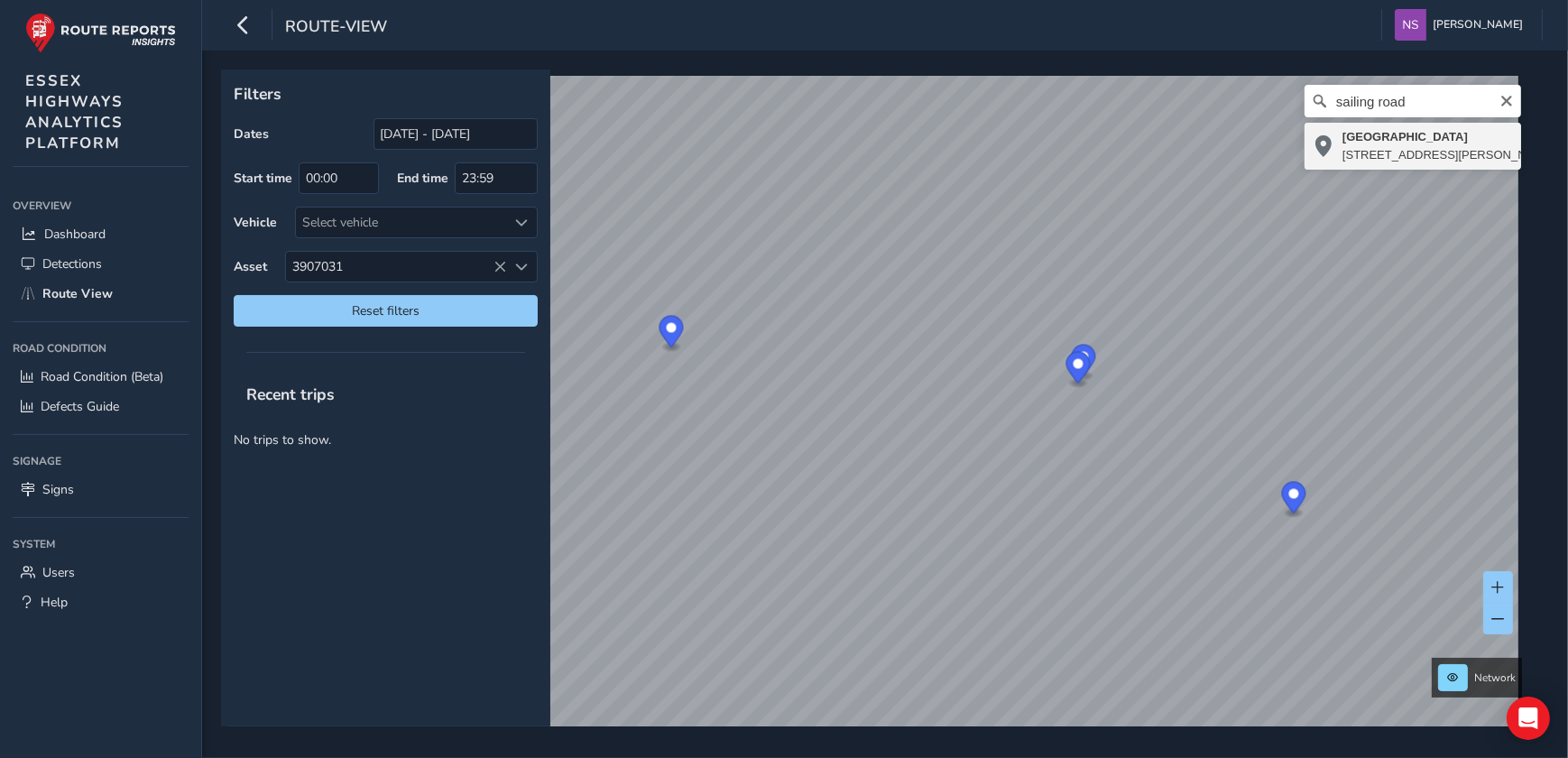
type input "[STREET_ADDRESS][PERSON_NAME]"
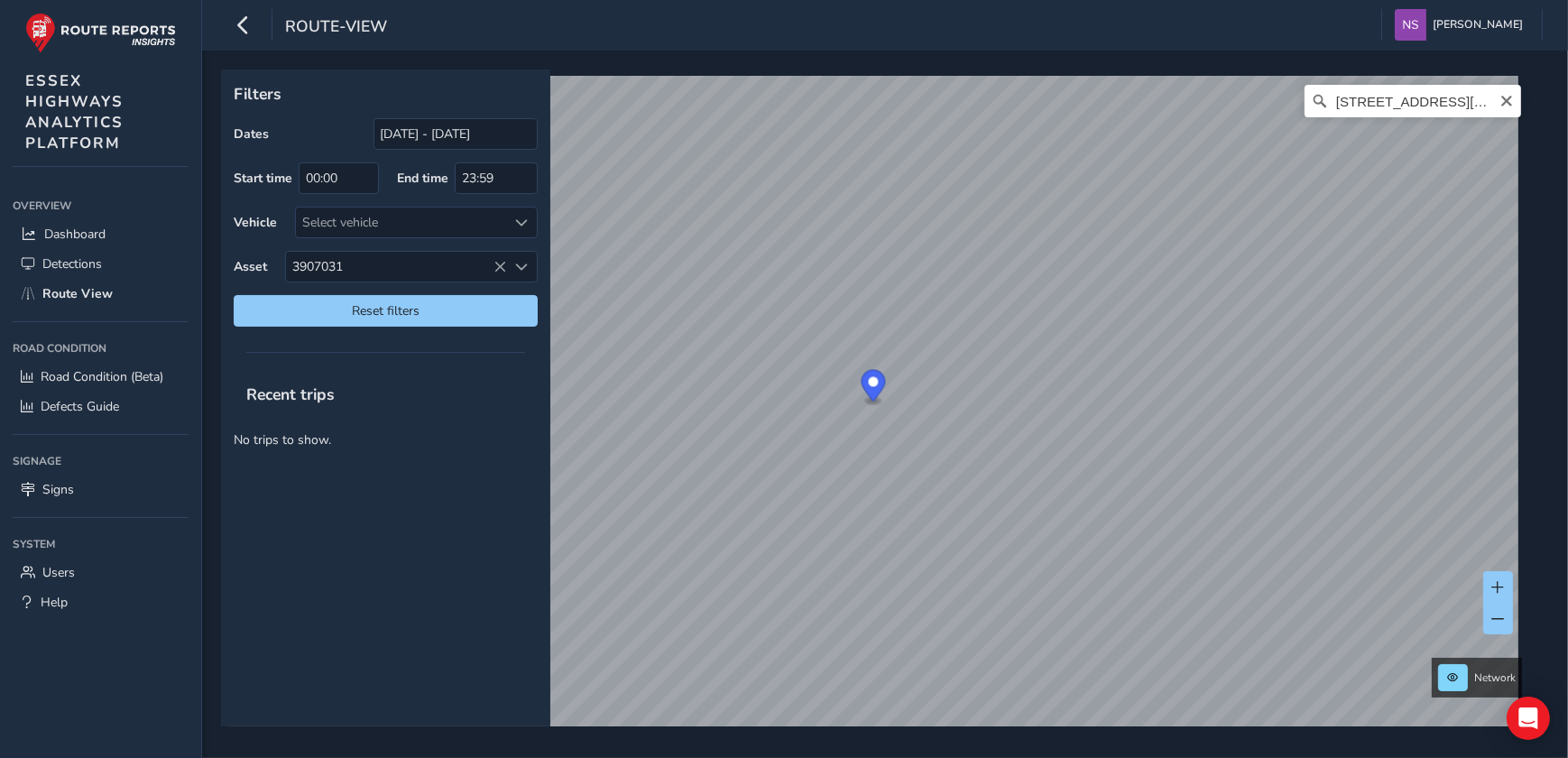
click at [1499, 98] on icon "Clear" at bounding box center [1506, 102] width 15 height 15
click at [1407, 100] on input "Search" at bounding box center [1412, 101] width 217 height 32
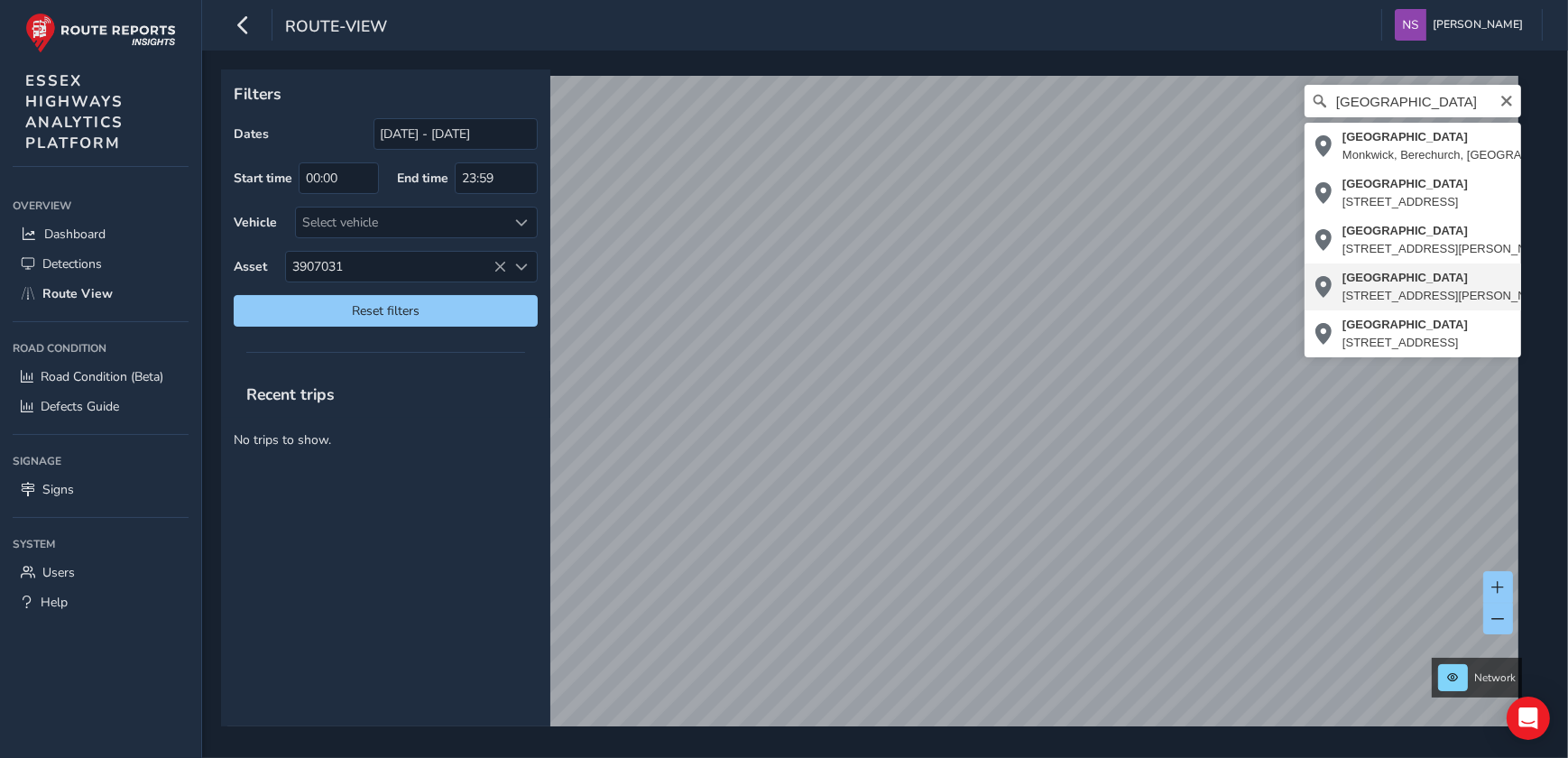
type input "[STREET_ADDRESS][PERSON_NAME][PERSON_NAME]"
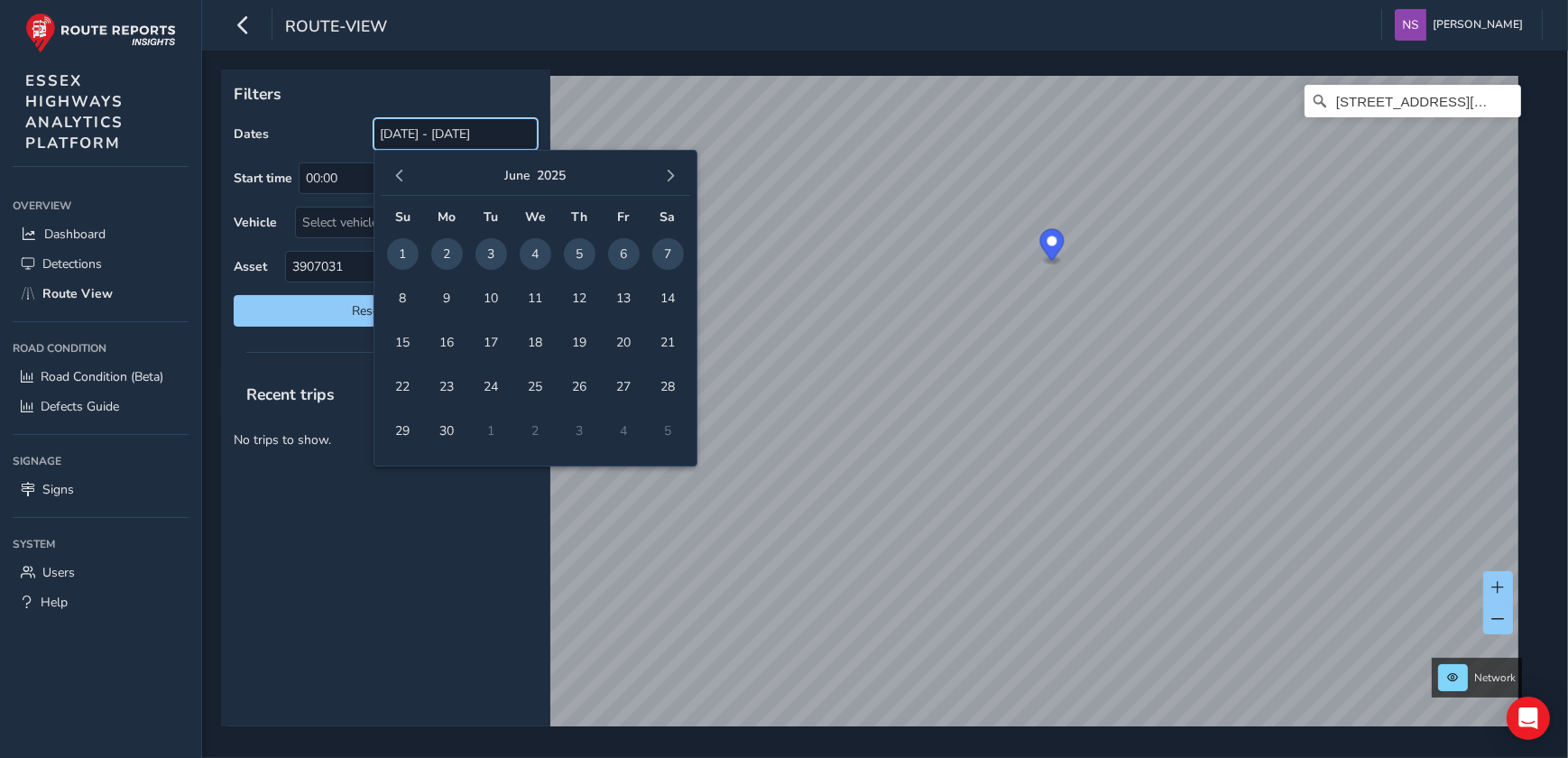
click at [430, 140] on input "[DATE] - [DATE]" at bounding box center [456, 134] width 164 height 31
click at [401, 185] on button "button" at bounding box center [399, 175] width 25 height 25
click at [485, 297] on span "6" at bounding box center [491, 298] width 31 height 31
click at [676, 180] on span "button" at bounding box center [671, 176] width 13 height 13
click at [576, 334] on span "19" at bounding box center [580, 343] width 31 height 31
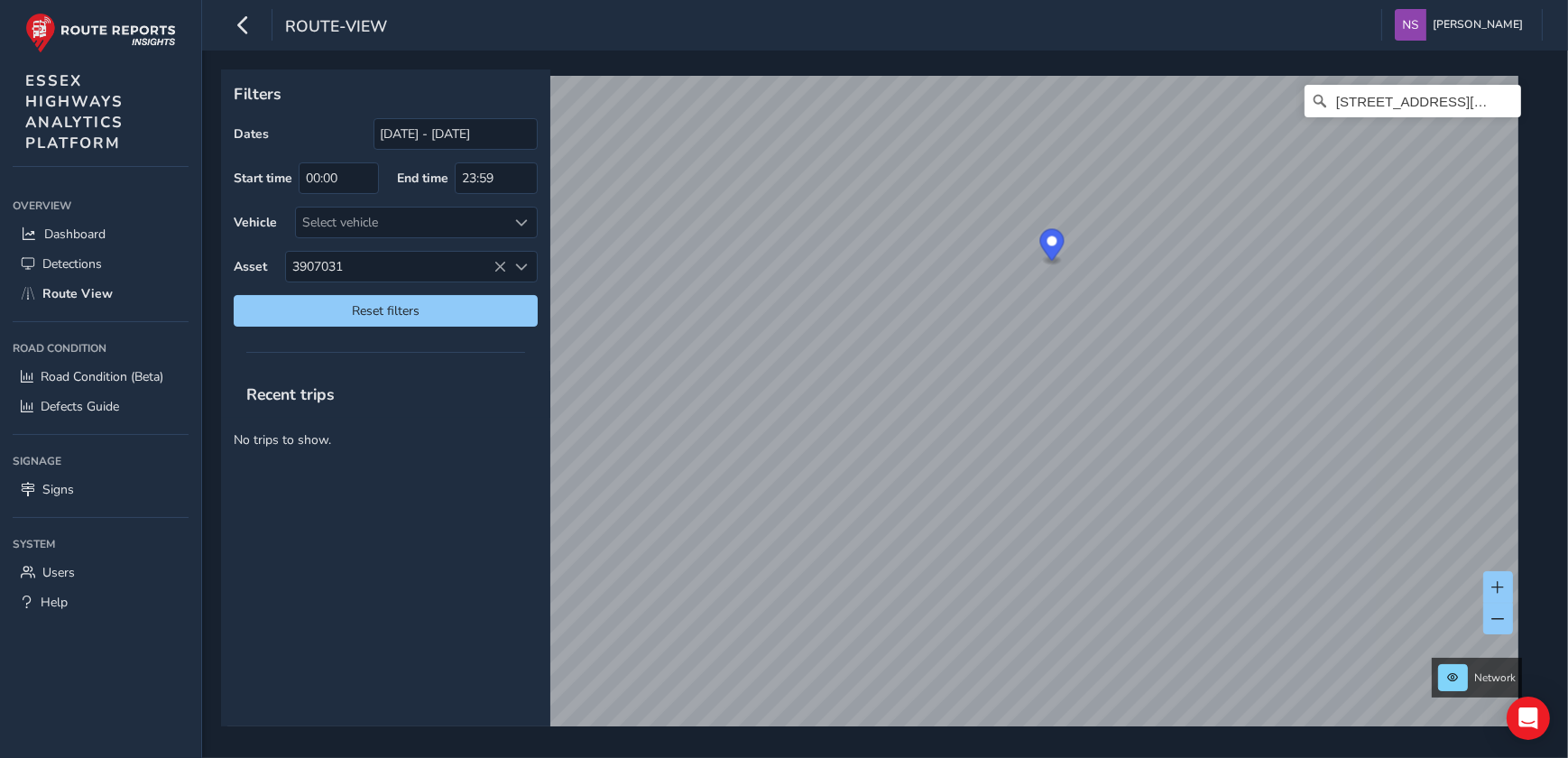
click at [1058, 235] on icon "Map marker" at bounding box center [1052, 245] width 24 height 31
click at [59, 290] on span "Route View" at bounding box center [78, 294] width 70 height 18
click at [1055, 736] on div "Filters Dates [DATE] - [DATE] Start time 00:00 End time 23:59 Vehicle Select ve…" at bounding box center [885, 404] width 1366 height 707
click at [990, 731] on div "Filters Dates [DATE] - [DATE] Start time 00:00 End time 23:59 Vehicle Select ve…" at bounding box center [885, 404] width 1366 height 707
click at [1567, 374] on html "route-view [PERSON_NAME] Colour Scheme: Dark Dim Light Logout Filters Dates [DA…" at bounding box center [784, 379] width 1568 height 758
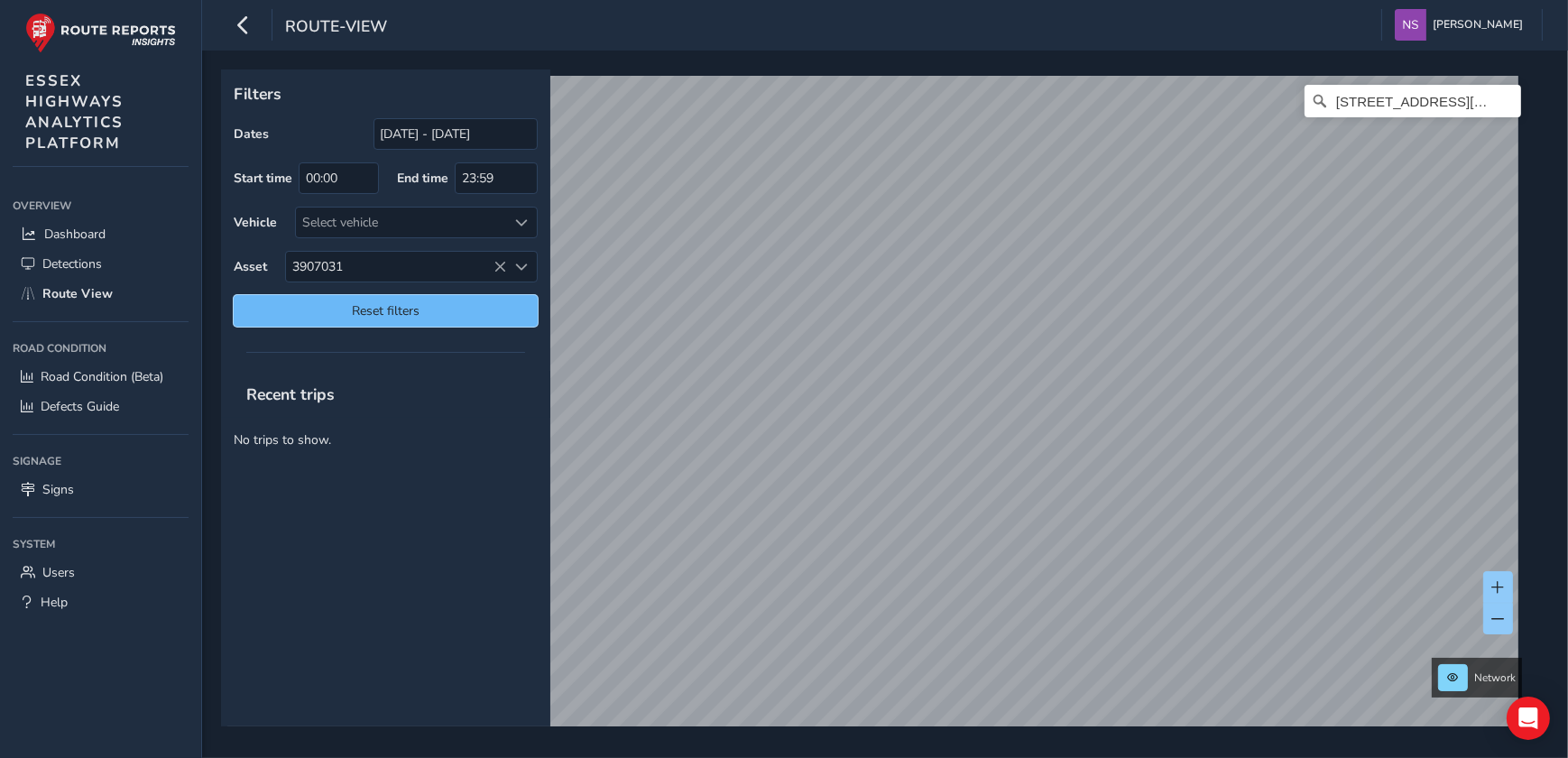
click at [392, 298] on button "Reset filters" at bounding box center [385, 311] width 304 height 31
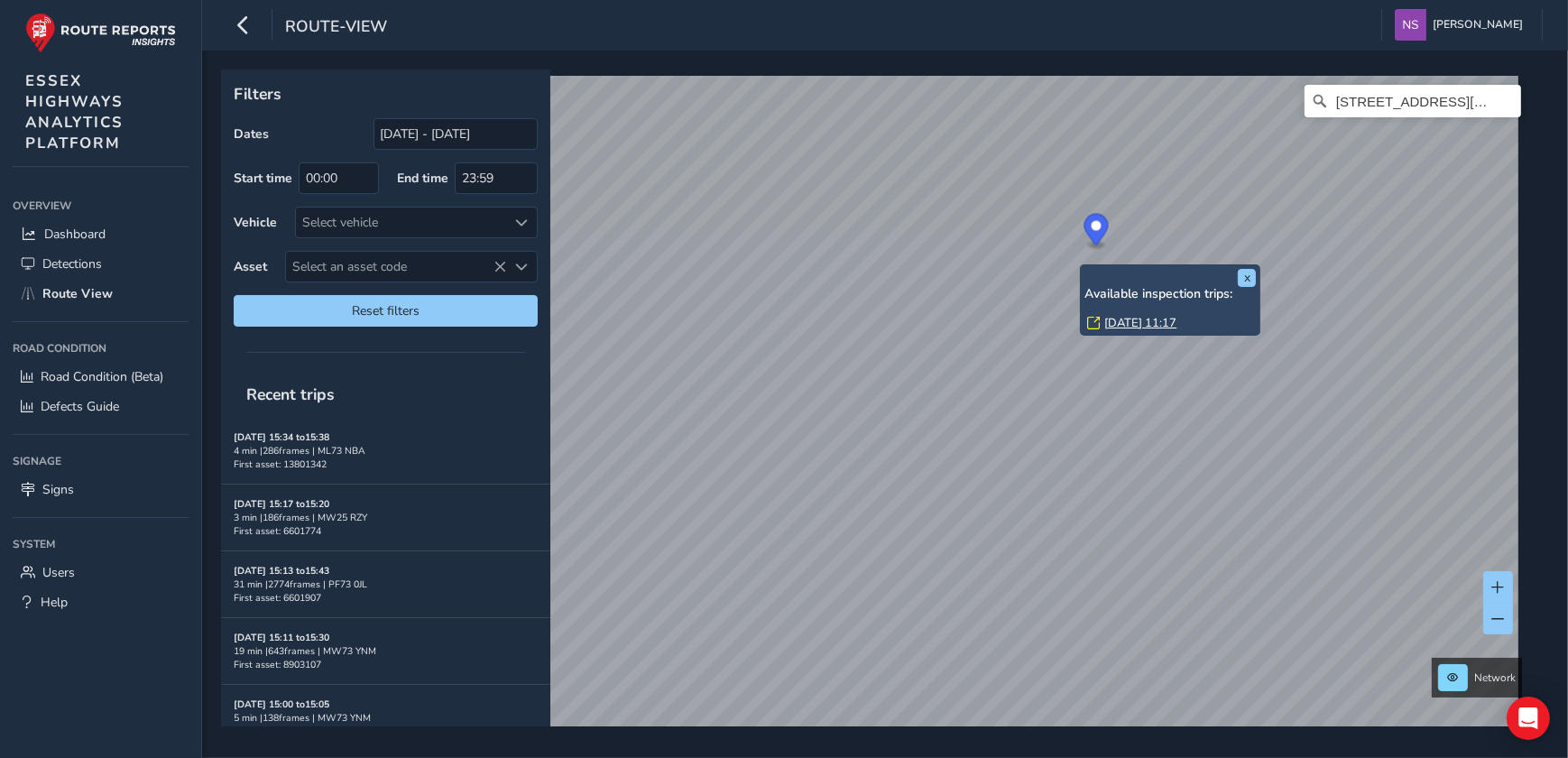
click at [1083, 266] on div "x Available inspection trips: [GEOGRAPHIC_DATA][DATE] 11:17" at bounding box center [1169, 299] width 180 height 71
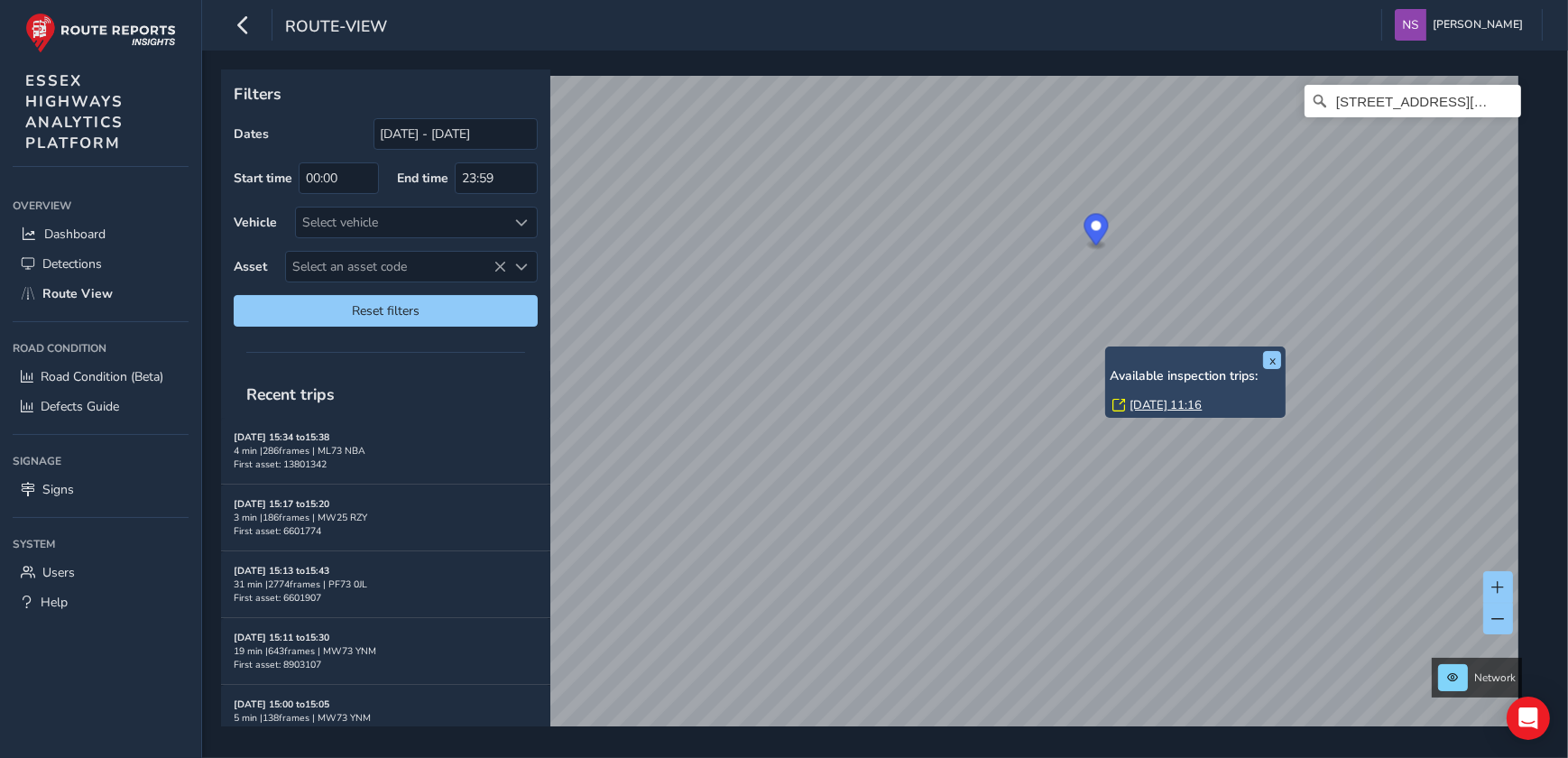
click at [1218, 361] on div "x Available inspection trips: [GEOGRAPHIC_DATA][DATE] 11:16" at bounding box center [1195, 381] width 172 height 62
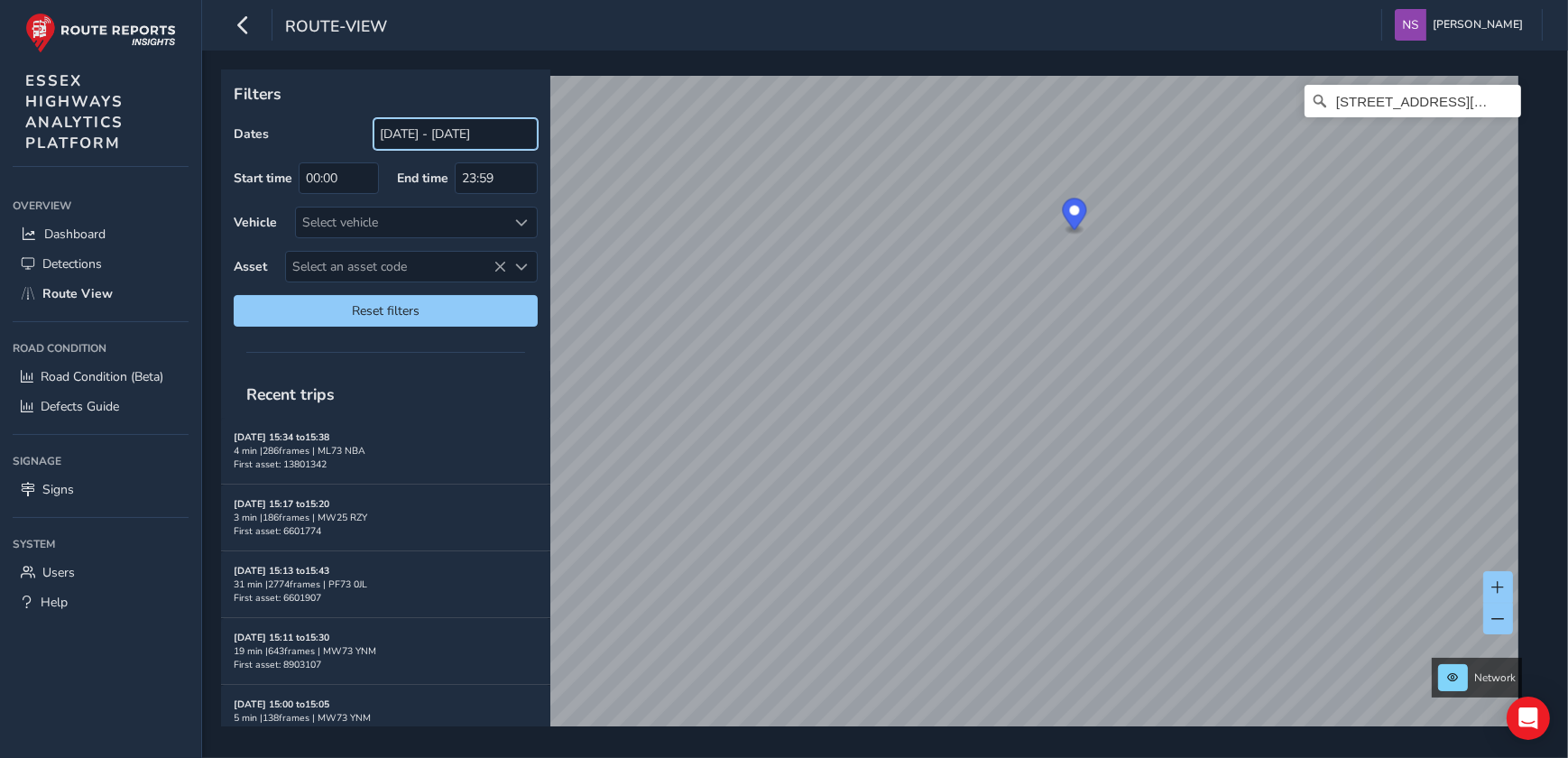
click at [426, 140] on input "[DATE] - [DATE]" at bounding box center [456, 134] width 164 height 31
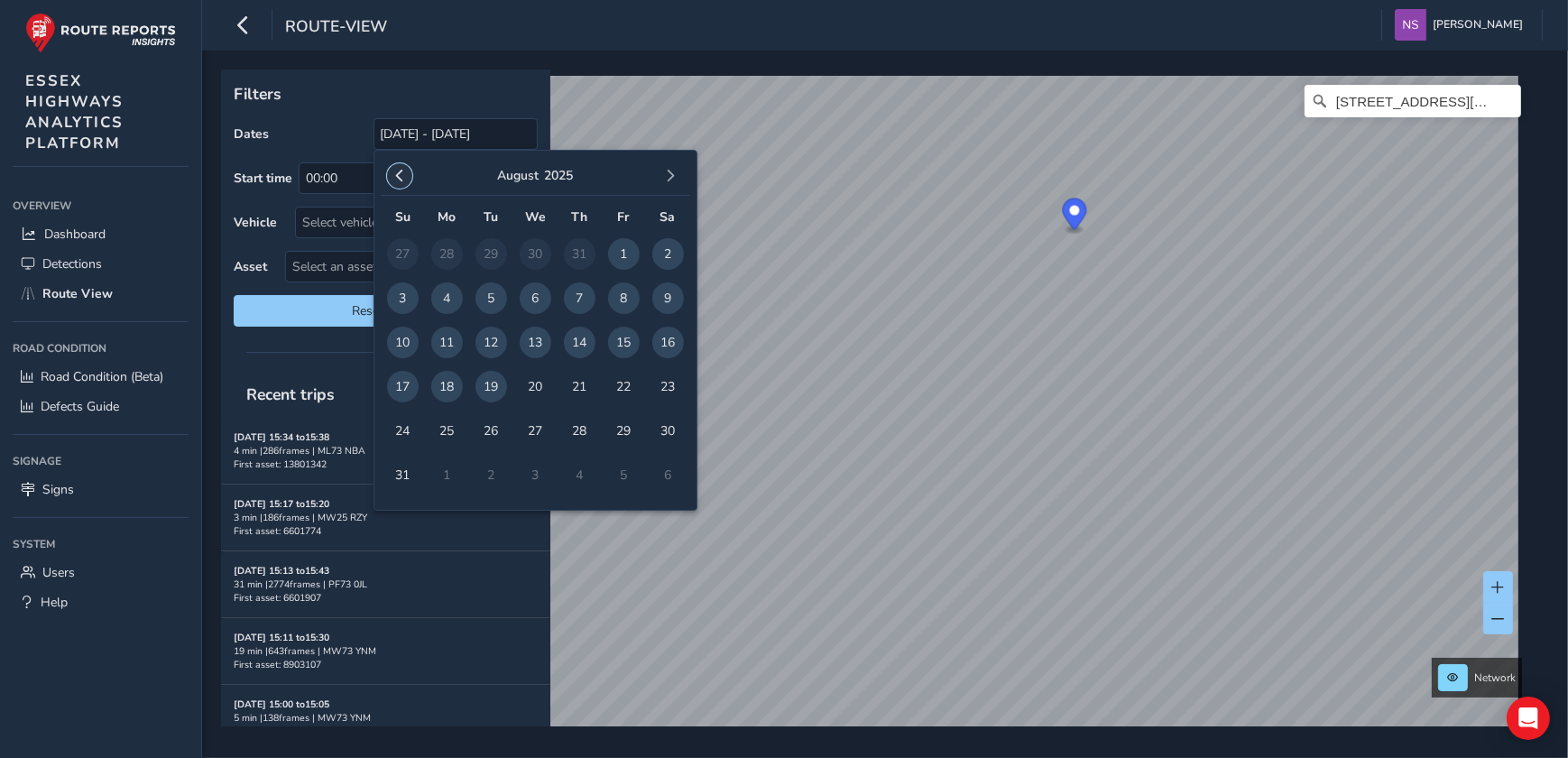
click at [406, 176] on button "button" at bounding box center [399, 175] width 25 height 25
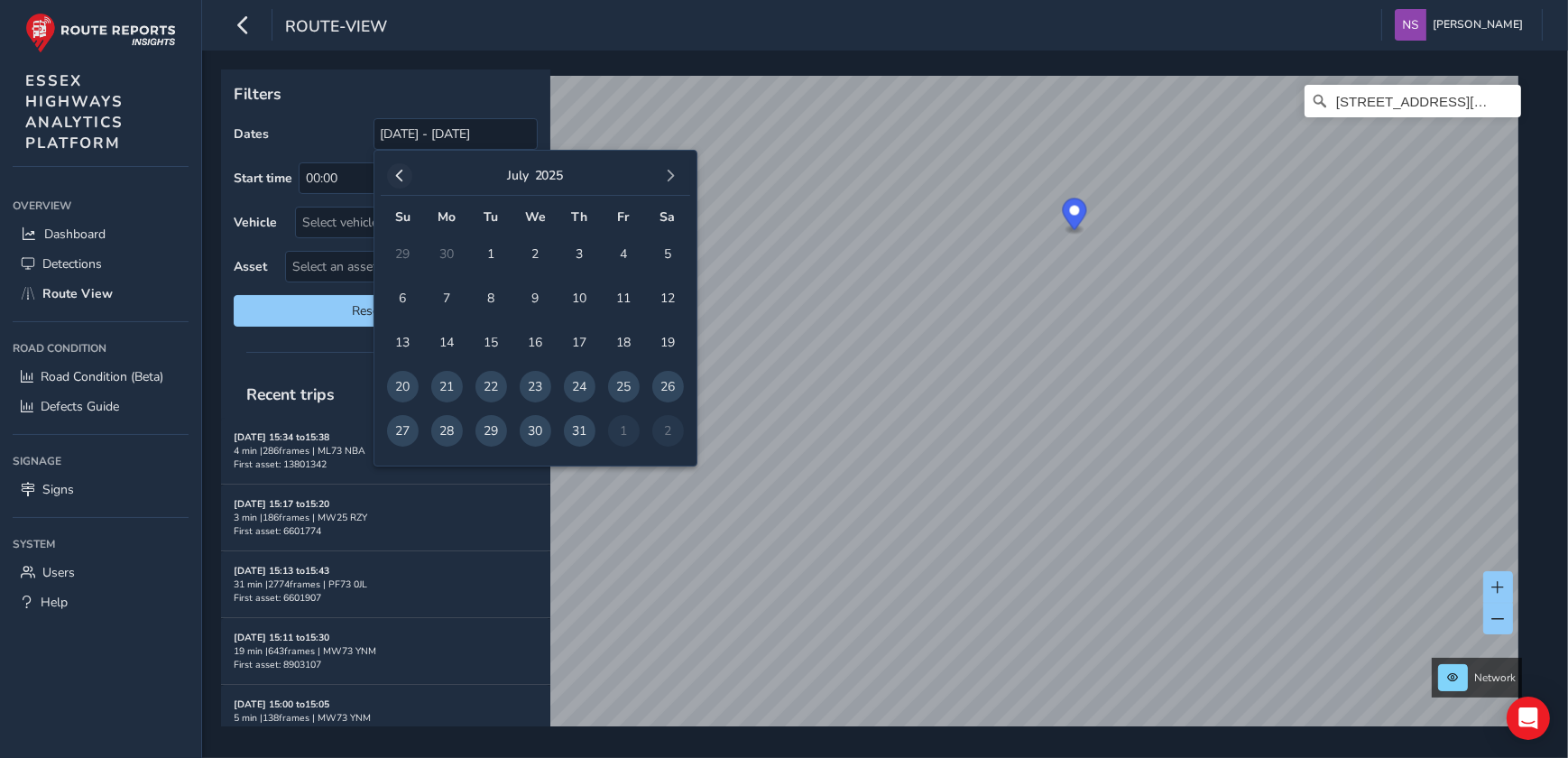
click at [405, 177] on button "button" at bounding box center [399, 175] width 25 height 25
click at [410, 253] on span "1" at bounding box center [402, 254] width 31 height 31
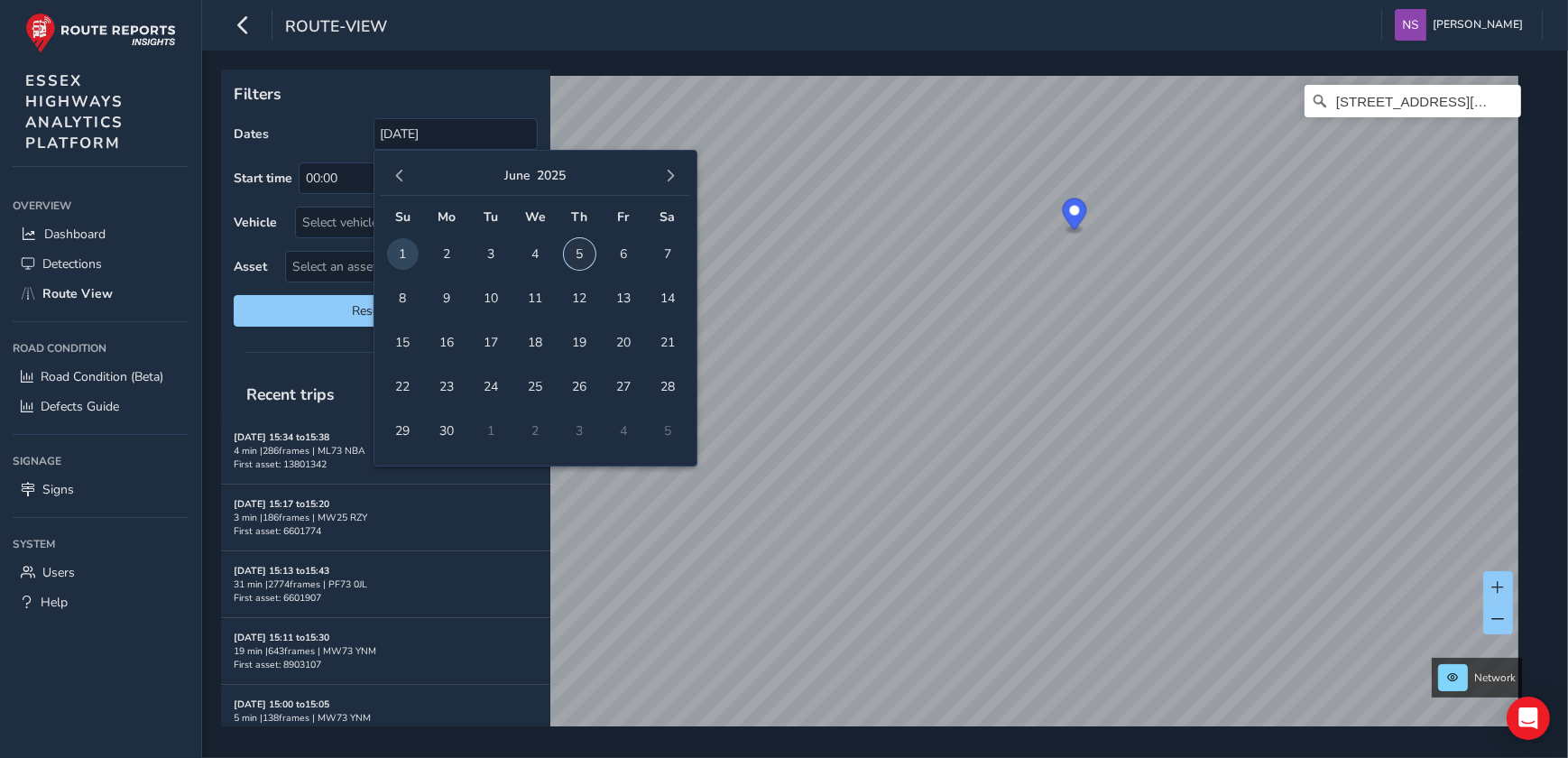
click at [573, 253] on span "5" at bounding box center [580, 254] width 31 height 31
type input "[DATE] - [DATE]"
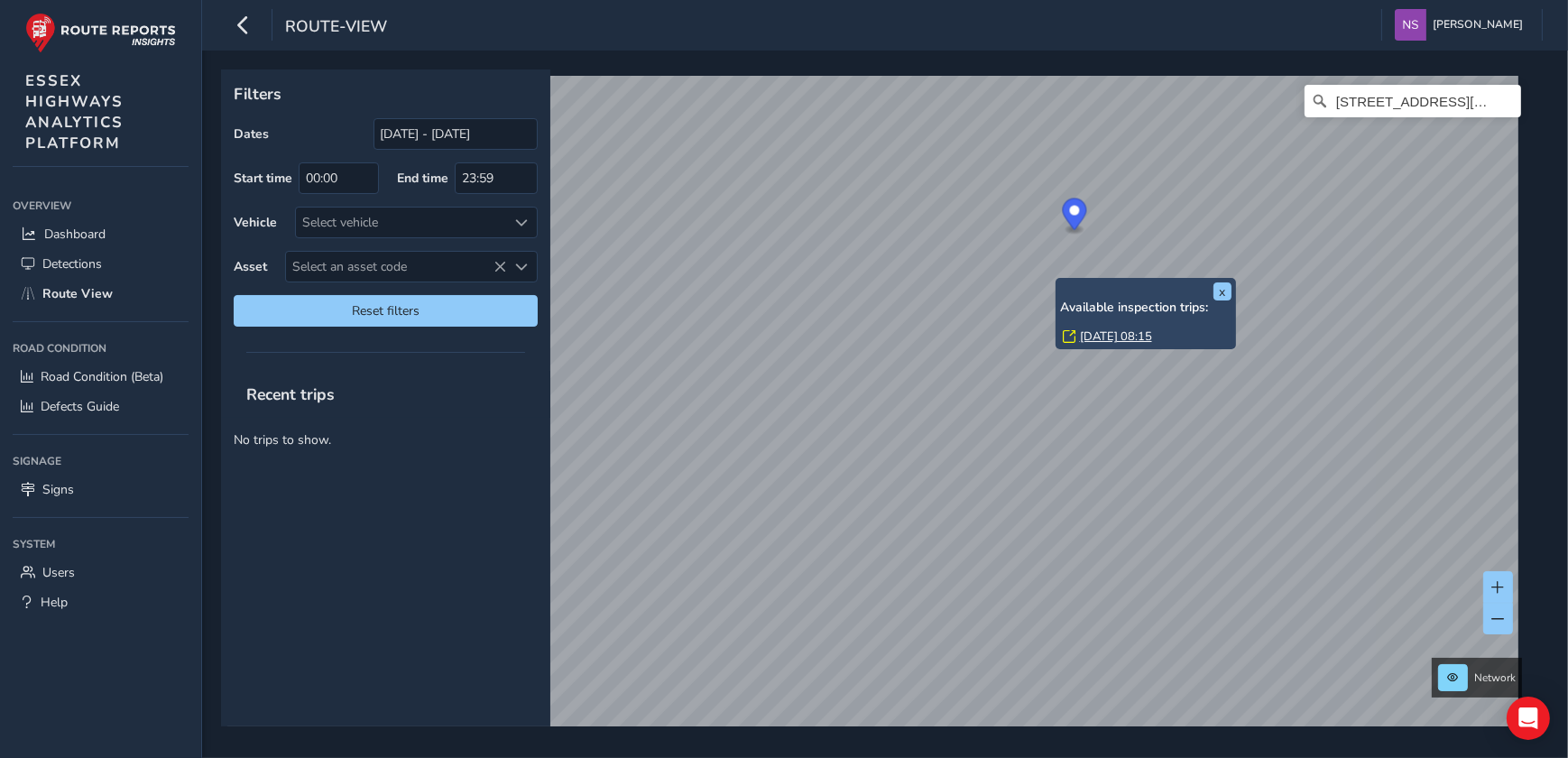
click at [1093, 337] on link "[DATE] 08:15" at bounding box center [1116, 337] width 72 height 17
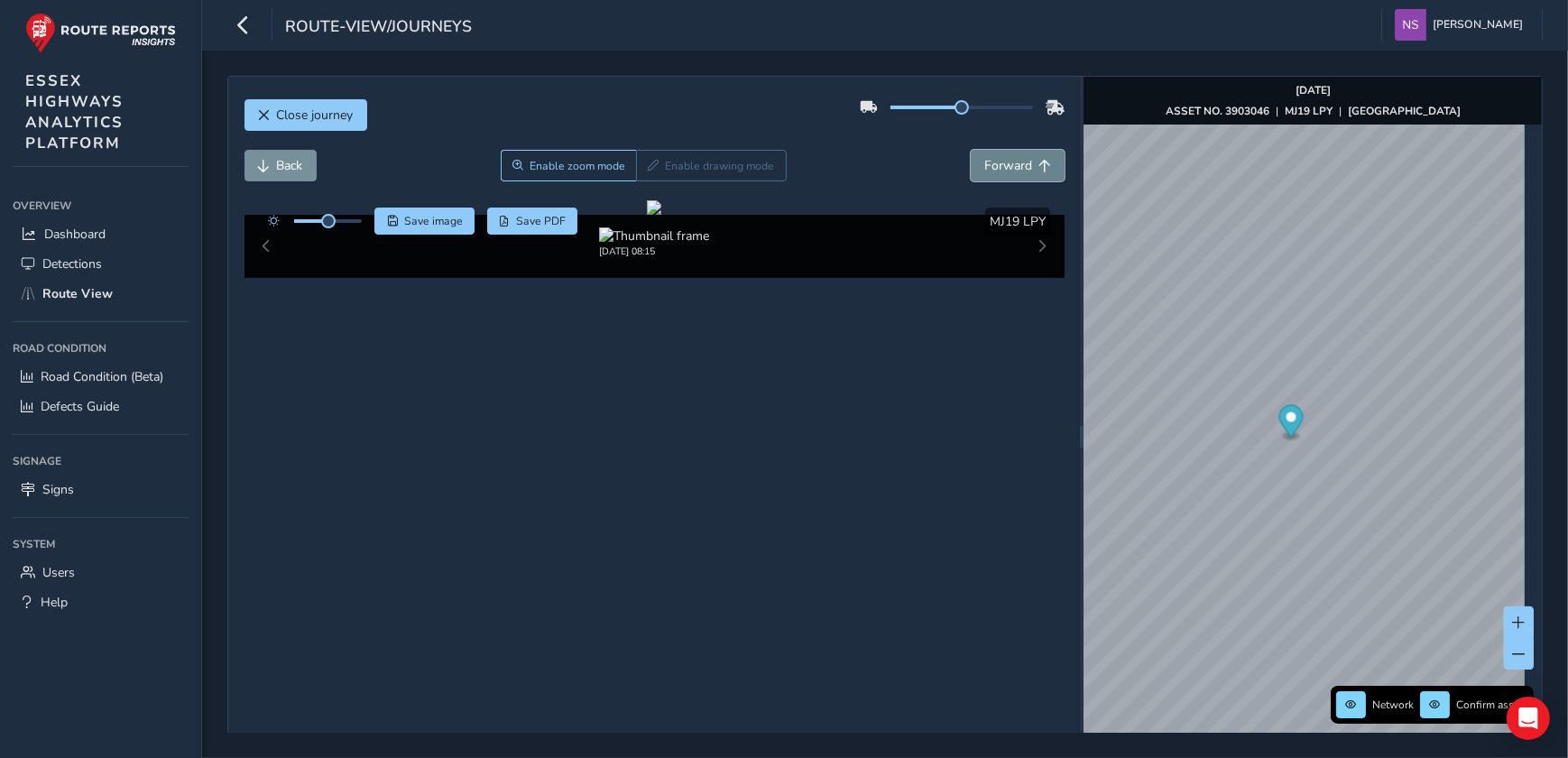
click at [995, 164] on span "Forward" at bounding box center [1008, 165] width 48 height 18
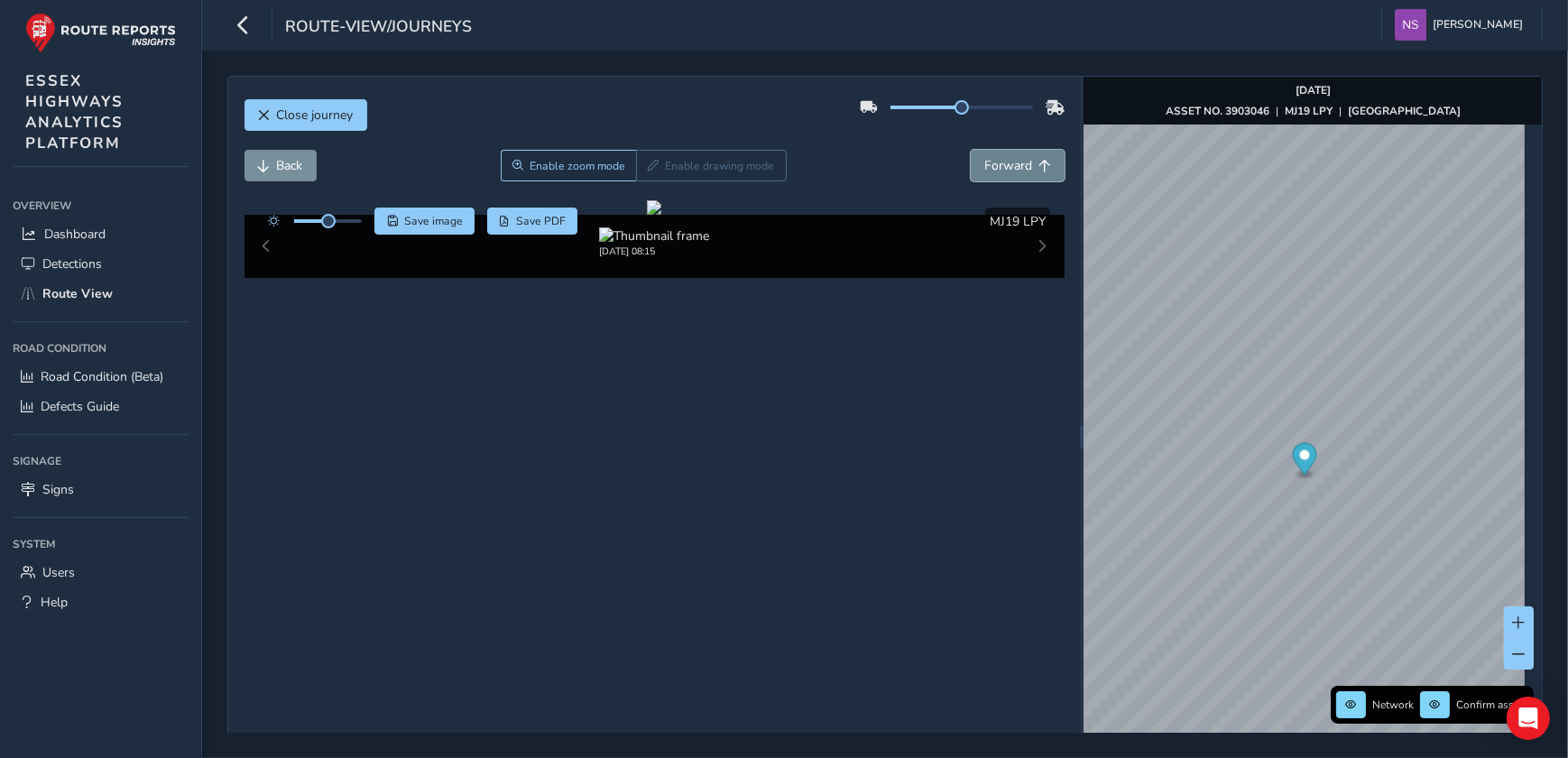
click at [995, 164] on span "Forward" at bounding box center [1008, 165] width 48 height 18
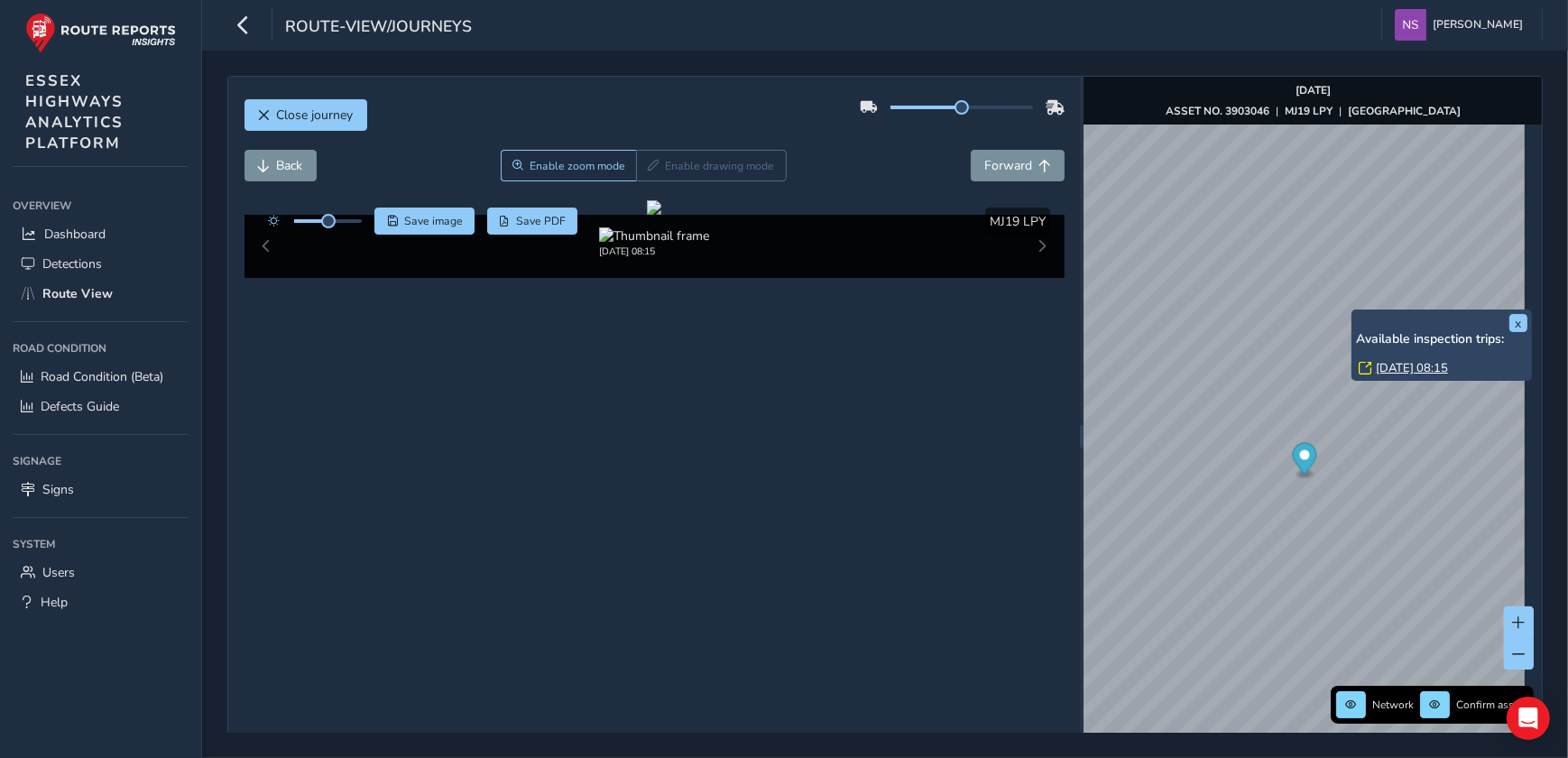
click at [1353, 310] on div "x Available inspection trips: [DATE] 08:15" at bounding box center [1441, 344] width 180 height 71
click at [1416, 362] on link "[DATE] 08:15" at bounding box center [1412, 368] width 72 height 17
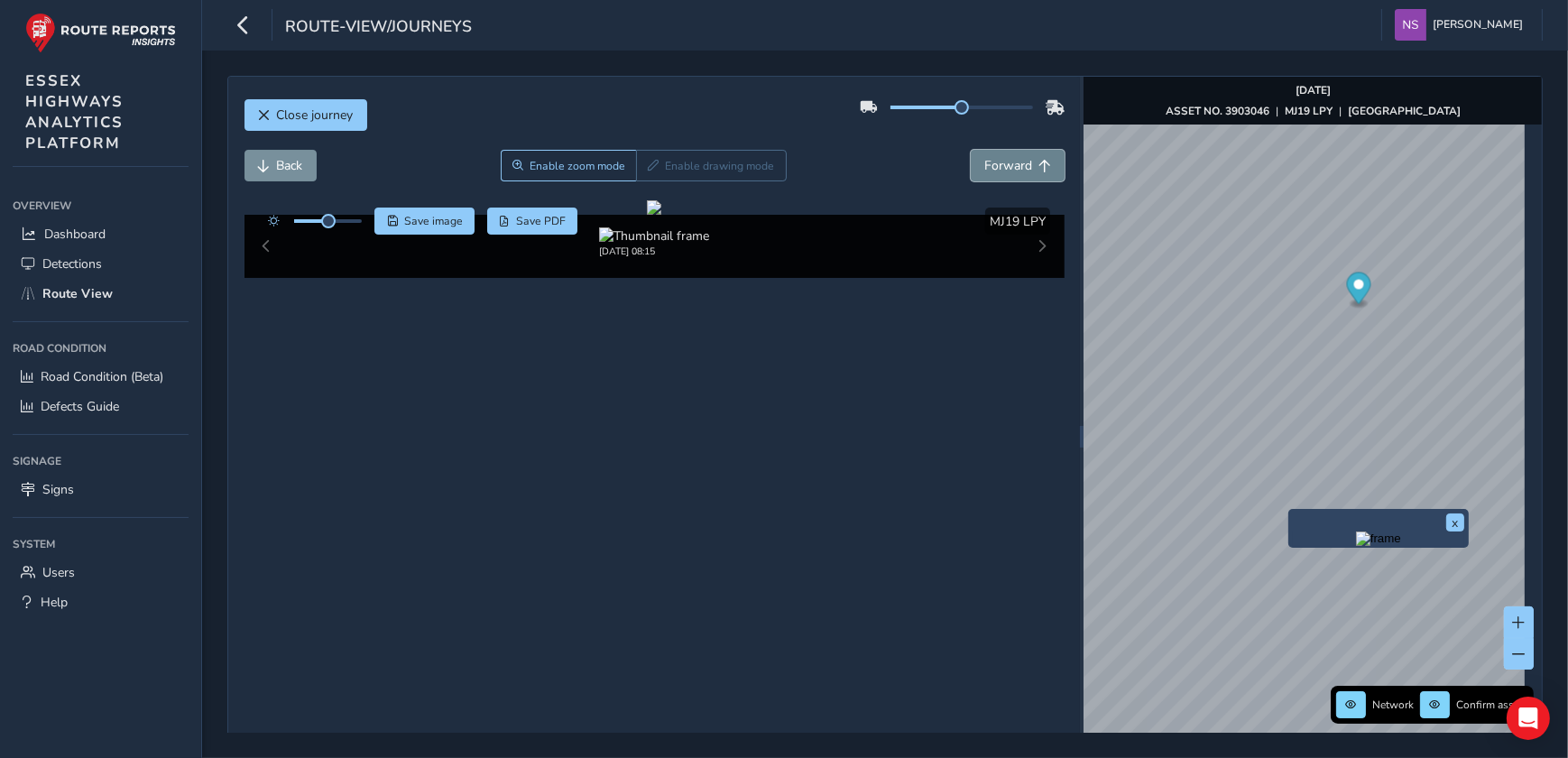
click at [1011, 157] on span "Forward" at bounding box center [1008, 165] width 48 height 18
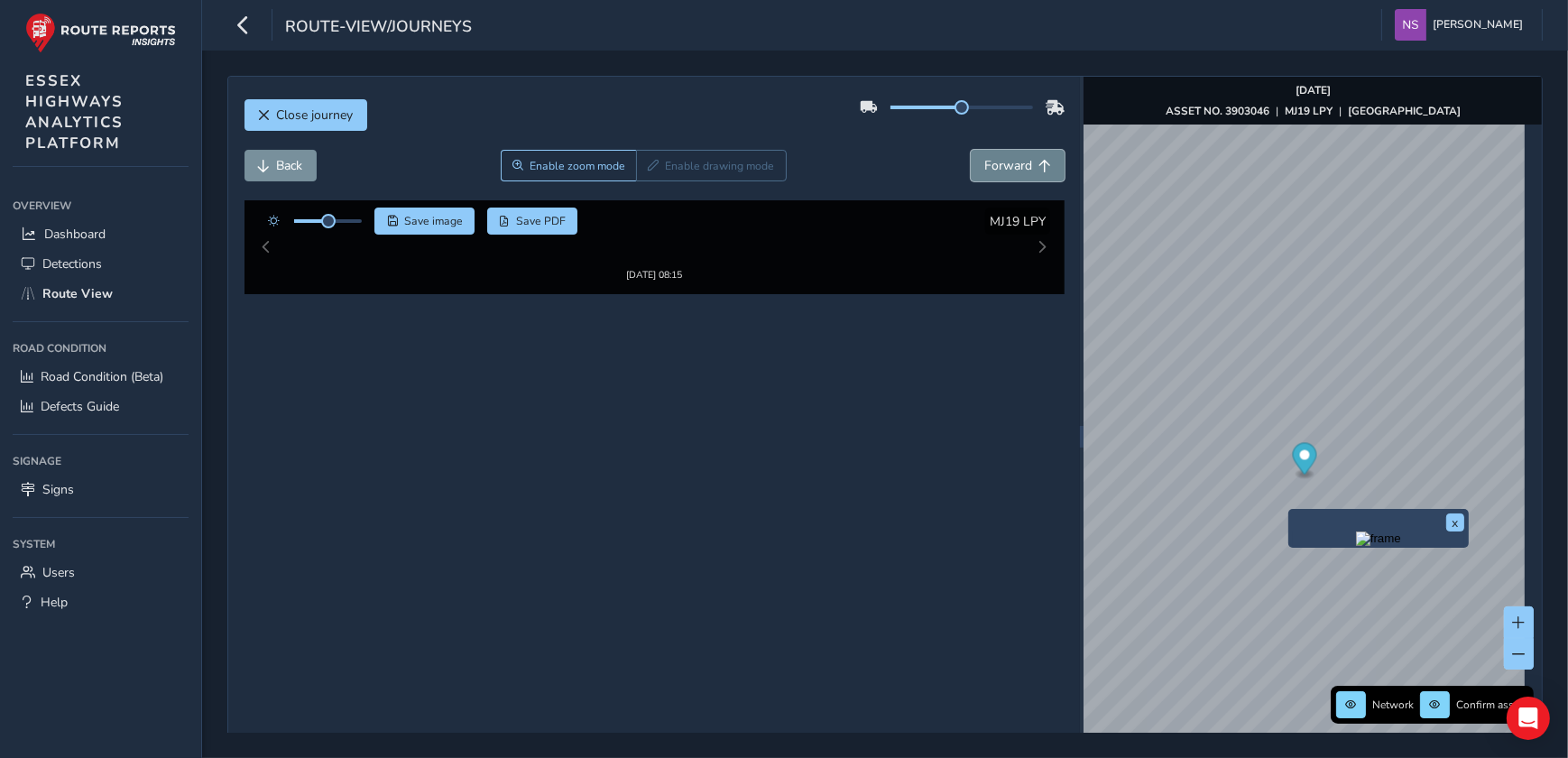
click at [1011, 157] on span "Forward" at bounding box center [1008, 165] width 48 height 18
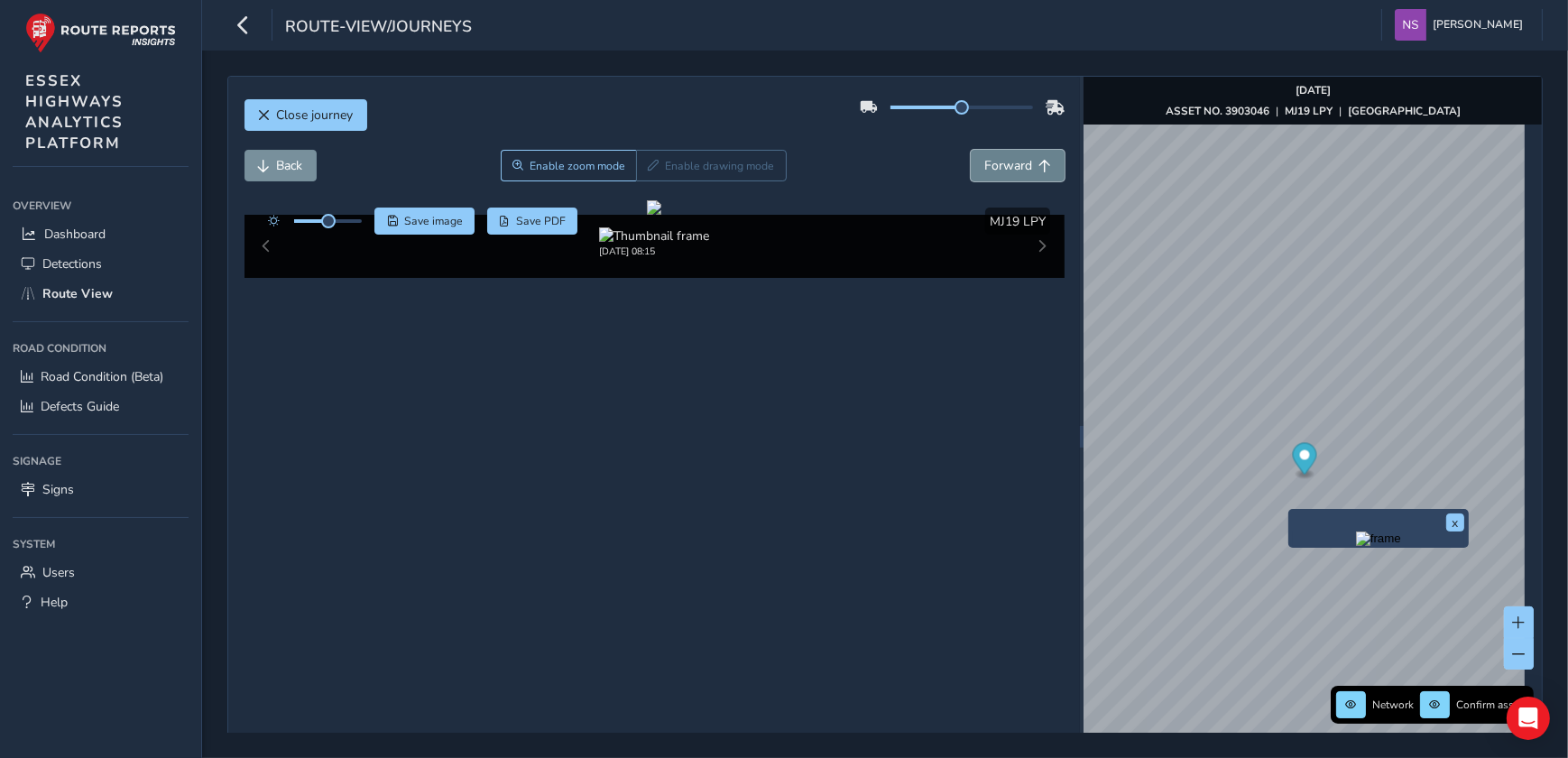
click at [1011, 157] on span "Forward" at bounding box center [1008, 165] width 48 height 18
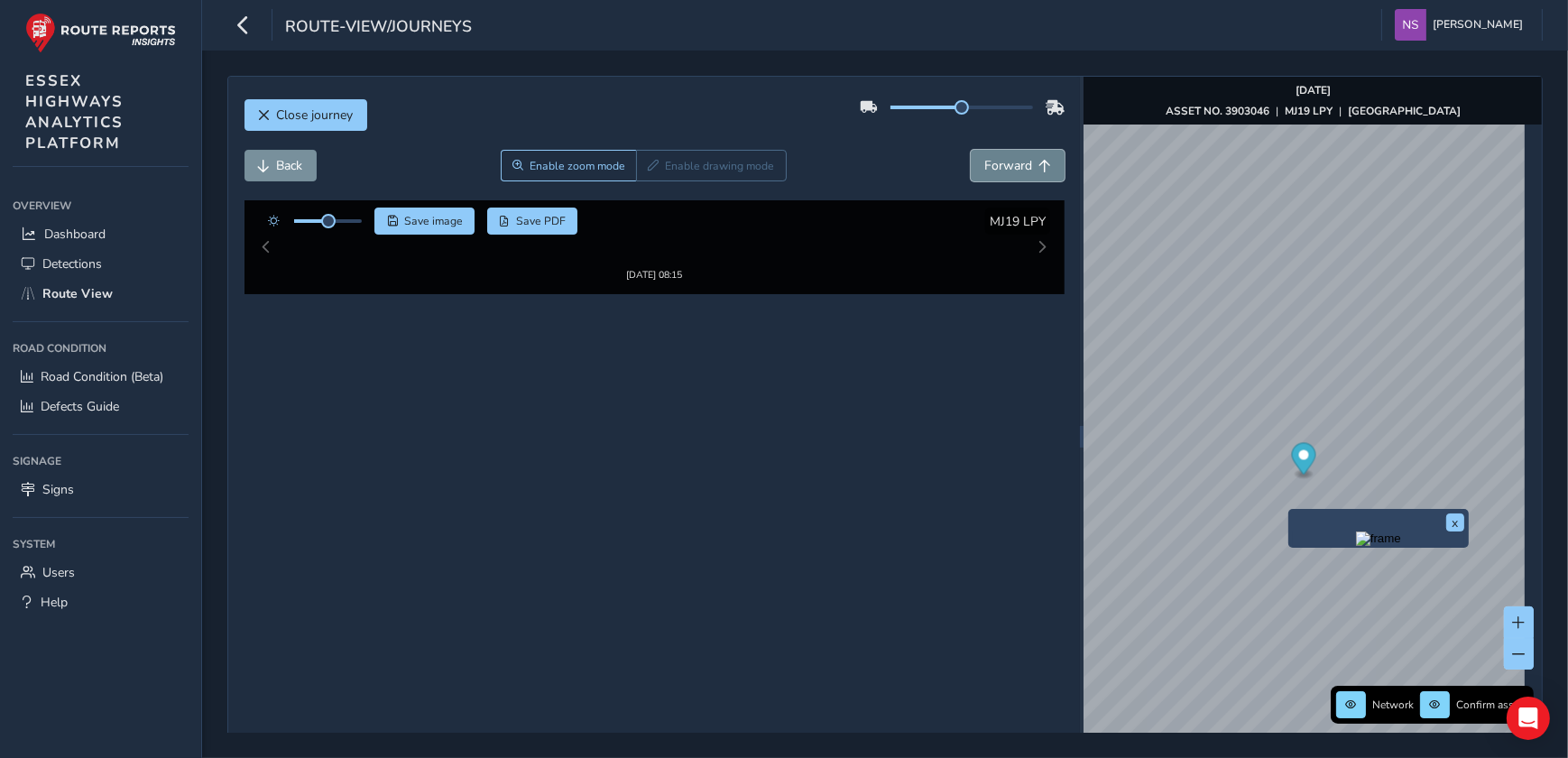
click at [1011, 157] on span "Forward" at bounding box center [1008, 165] width 48 height 18
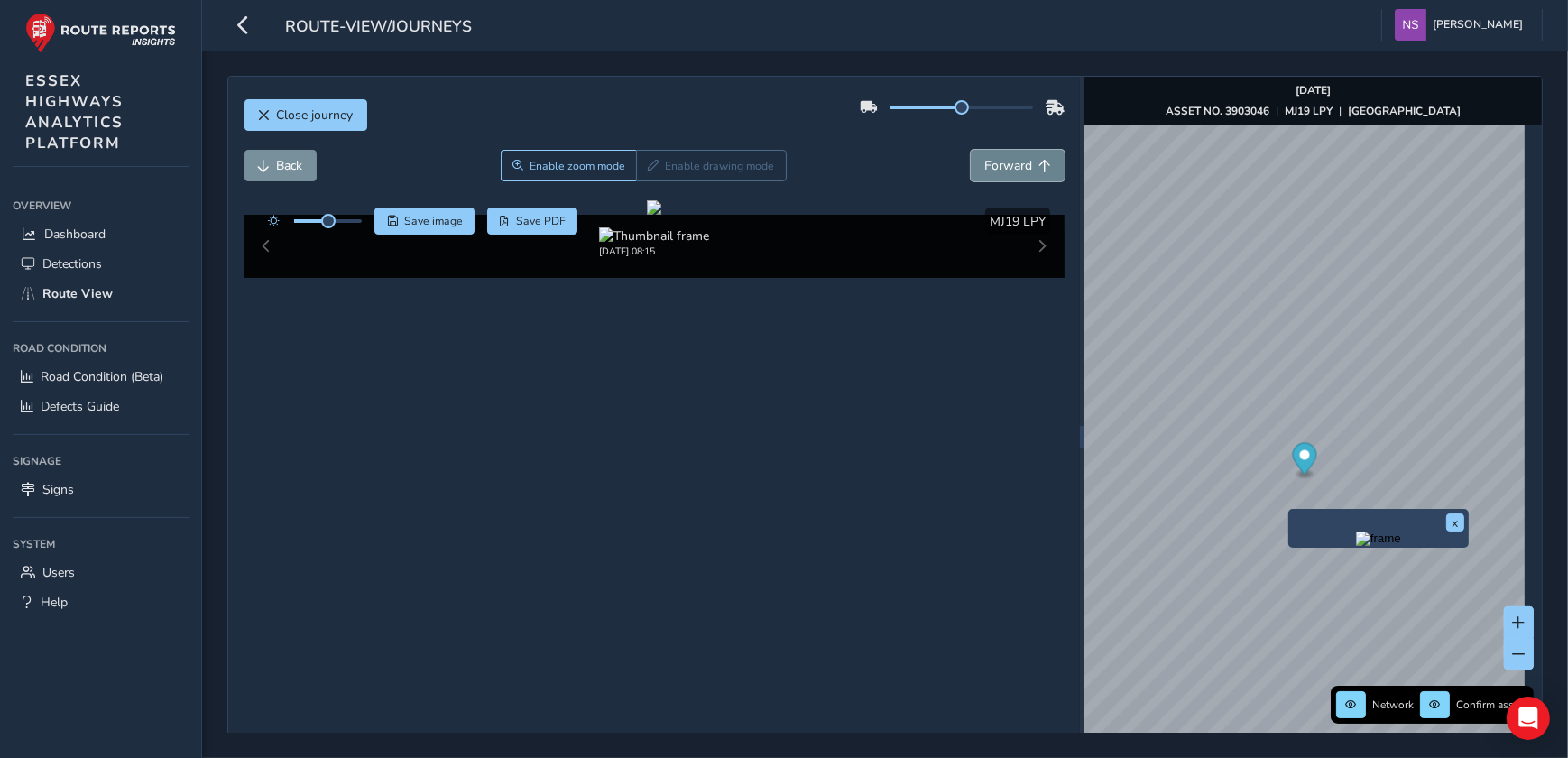
click at [1011, 157] on span "Forward" at bounding box center [1008, 165] width 48 height 18
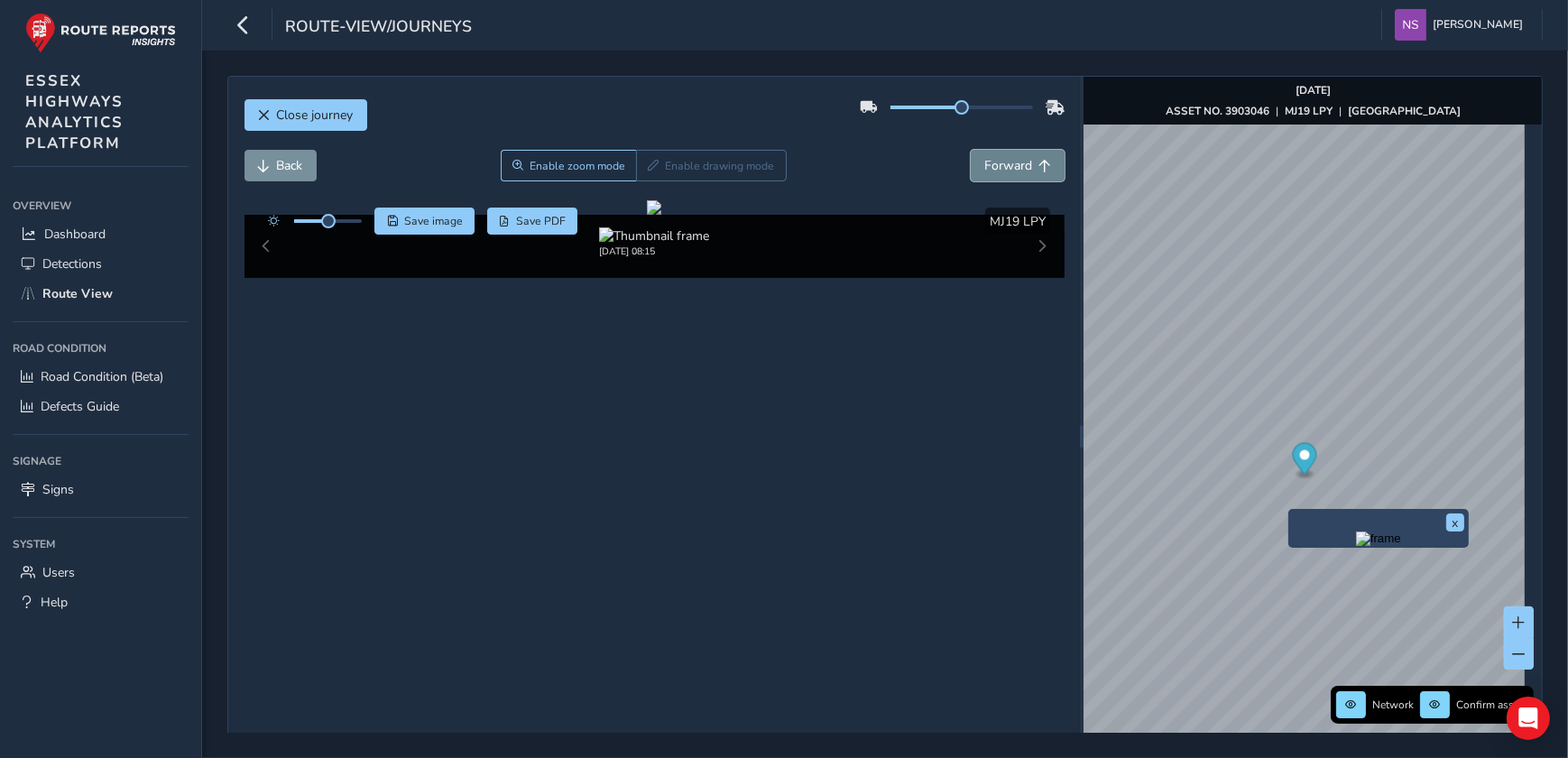
click at [1011, 157] on span "Forward" at bounding box center [1008, 165] width 48 height 18
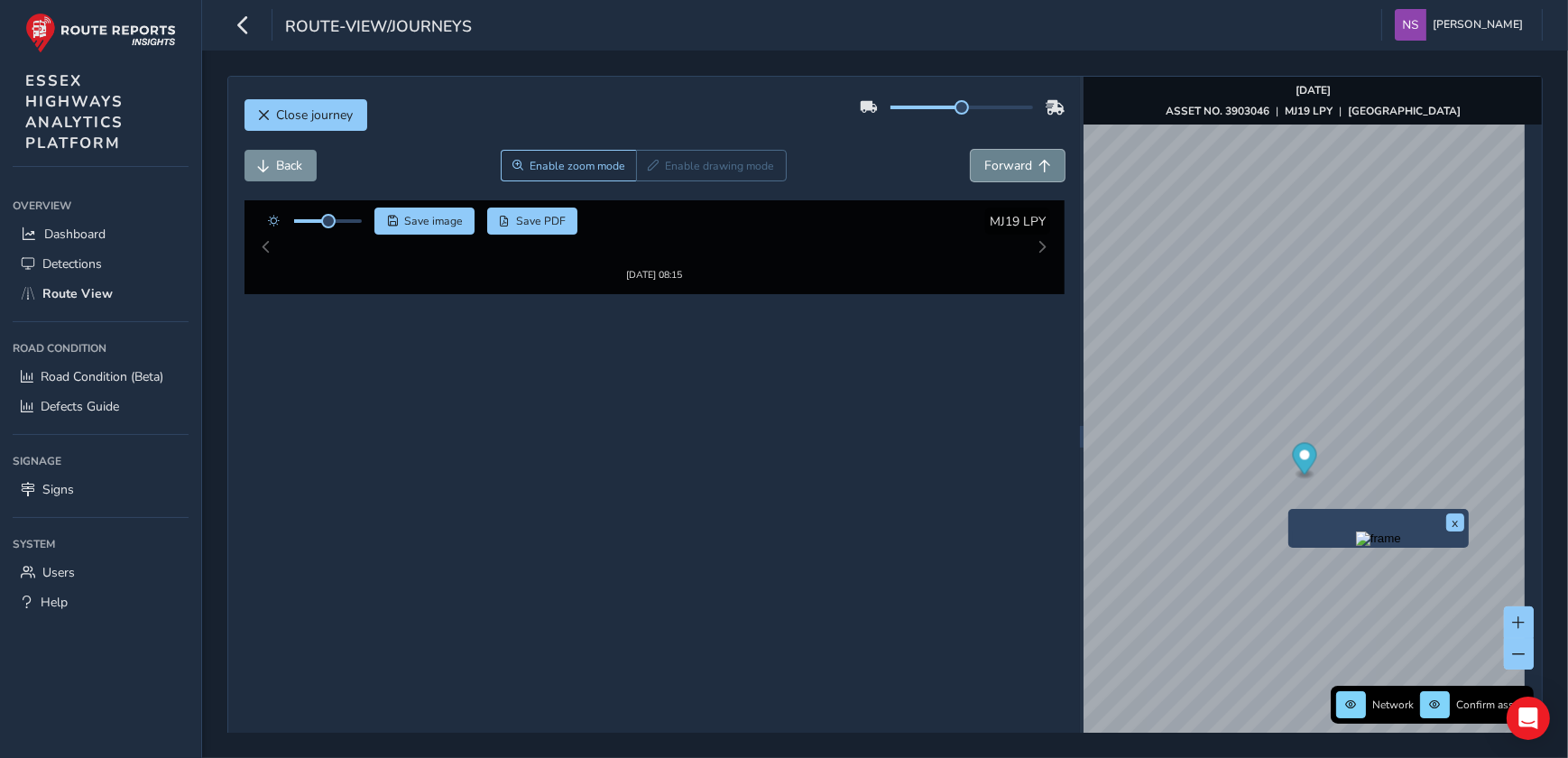
click at [1011, 157] on span "Forward" at bounding box center [1008, 165] width 48 height 18
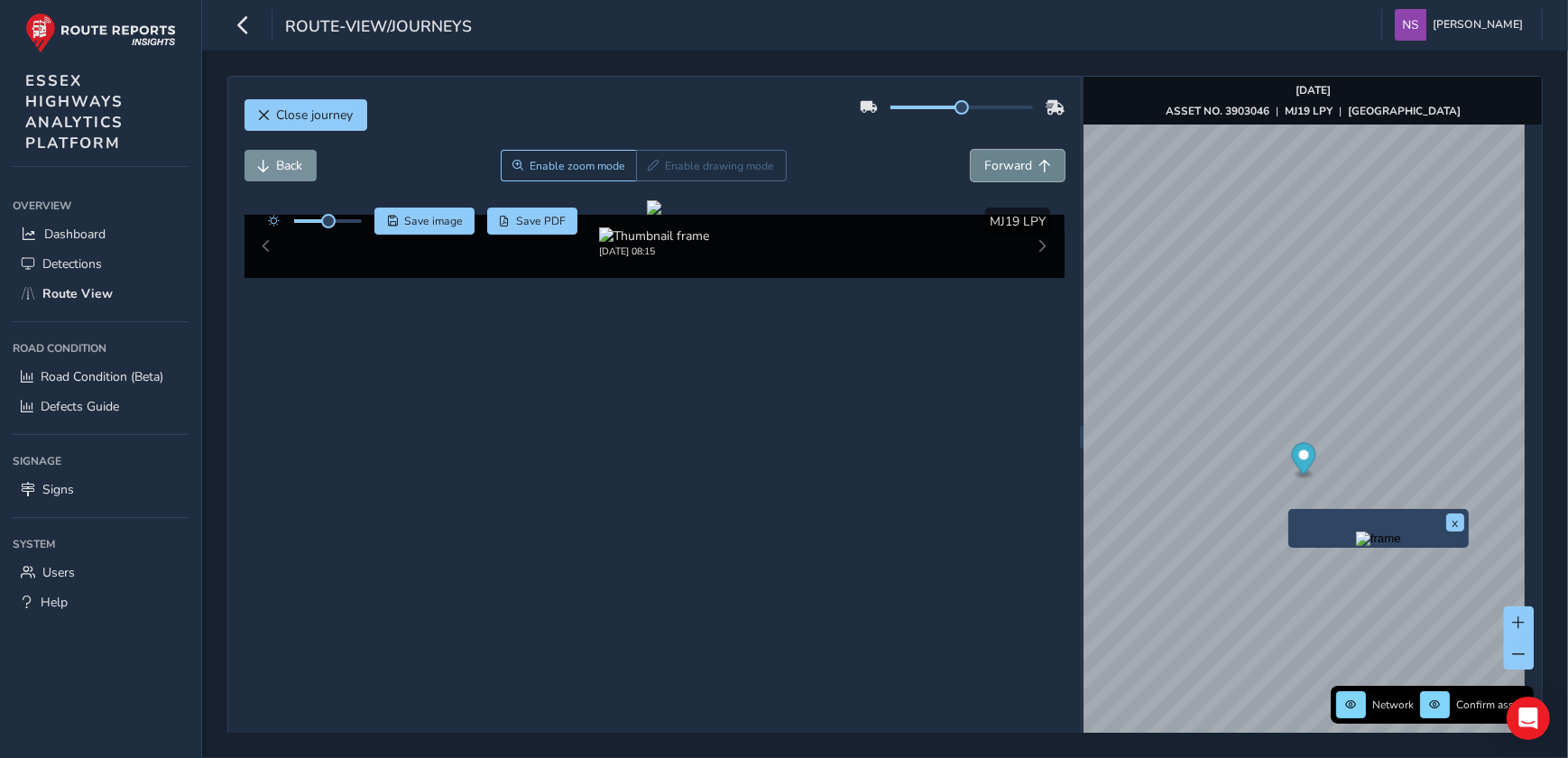
click at [1011, 157] on span "Forward" at bounding box center [1008, 165] width 48 height 18
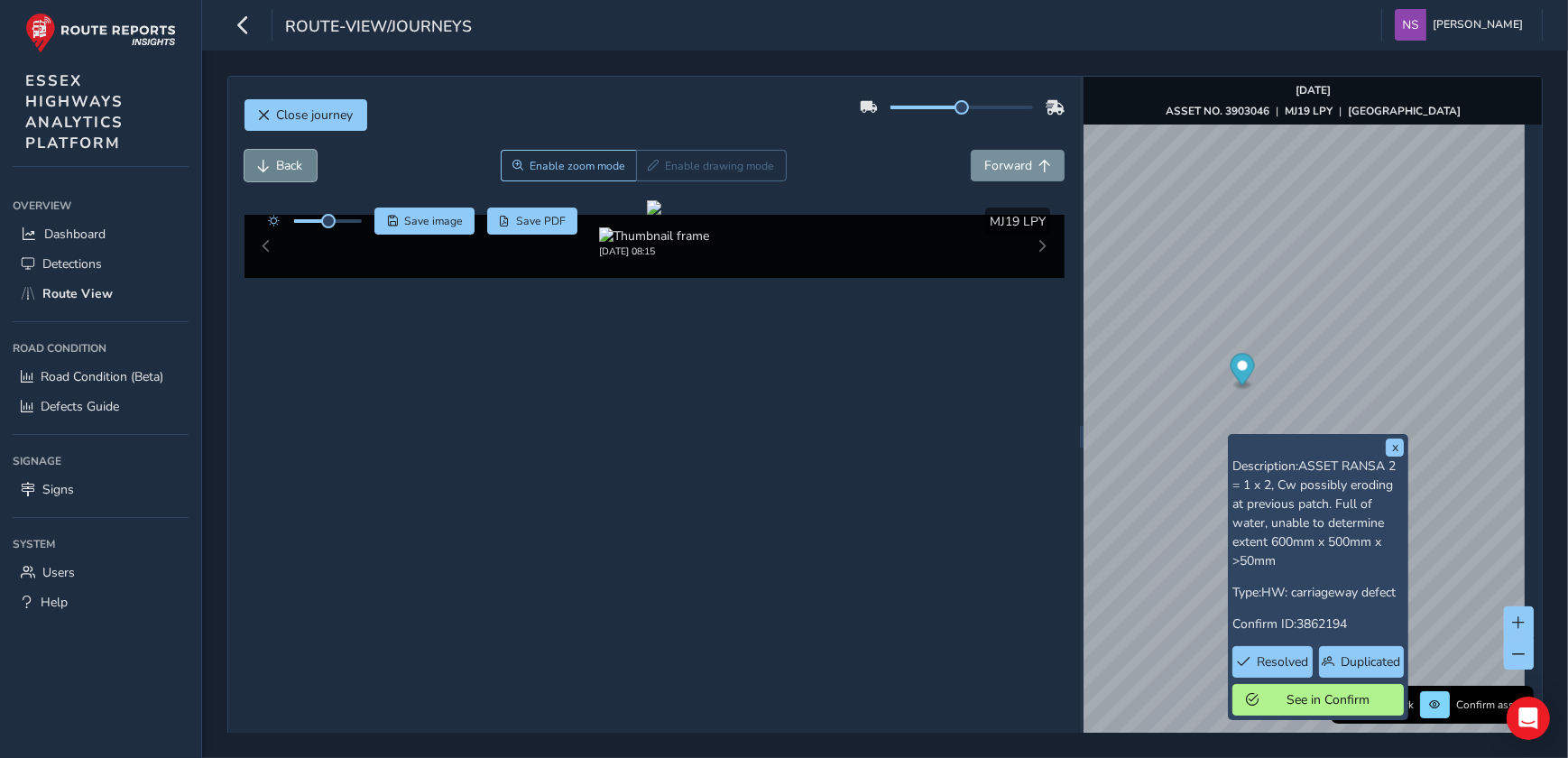
click at [290, 171] on span "Back" at bounding box center [290, 165] width 26 height 18
click at [1398, 454] on button "x" at bounding box center [1394, 448] width 18 height 18
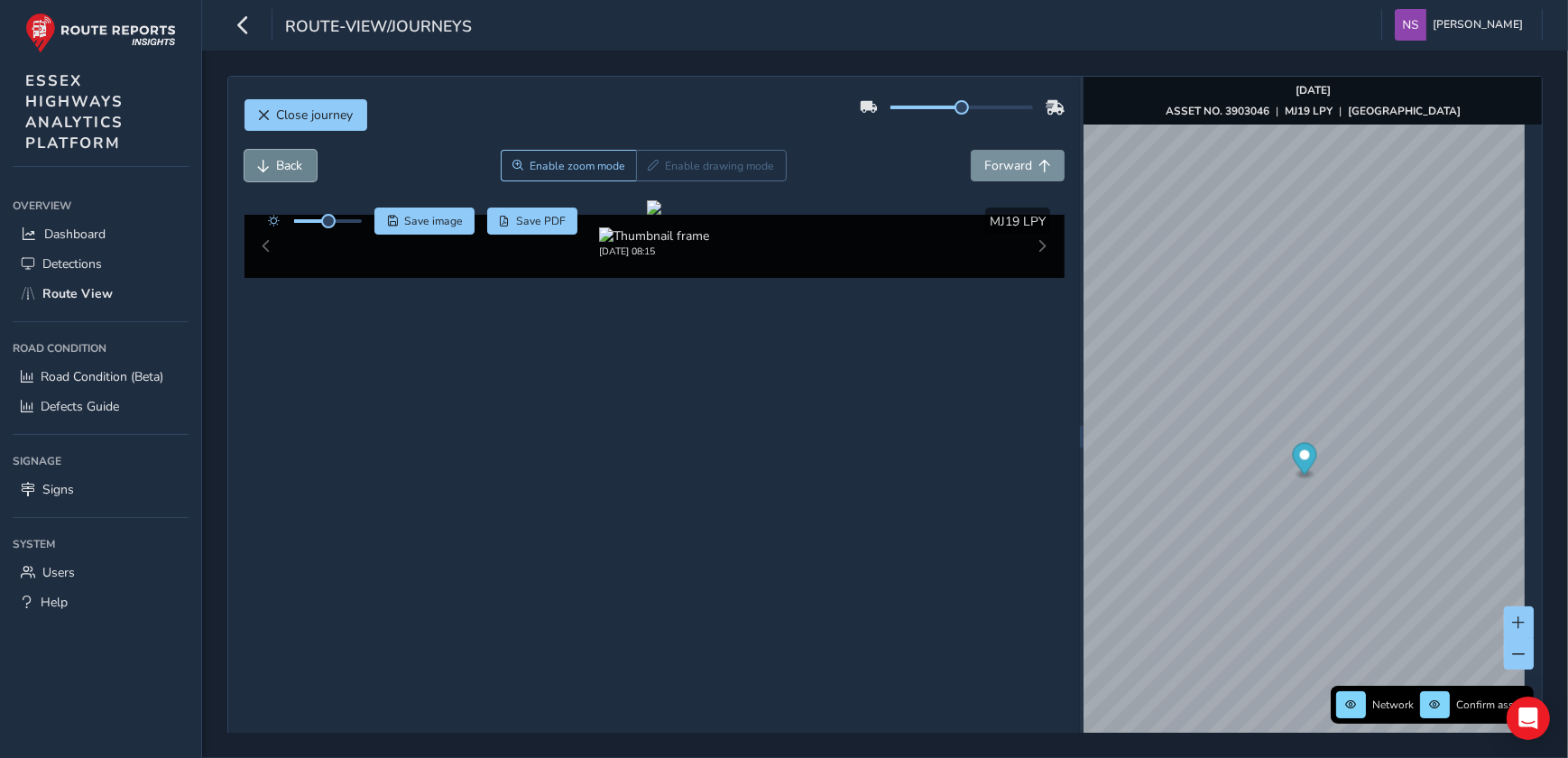
click at [256, 153] on button "Back" at bounding box center [281, 165] width 72 height 31
click at [258, 156] on button "Back" at bounding box center [281, 165] width 72 height 31
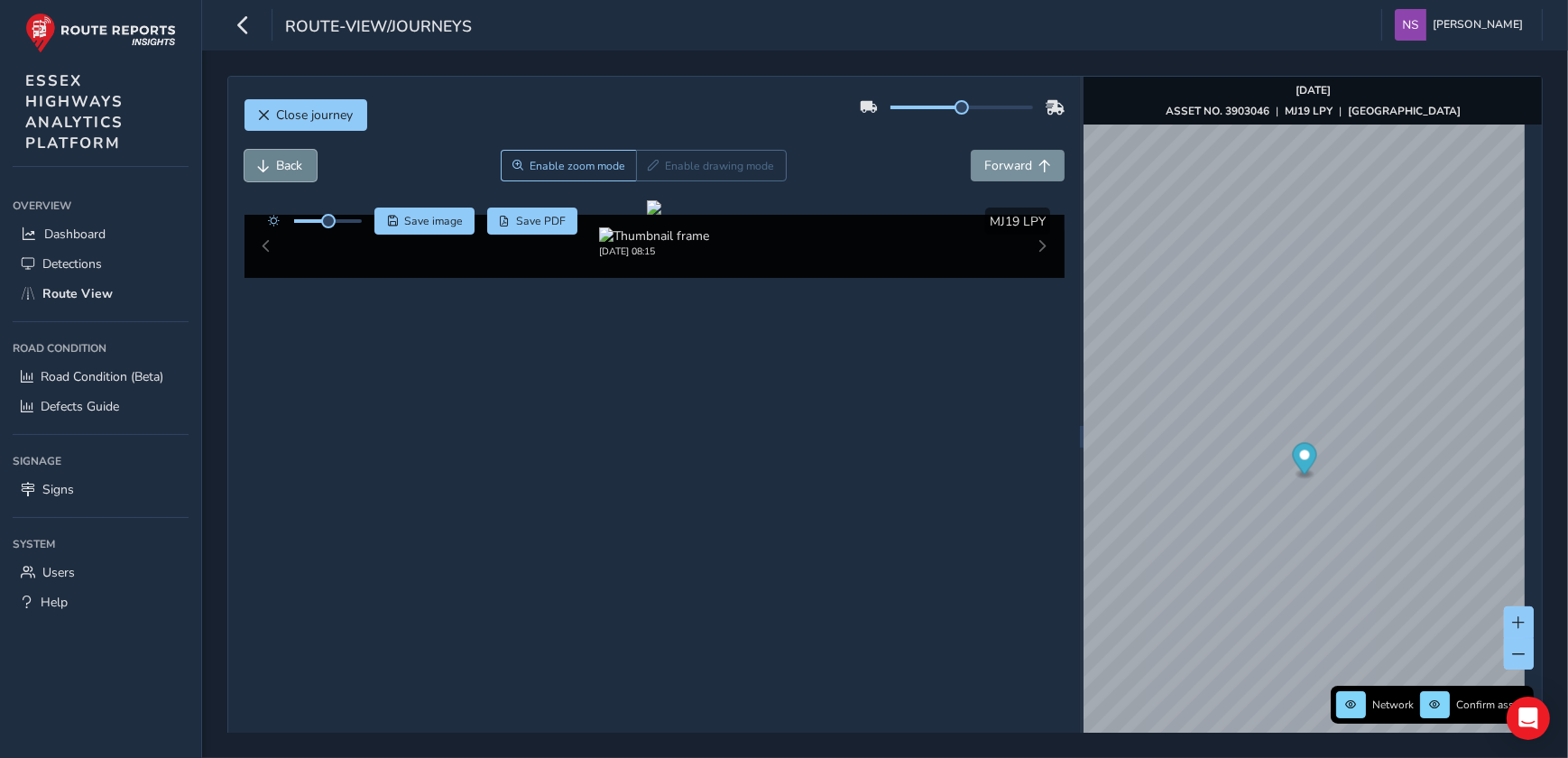
click at [258, 156] on button "Back" at bounding box center [281, 165] width 72 height 31
click at [999, 158] on span "Forward" at bounding box center [1008, 165] width 48 height 18
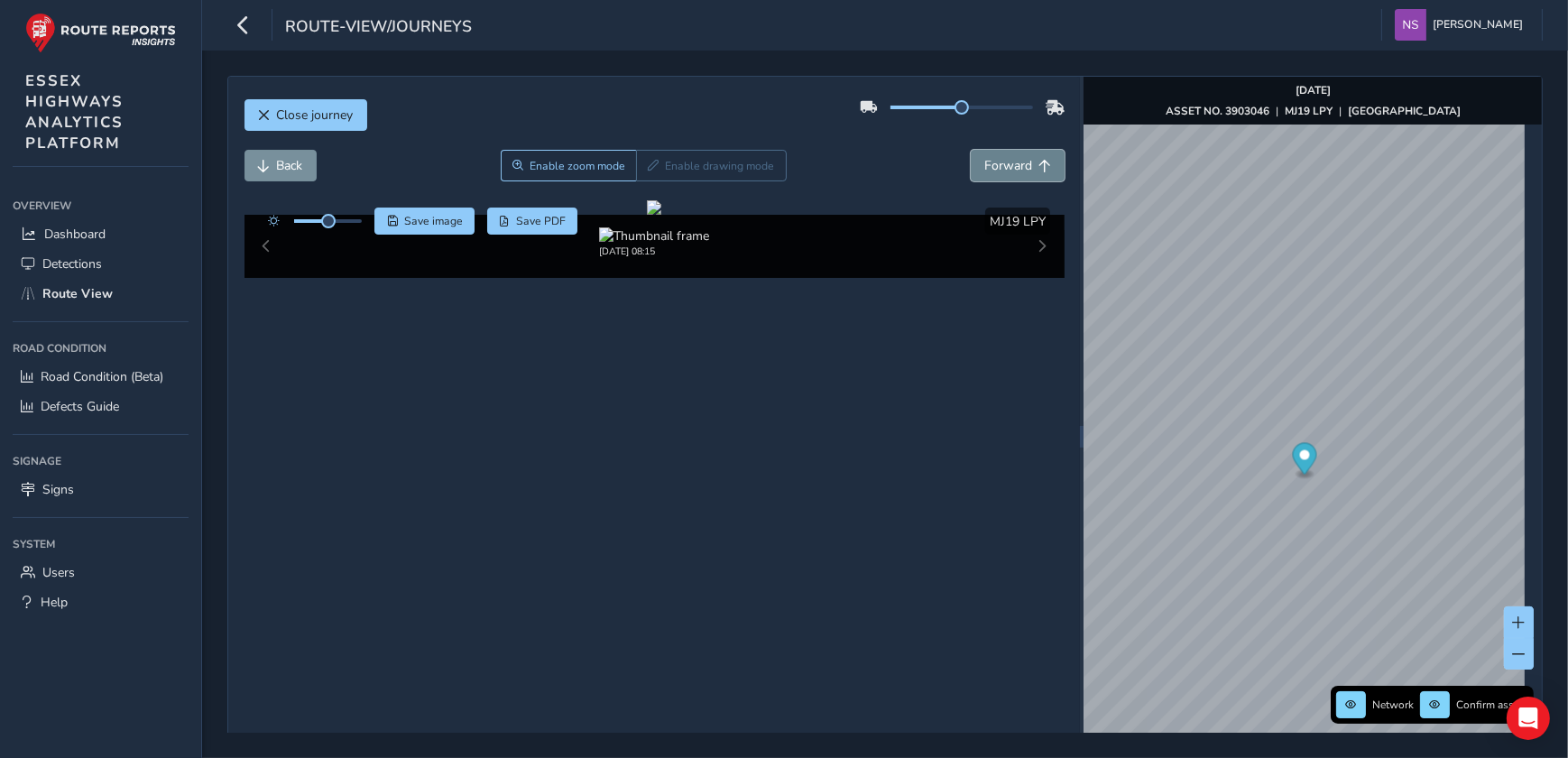
click at [999, 158] on span "Forward" at bounding box center [1008, 165] width 48 height 18
click at [281, 170] on span "Back" at bounding box center [290, 165] width 26 height 18
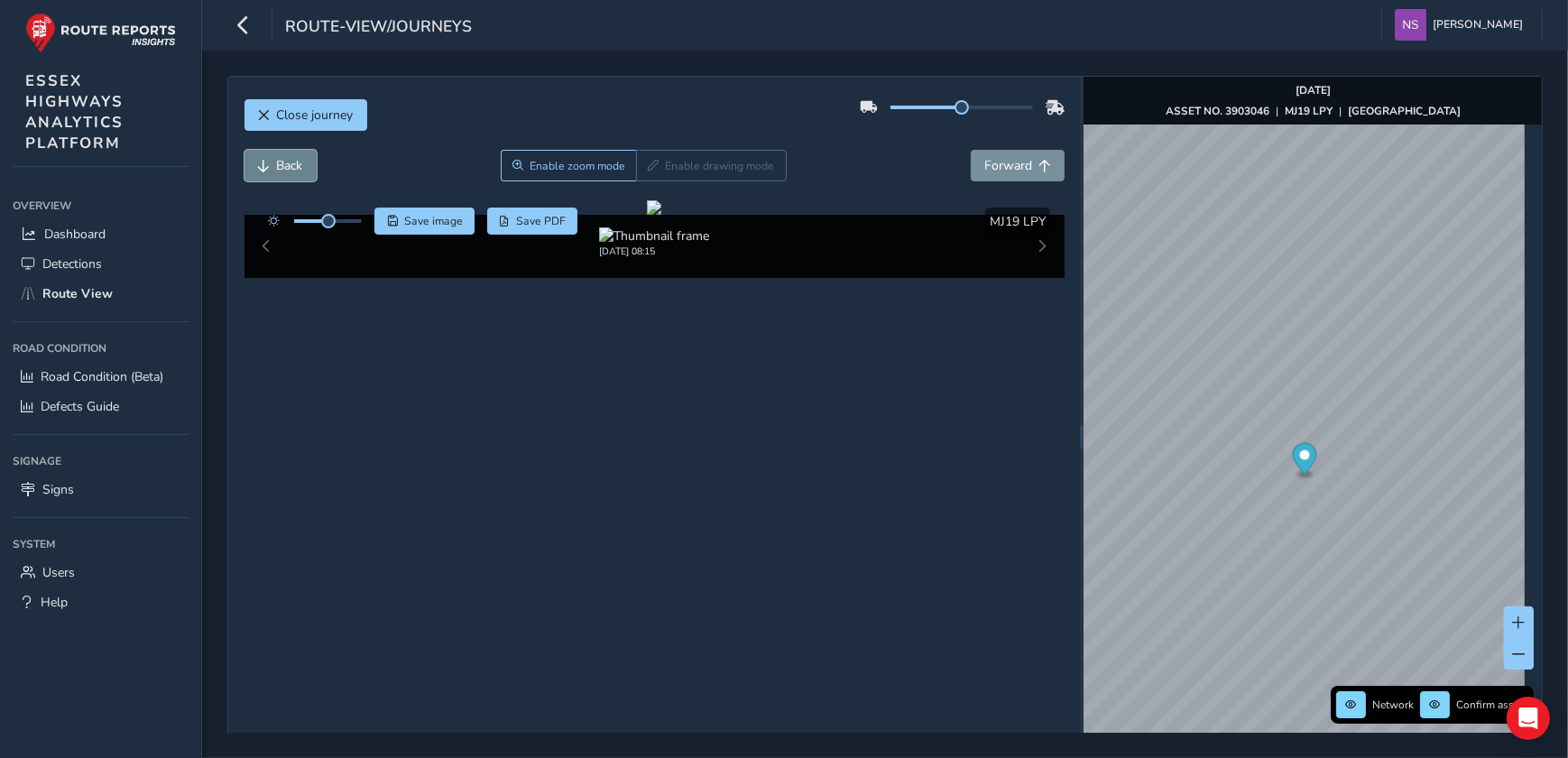
click at [281, 170] on span "Back" at bounding box center [290, 165] width 26 height 18
click at [289, 160] on span "Back" at bounding box center [290, 165] width 26 height 18
click at [275, 175] on button "Back" at bounding box center [281, 165] width 72 height 31
click at [280, 169] on span "Back" at bounding box center [290, 165] width 26 height 18
click at [290, 172] on span "Back" at bounding box center [290, 165] width 26 height 18
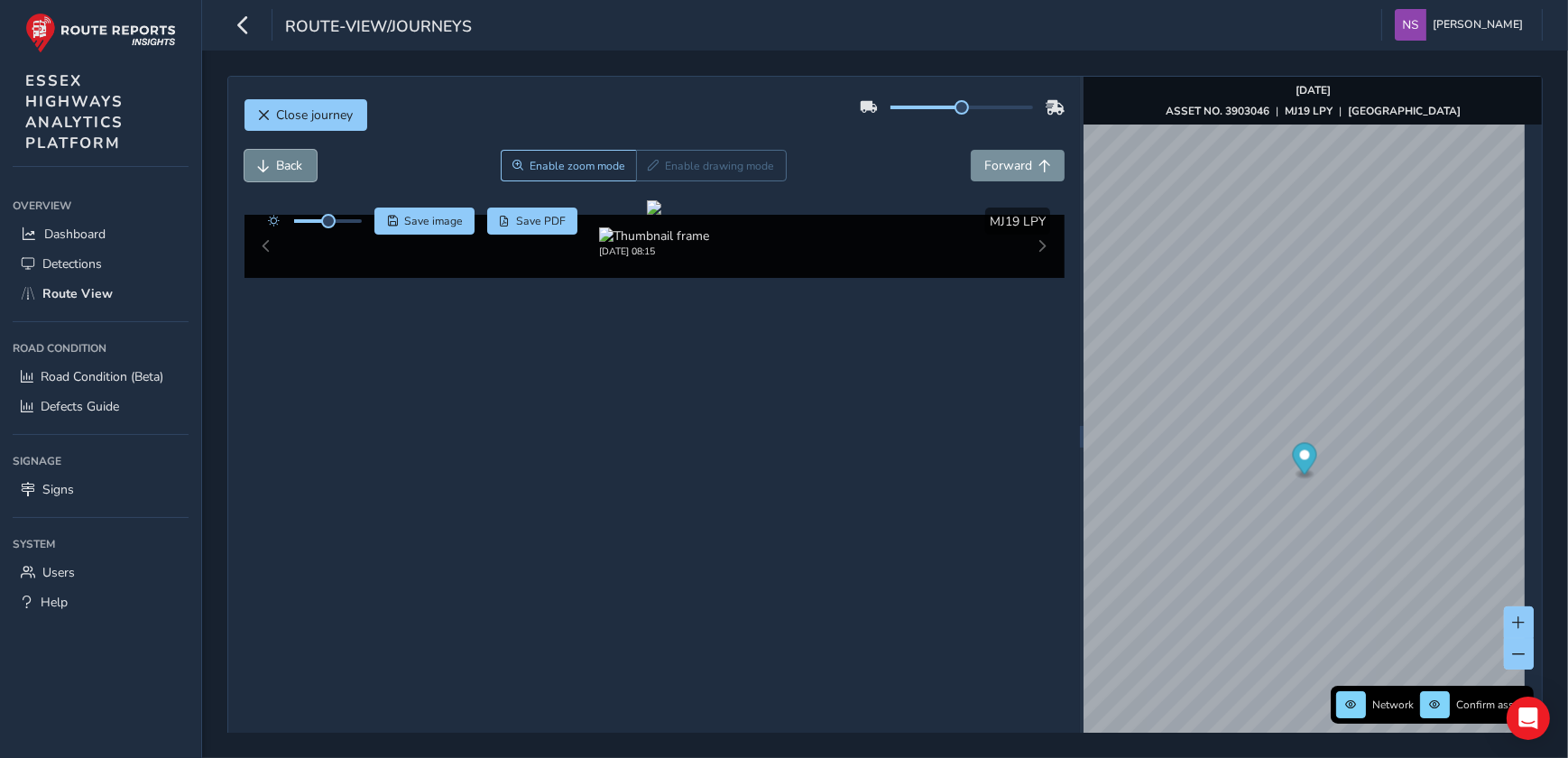
click at [291, 164] on span "Back" at bounding box center [290, 165] width 26 height 18
click at [270, 172] on button "Back" at bounding box center [281, 165] width 72 height 31
click at [278, 172] on span "Back" at bounding box center [290, 165] width 26 height 18
click at [285, 169] on span "Back" at bounding box center [290, 165] width 26 height 18
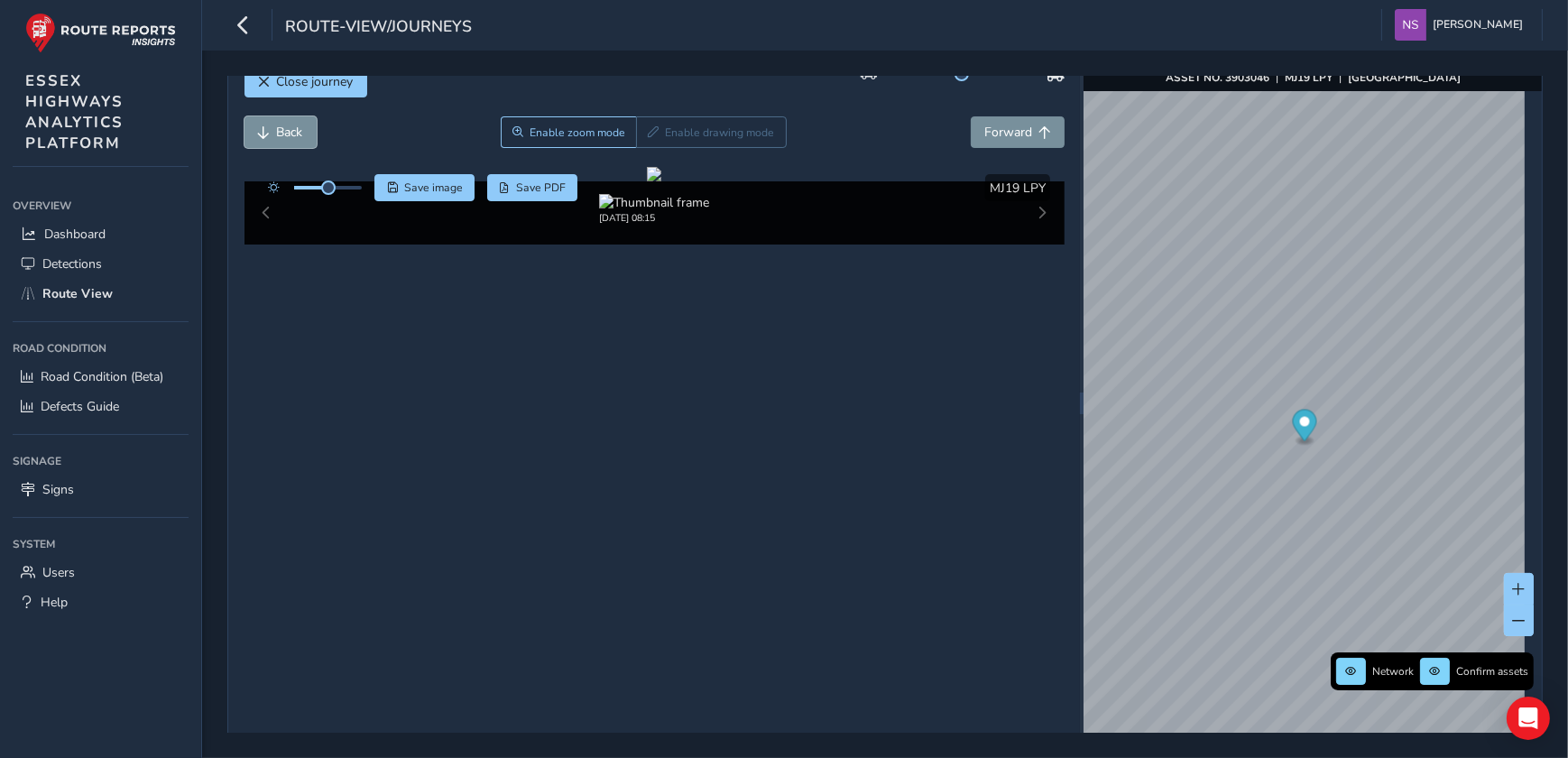
scroll to position [30, 0]
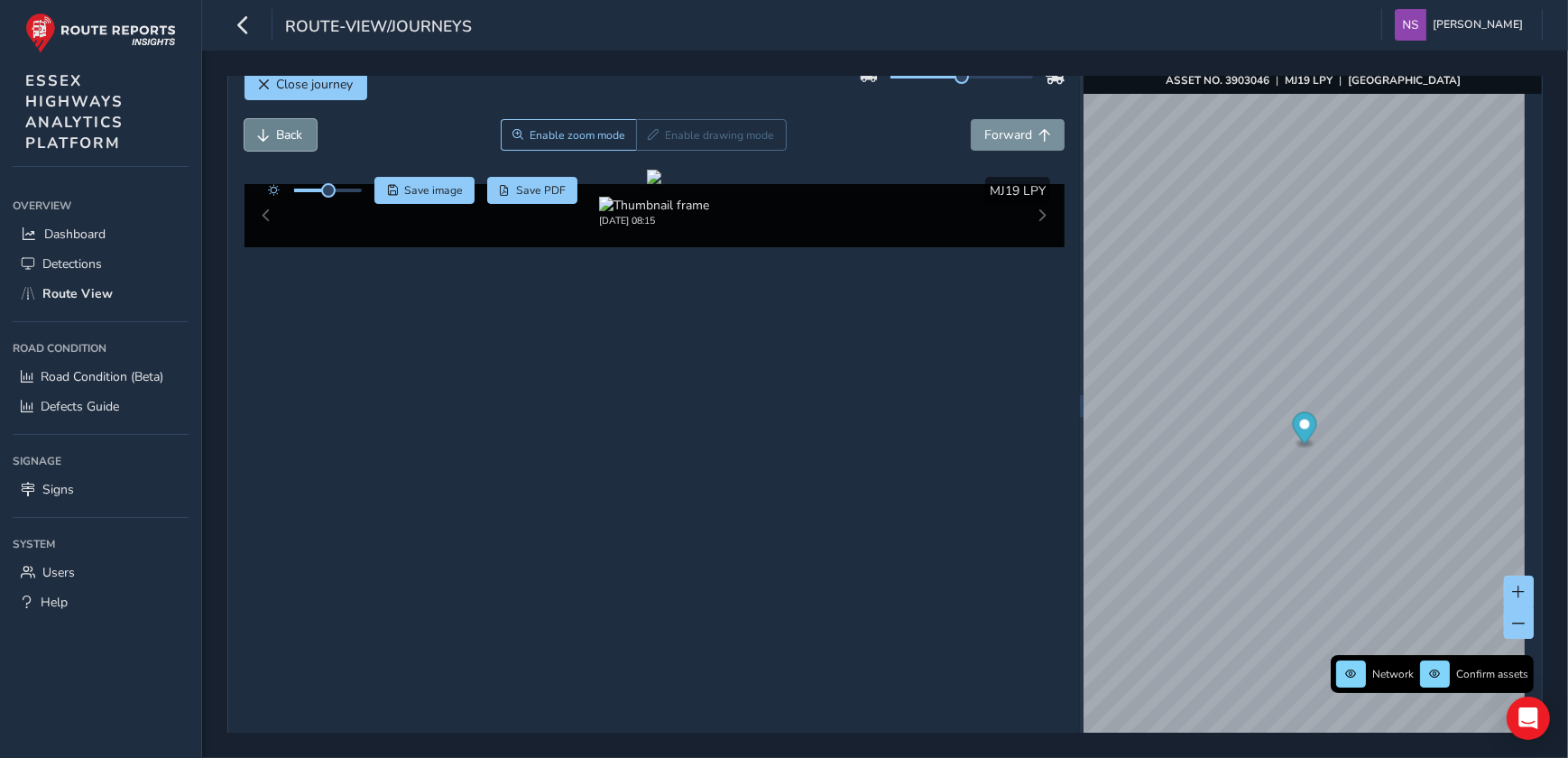
click at [303, 131] on span "Back" at bounding box center [290, 135] width 26 height 18
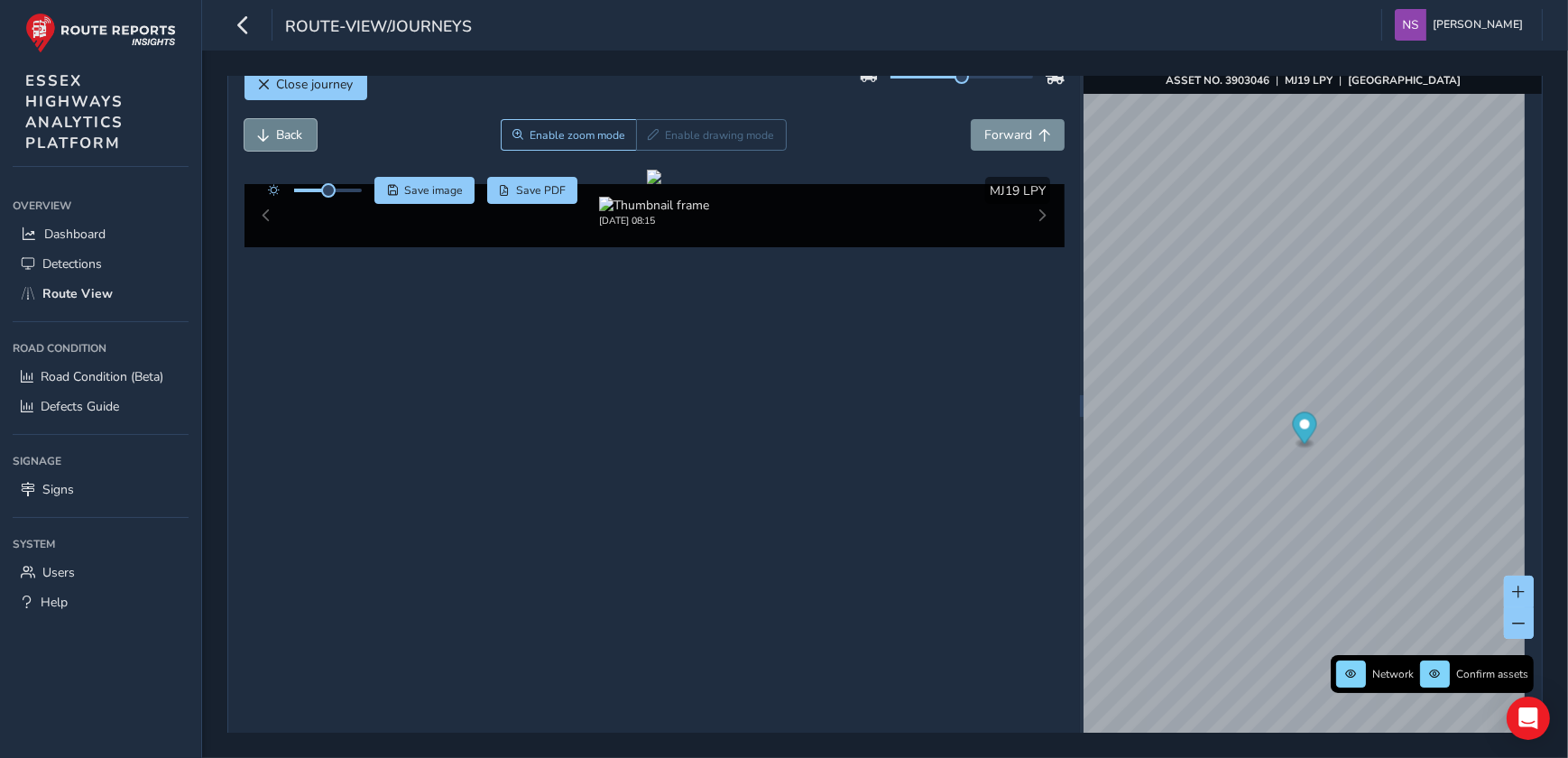
click at [303, 131] on span "Back" at bounding box center [290, 135] width 26 height 18
click at [298, 134] on span "Back" at bounding box center [290, 135] width 26 height 18
click at [294, 129] on span "Back" at bounding box center [290, 135] width 26 height 18
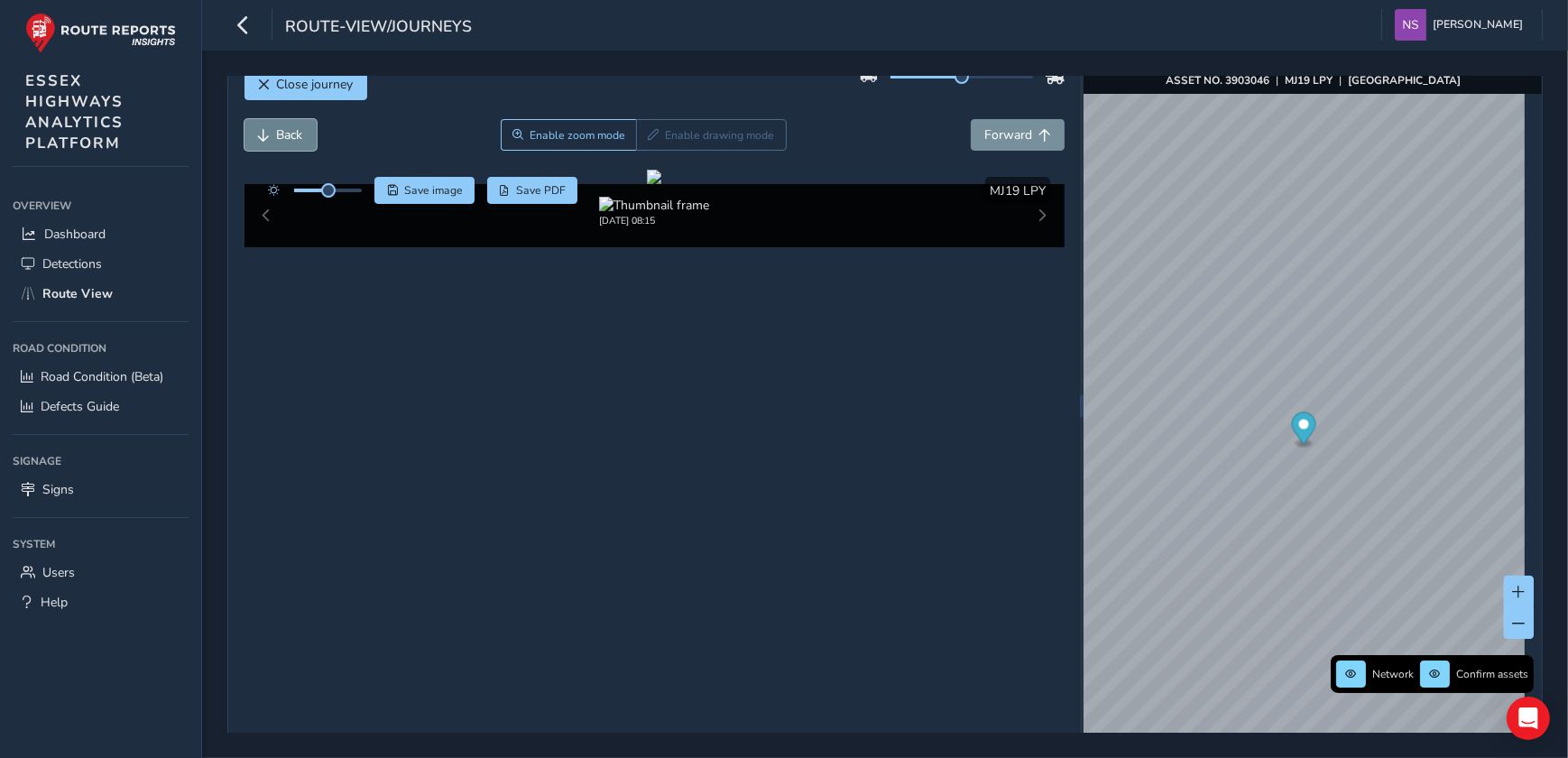
click at [277, 141] on span "Back" at bounding box center [290, 135] width 26 height 18
click at [282, 138] on span "Back" at bounding box center [290, 135] width 26 height 18
click at [1323, 686] on div "Network Confirm assets [DATE] ASSET NO. 3903046 | MJ19 LPY | [GEOGRAPHIC_DATA]" at bounding box center [1312, 405] width 459 height 719
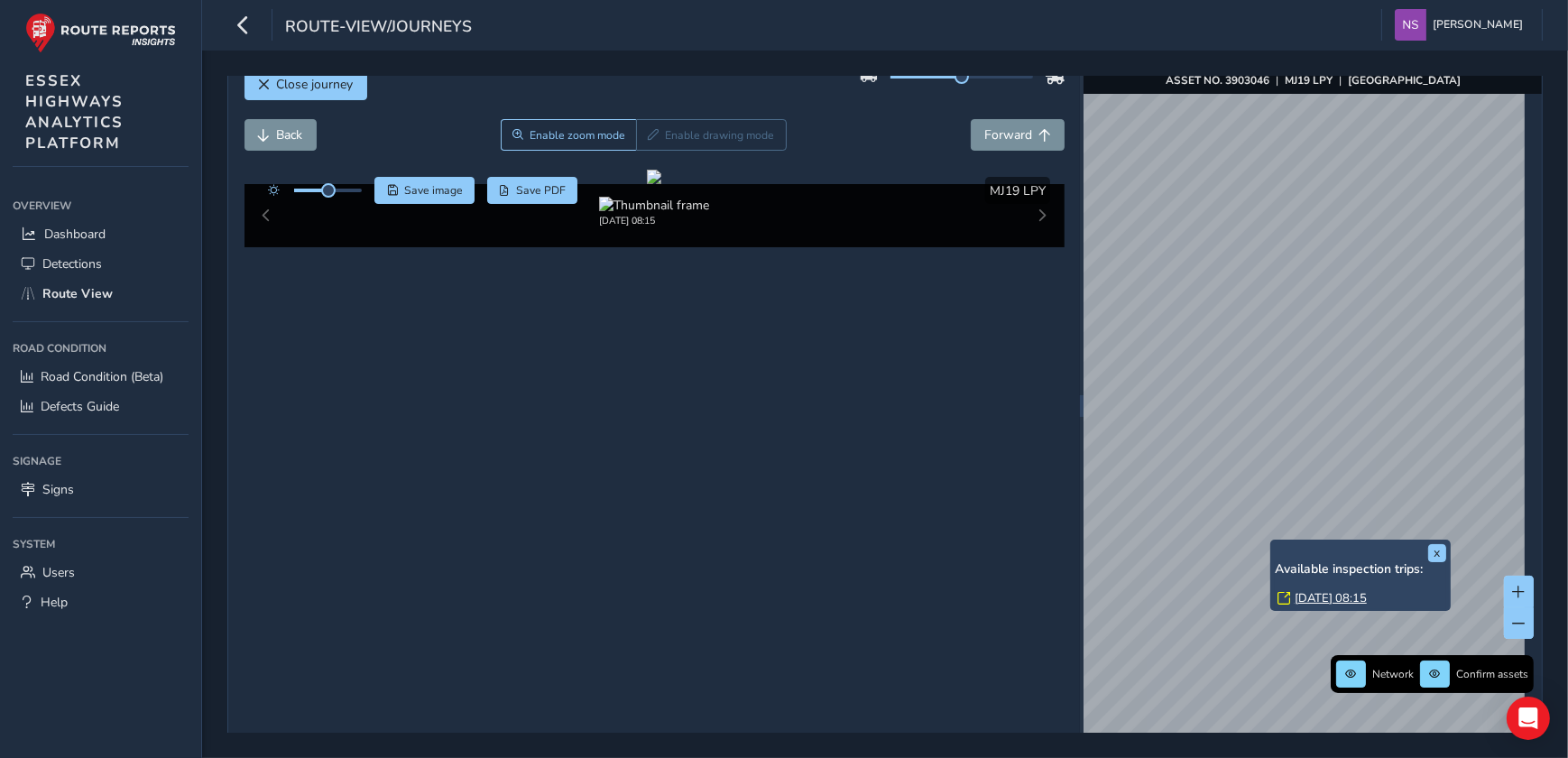
click at [1324, 596] on link "[DATE] 08:15" at bounding box center [1331, 598] width 72 height 17
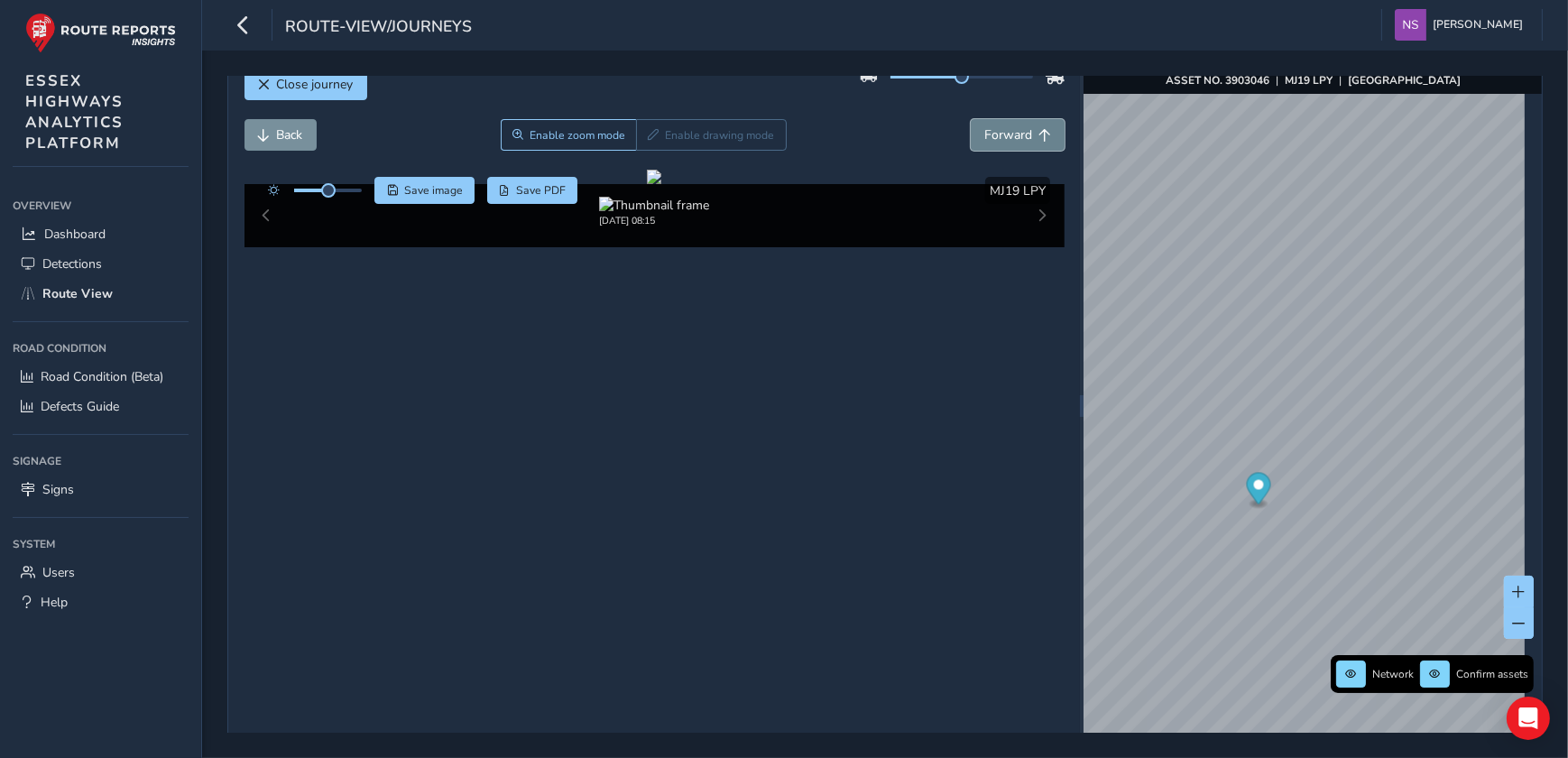
click at [994, 137] on span "Forward" at bounding box center [1008, 135] width 48 height 18
click at [1007, 138] on span "Forward" at bounding box center [1008, 135] width 48 height 18
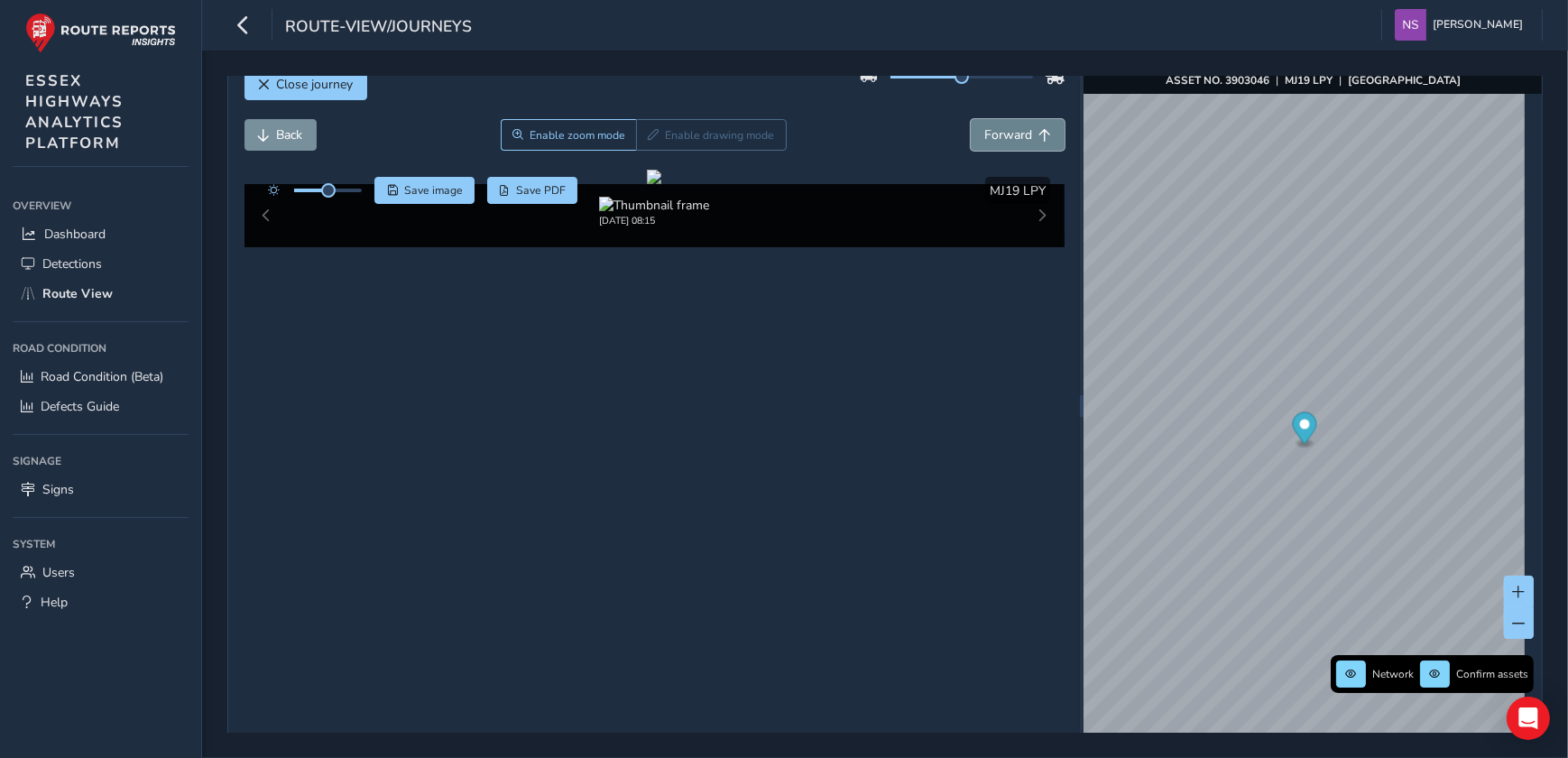
click at [1007, 138] on span "Forward" at bounding box center [1008, 135] width 48 height 18
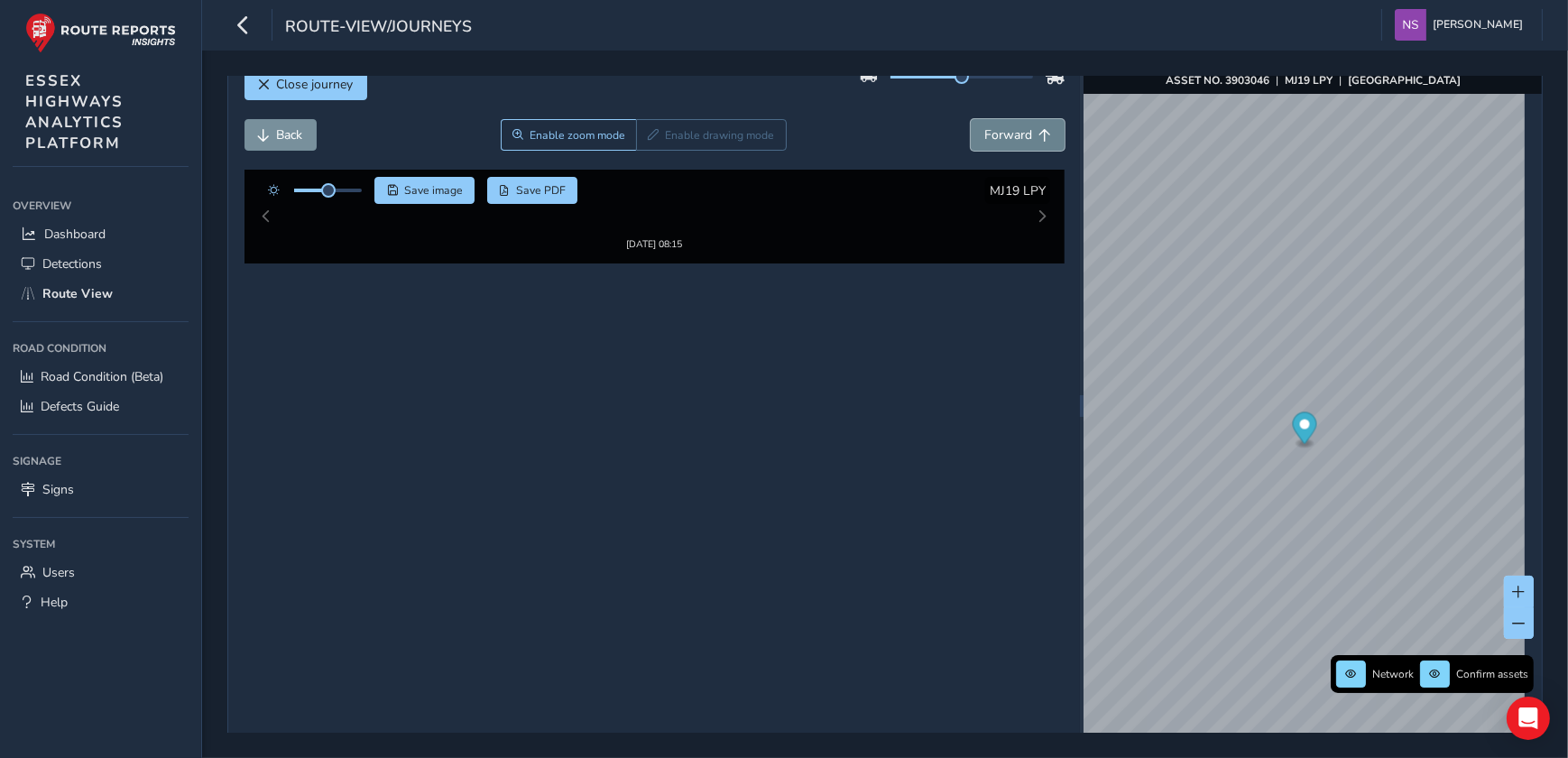
click at [1007, 138] on span "Forward" at bounding box center [1008, 135] width 48 height 18
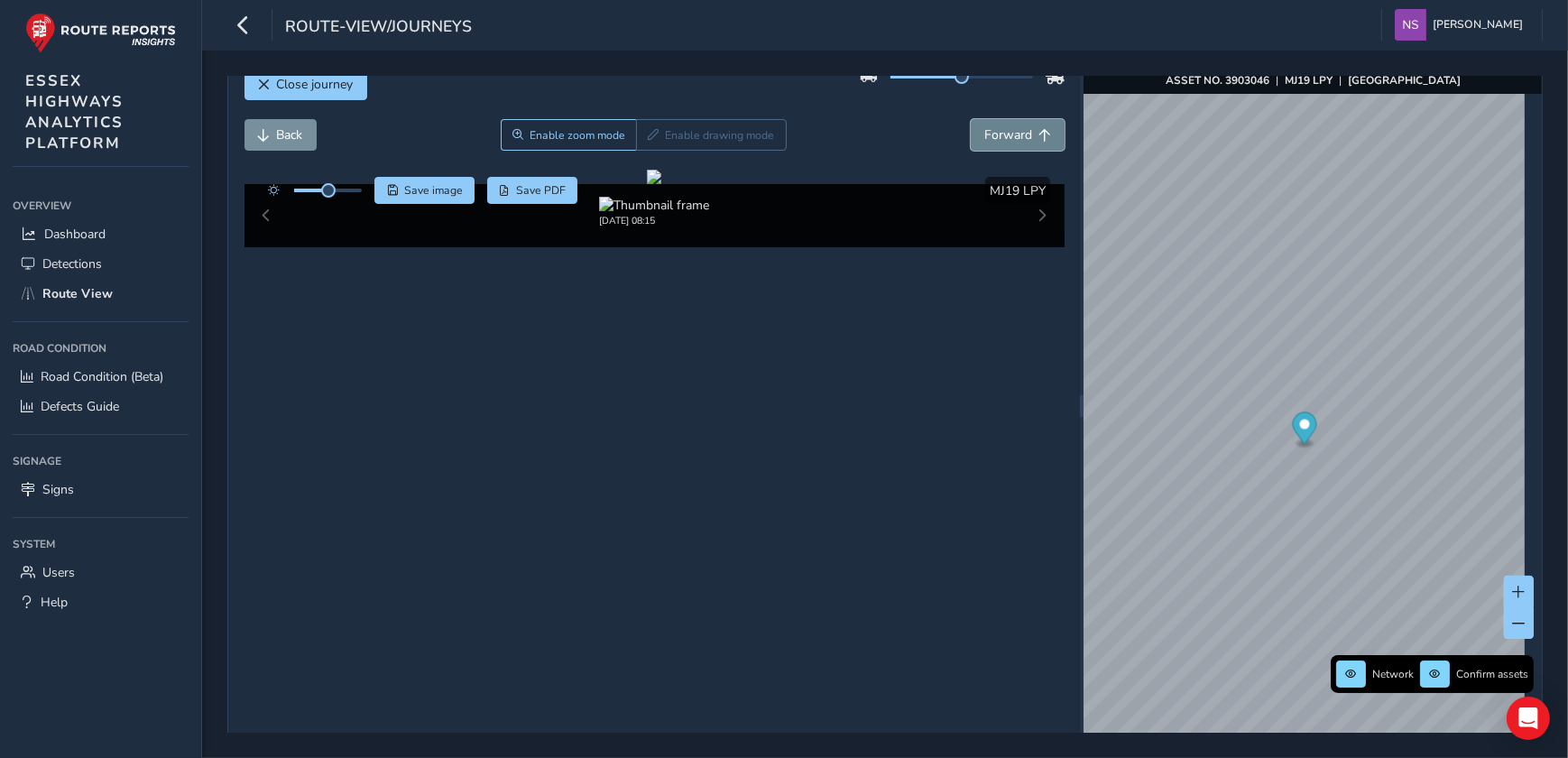
click at [1007, 138] on span "Forward" at bounding box center [1008, 135] width 48 height 18
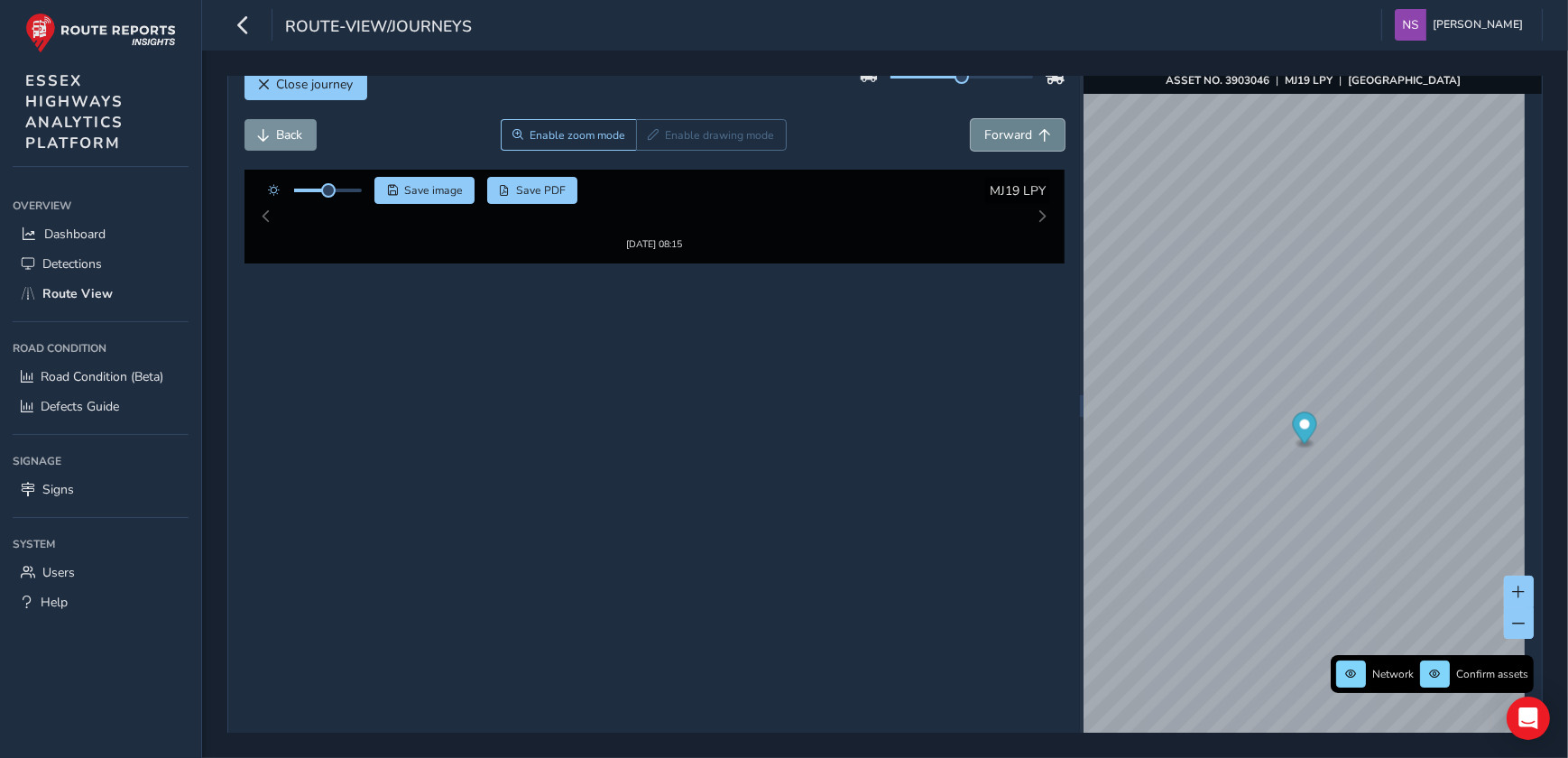
click at [1007, 138] on span "Forward" at bounding box center [1008, 135] width 48 height 18
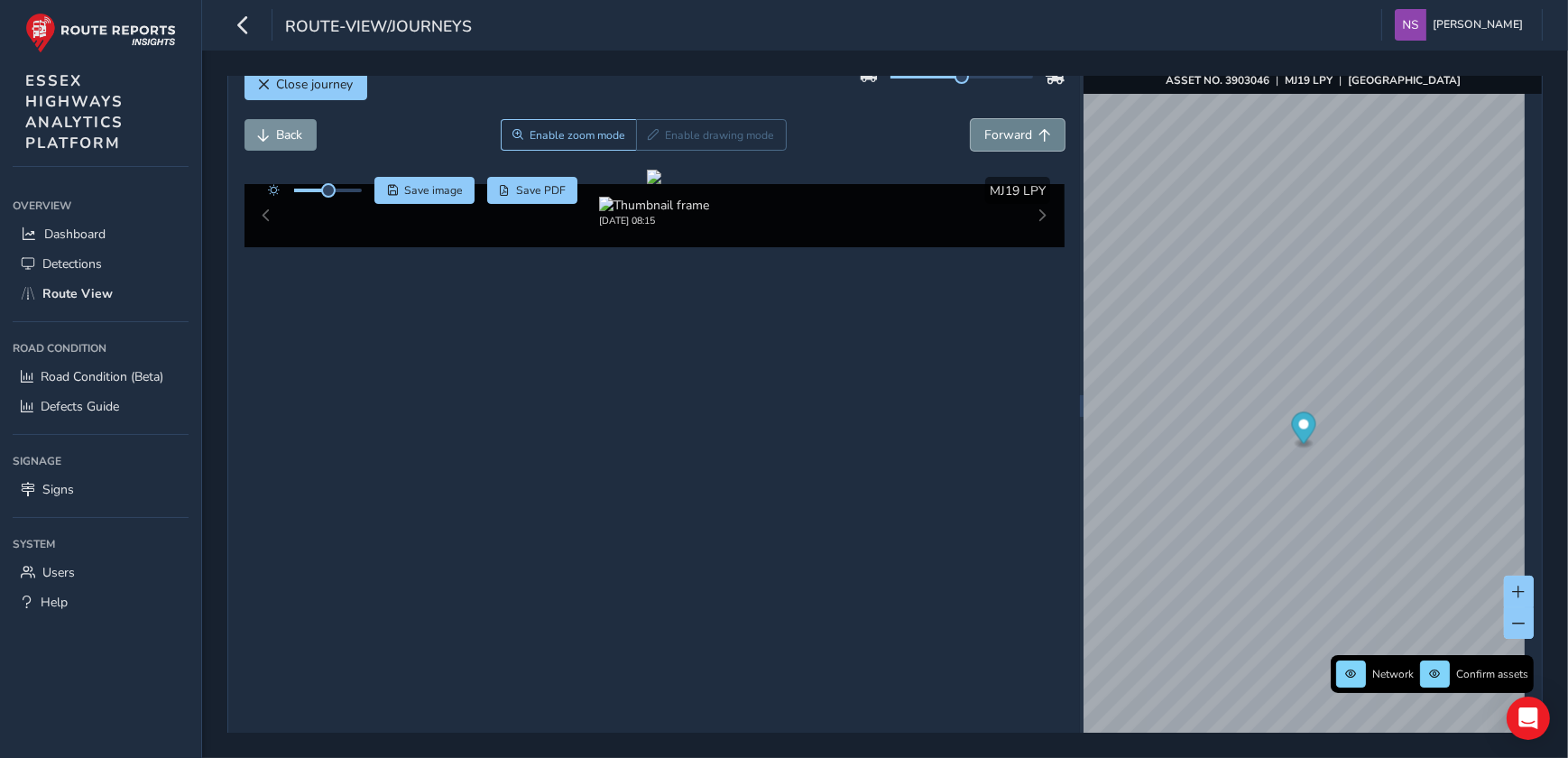
click at [1007, 138] on span "Forward" at bounding box center [1008, 135] width 48 height 18
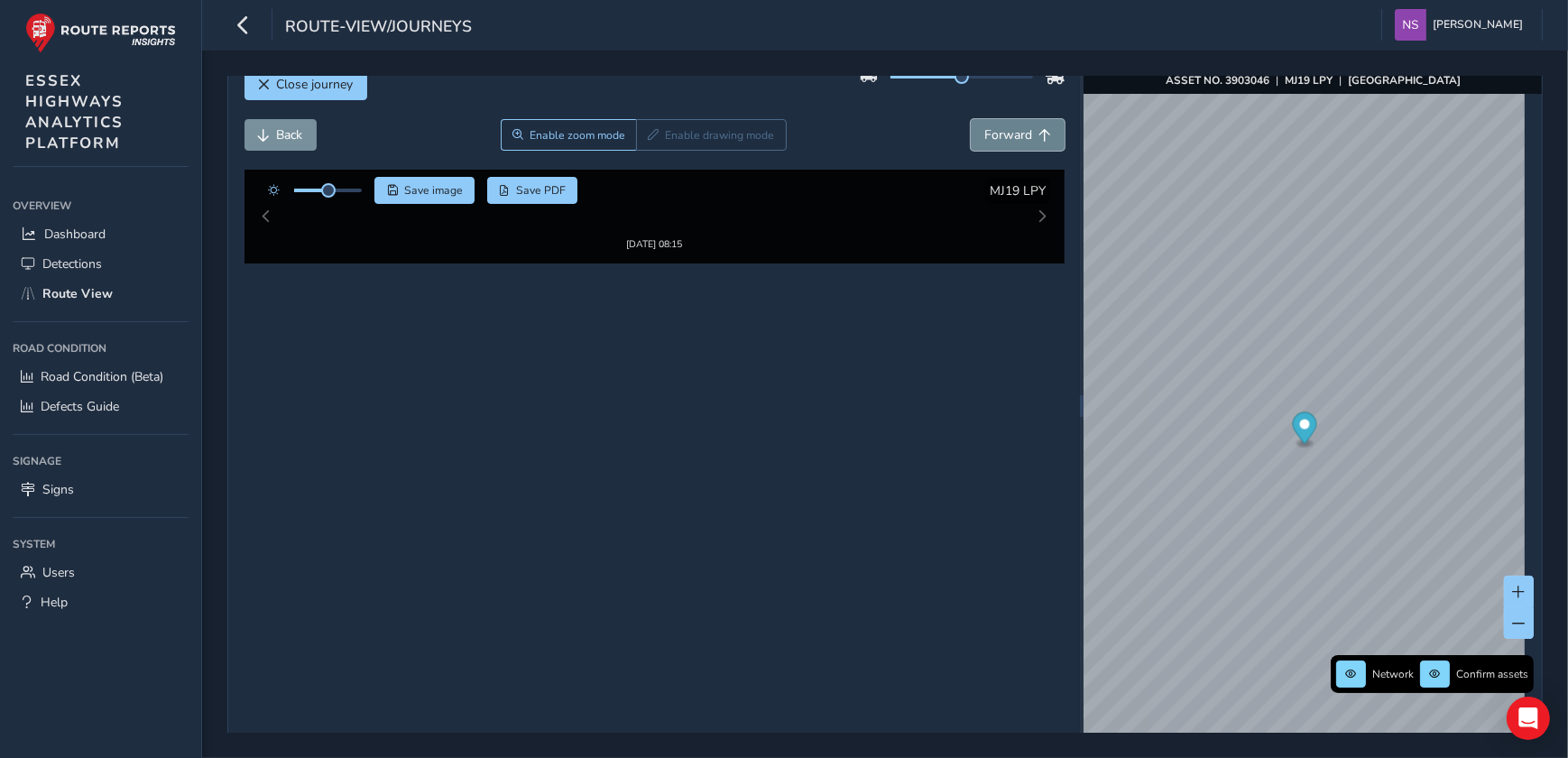
click at [1007, 138] on span "Forward" at bounding box center [1008, 135] width 48 height 18
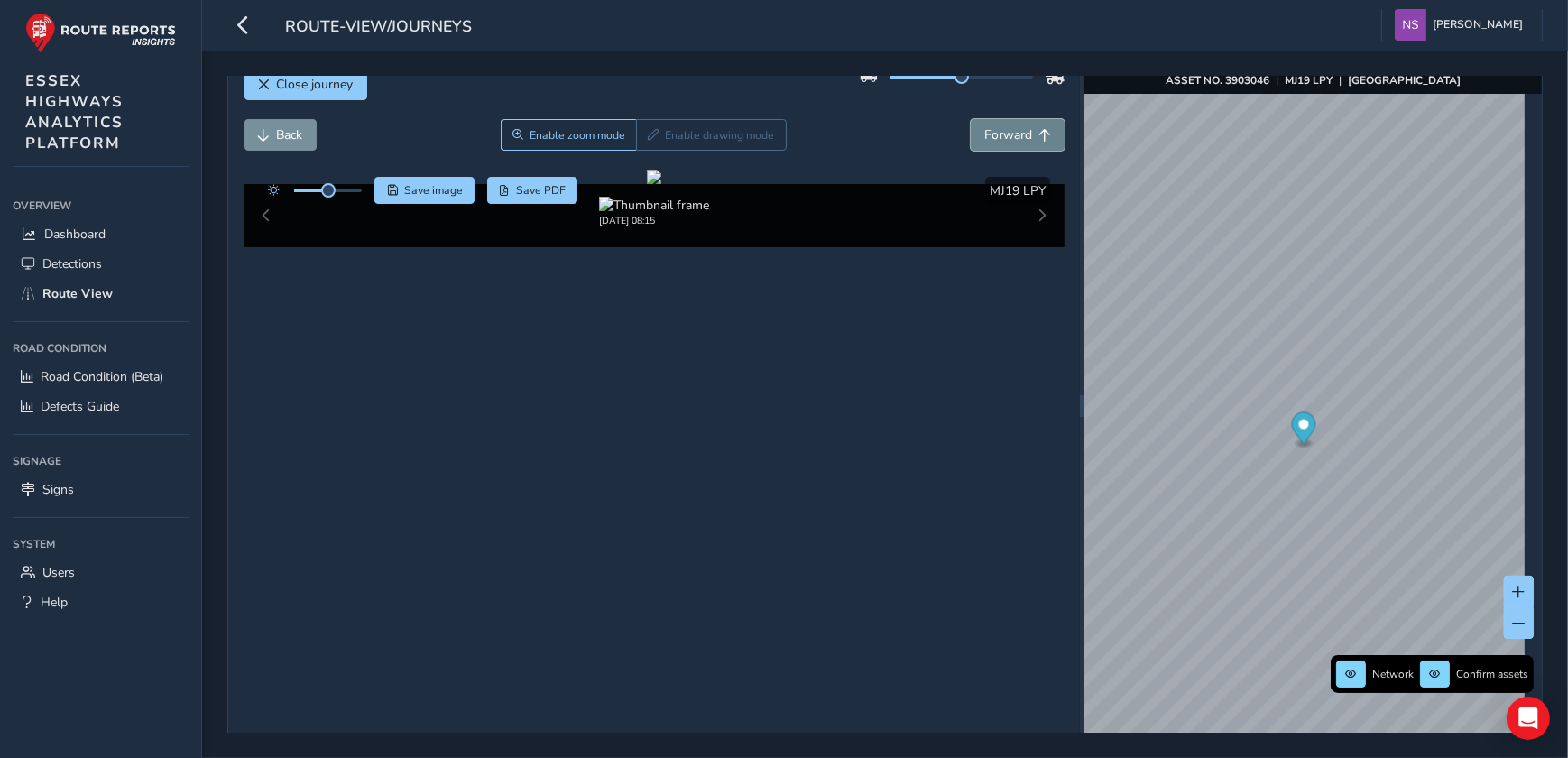
click at [1001, 125] on button "Forward" at bounding box center [1018, 135] width 94 height 31
click at [270, 136] on button "Back" at bounding box center [281, 135] width 72 height 31
click at [1030, 143] on button "Forward" at bounding box center [1018, 135] width 94 height 31
click at [1029, 143] on button "Forward" at bounding box center [1018, 135] width 94 height 31
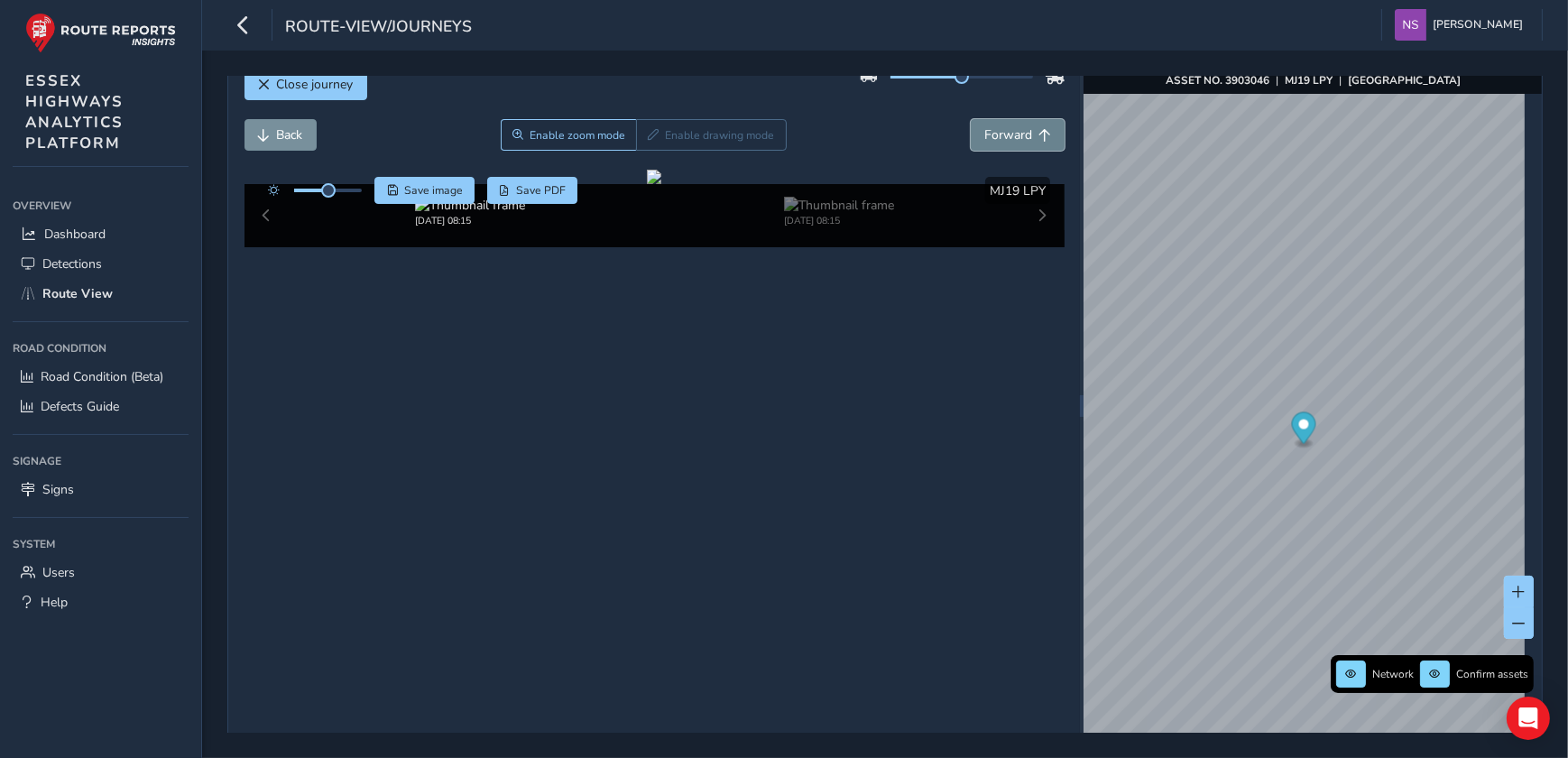
click at [1029, 143] on button "Forward" at bounding box center [1018, 135] width 94 height 31
click at [299, 132] on span "Back" at bounding box center [290, 135] width 26 height 18
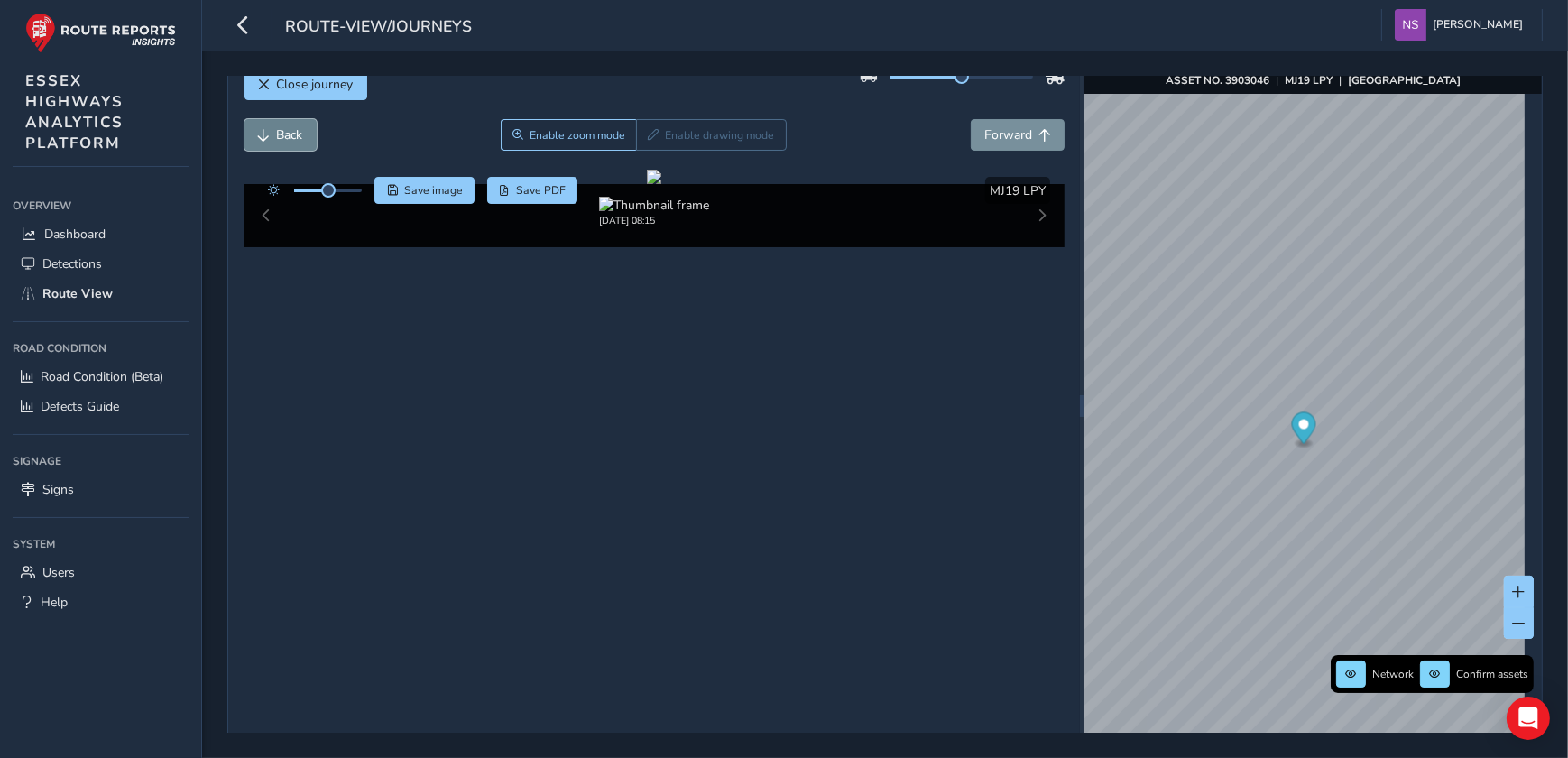
click at [292, 133] on span "Back" at bounding box center [290, 135] width 26 height 18
click at [985, 138] on span "Forward" at bounding box center [1008, 135] width 48 height 18
click at [1020, 140] on span "Forward" at bounding box center [1008, 135] width 48 height 18
